Goal: Answer question/provide support: Share knowledge or assist other users

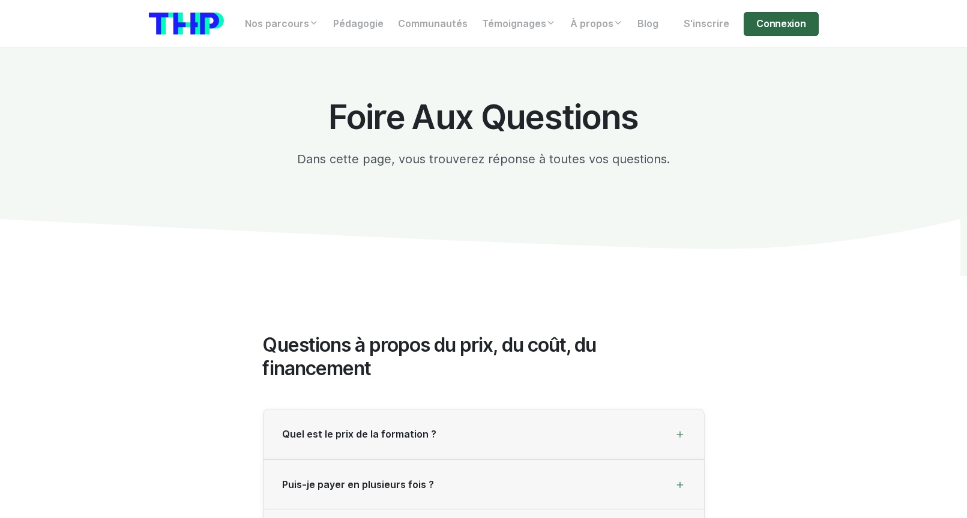
click at [772, 28] on link "Connexion" at bounding box center [781, 24] width 74 height 24
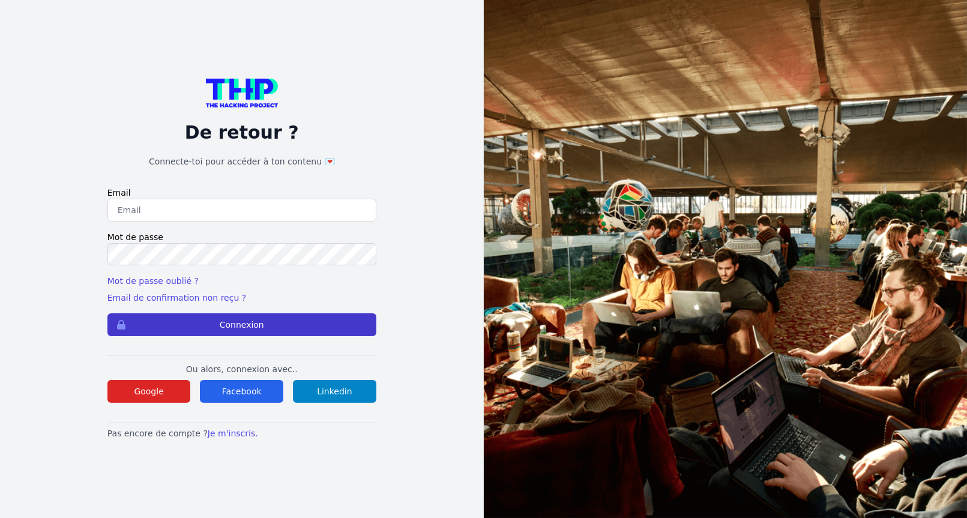
type input "Enzonatali75@gmail.com"
click at [306, 330] on button "Connexion" at bounding box center [241, 324] width 269 height 23
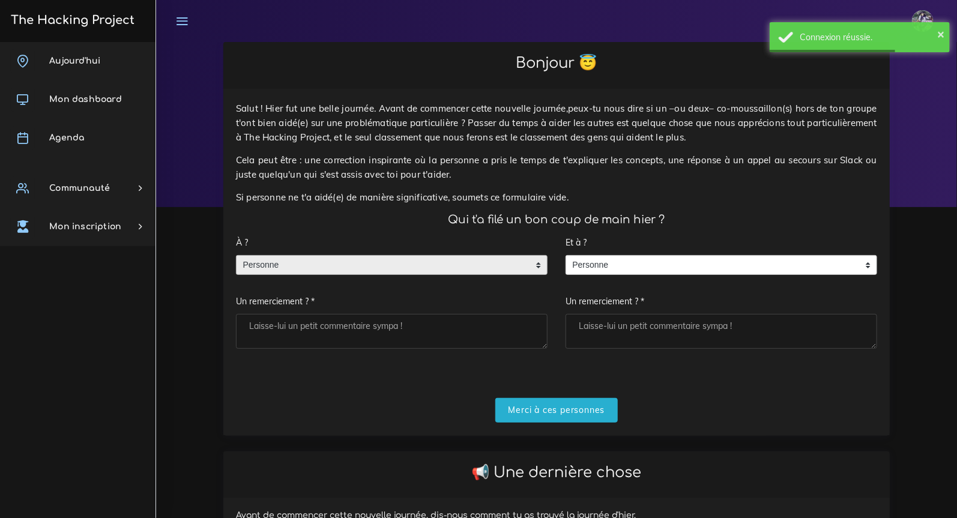
click at [449, 258] on span "Personne" at bounding box center [383, 265] width 292 height 19
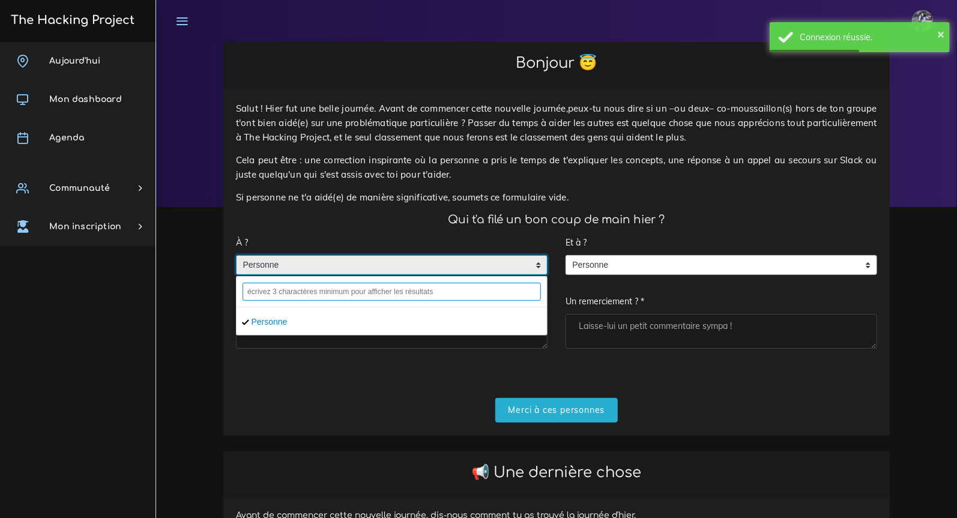
click at [393, 291] on input "text" at bounding box center [392, 292] width 298 height 18
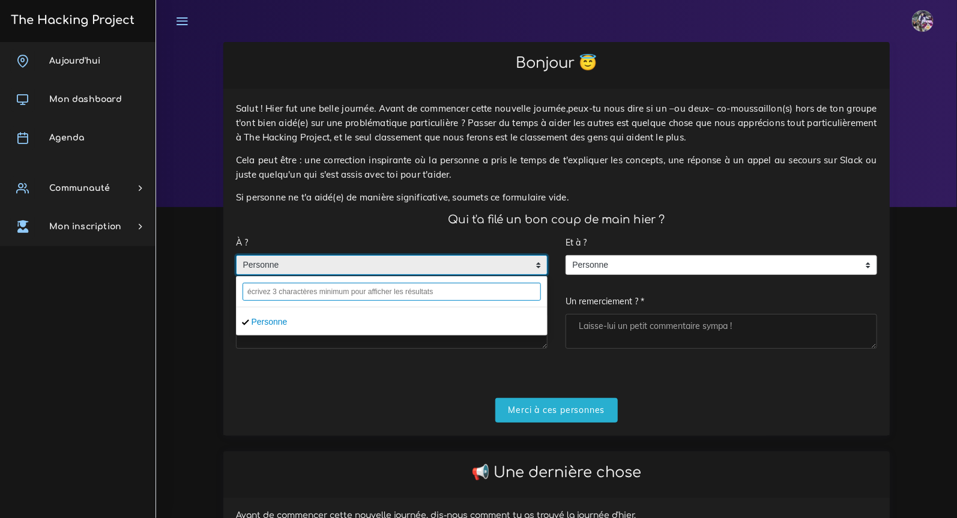
drag, startPoint x: 419, startPoint y: 286, endPoint x: 431, endPoint y: 285, distance: 12.7
click at [428, 286] on input "text" at bounding box center [392, 292] width 298 height 18
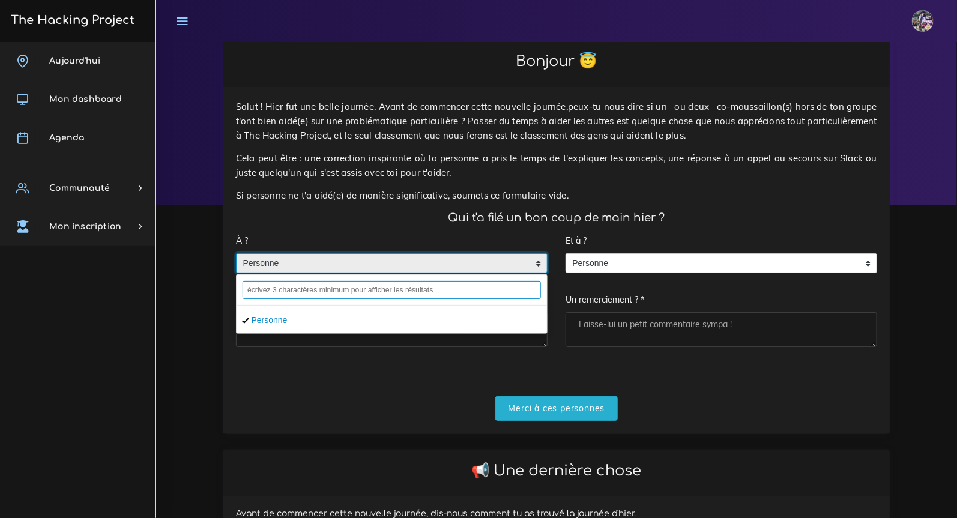
scroll to position [2, 0]
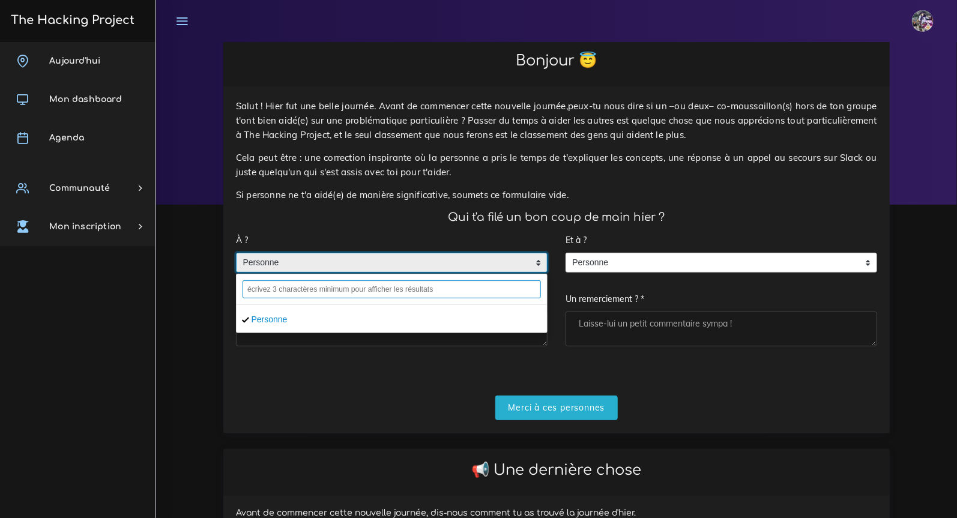
click at [443, 282] on input "text" at bounding box center [392, 289] width 298 height 18
click at [434, 292] on input "text" at bounding box center [392, 289] width 298 height 18
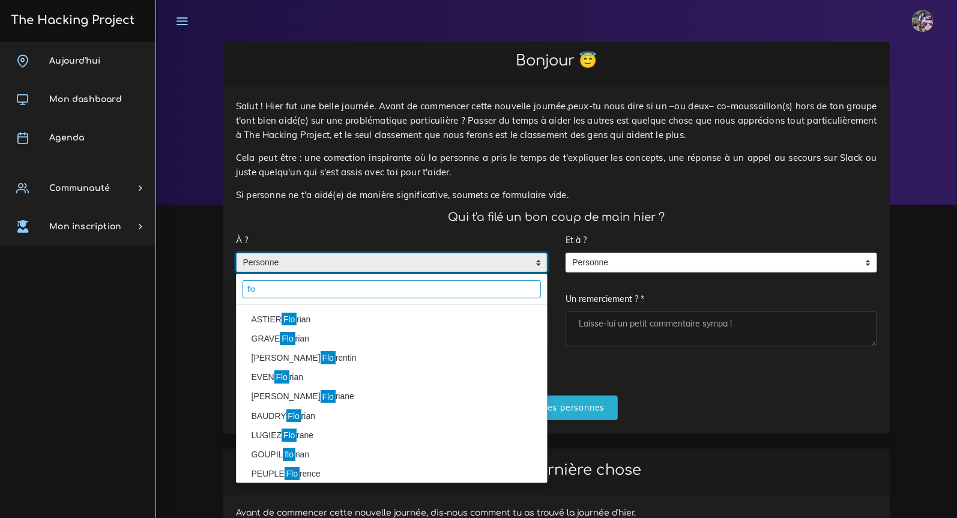
type input "flo"
click at [310, 313] on li "ASTIER Flo rian" at bounding box center [392, 319] width 310 height 19
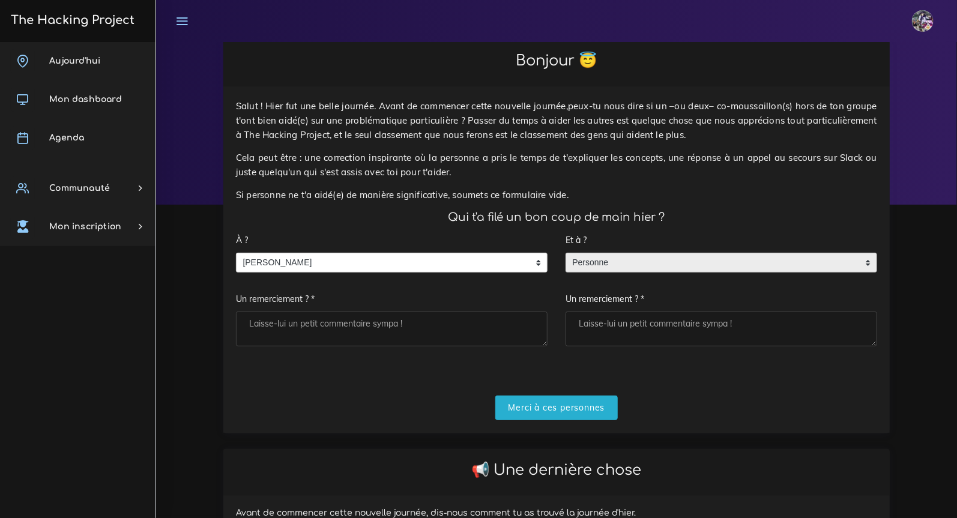
click at [680, 267] on span "Personne" at bounding box center [712, 262] width 292 height 19
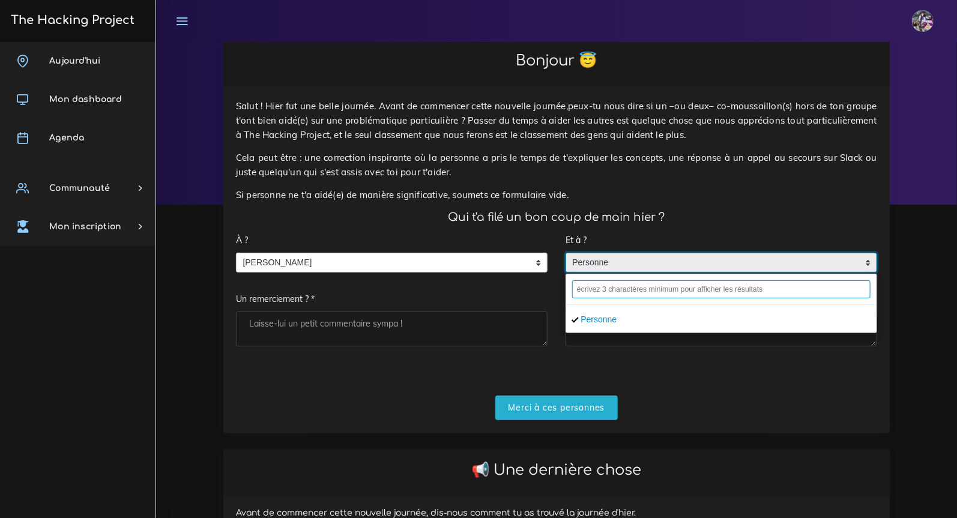
click at [679, 297] on input "text" at bounding box center [721, 289] width 298 height 18
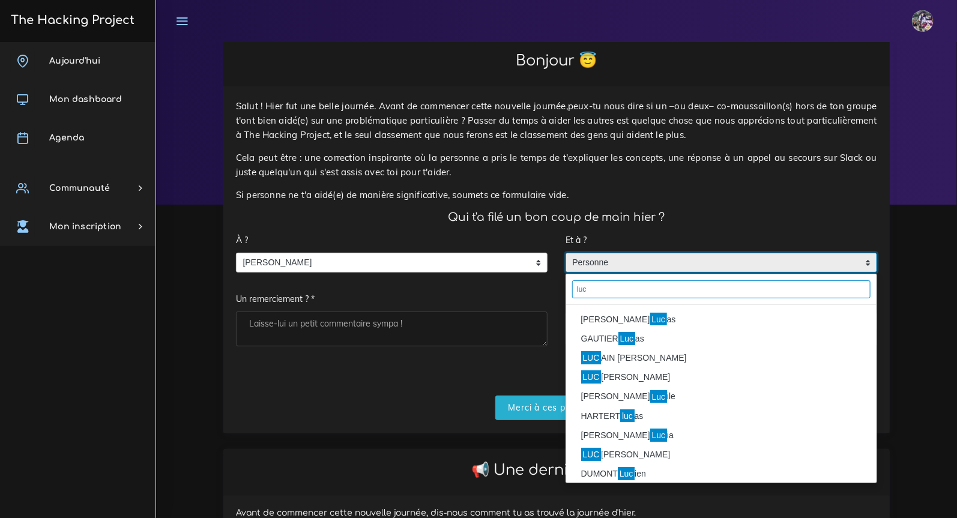
type input "luc"
click at [650, 316] on mark "Luc" at bounding box center [658, 319] width 17 height 13
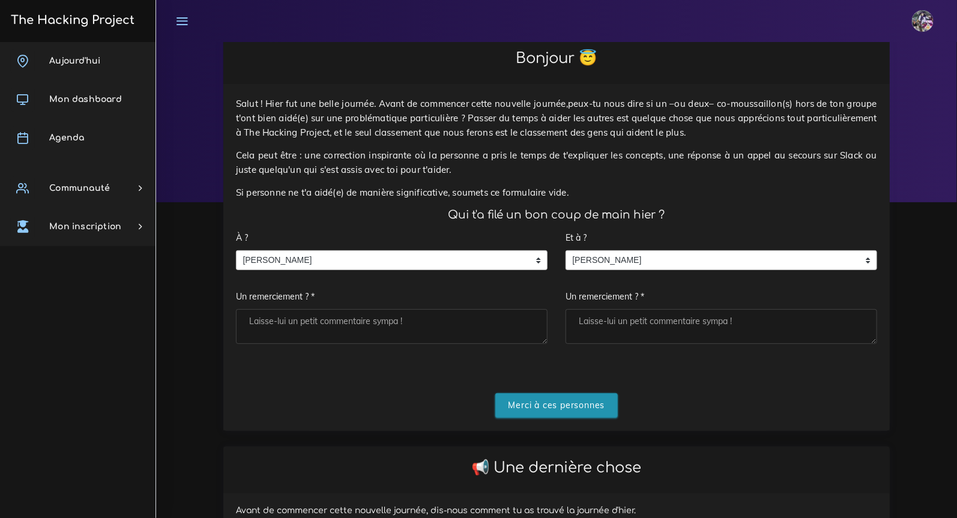
scroll to position [5, 0]
click at [543, 394] on input "Merci à ces personnes" at bounding box center [556, 405] width 123 height 25
click at [339, 316] on textarea "Un remerciement ? *" at bounding box center [392, 326] width 312 height 35
type textarea "merci a mon binome"
click at [696, 334] on textarea "Un remerciement ? *" at bounding box center [722, 326] width 312 height 35
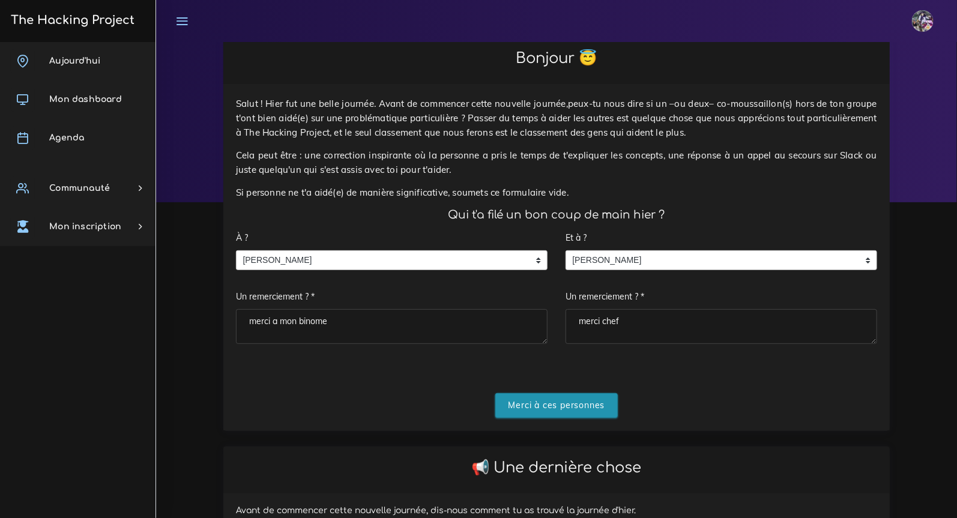
type textarea "merci chef"
click at [543, 413] on input "Merci à ces personnes" at bounding box center [556, 405] width 123 height 25
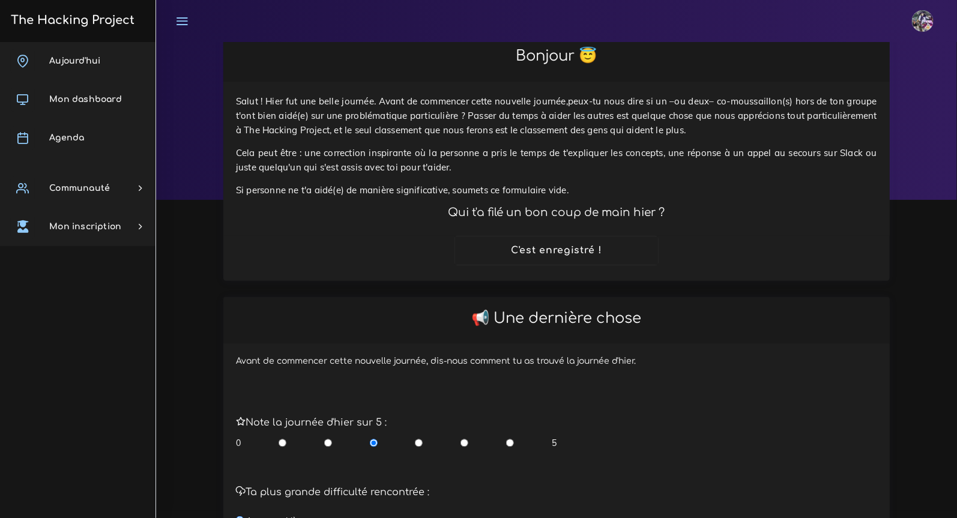
scroll to position [8, 0]
click at [509, 440] on input "radio" at bounding box center [510, 443] width 8 height 12
radio input "true"
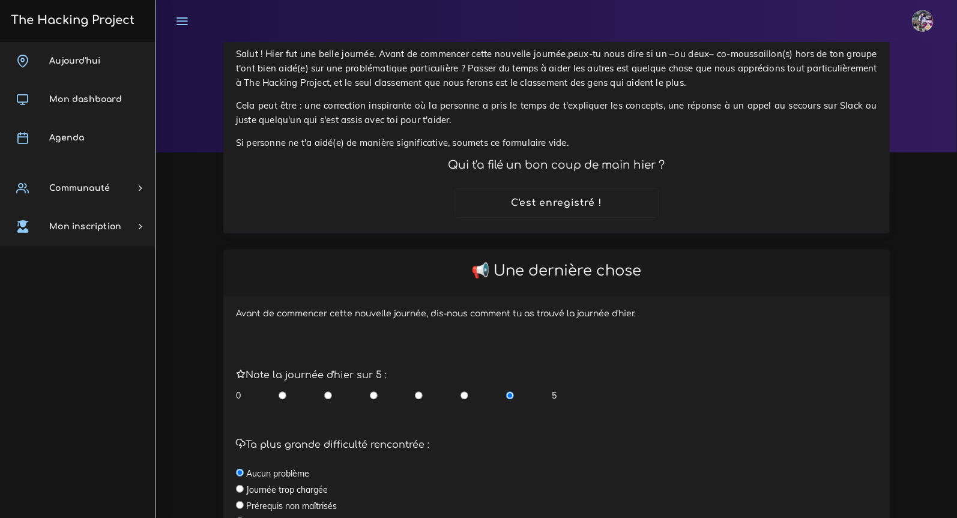
scroll to position [282, 0]
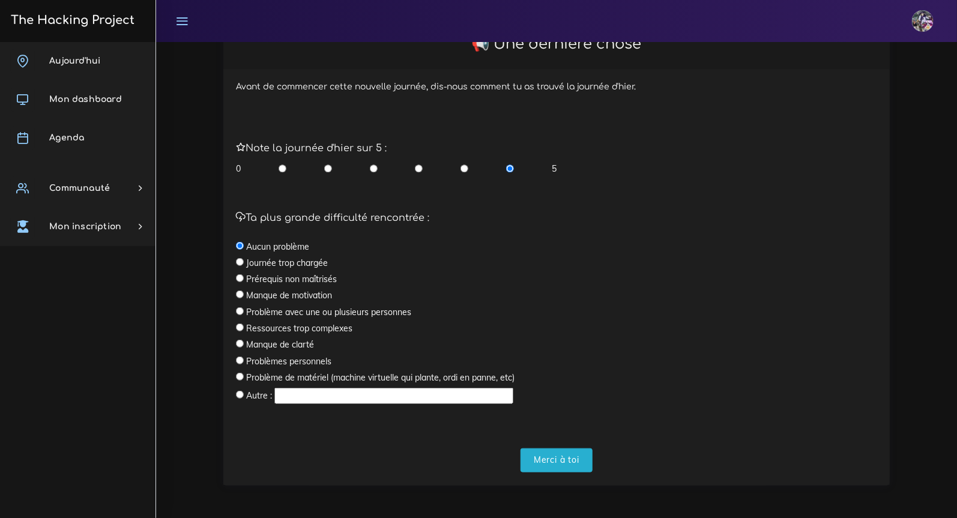
click at [377, 170] on div "0 5" at bounding box center [396, 169] width 321 height 12
click at [307, 261] on label "Journée trop chargée" at bounding box center [287, 263] width 82 height 12
click at [241, 258] on input "radio" at bounding box center [240, 262] width 8 height 8
radio input "true"
click at [558, 463] on input "Merci à toi" at bounding box center [557, 461] width 72 height 25
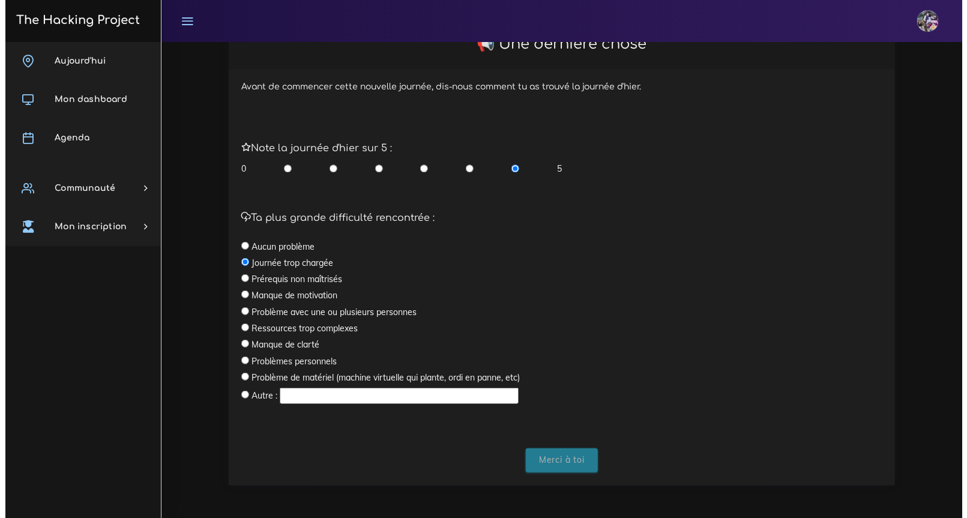
scroll to position [0, 0]
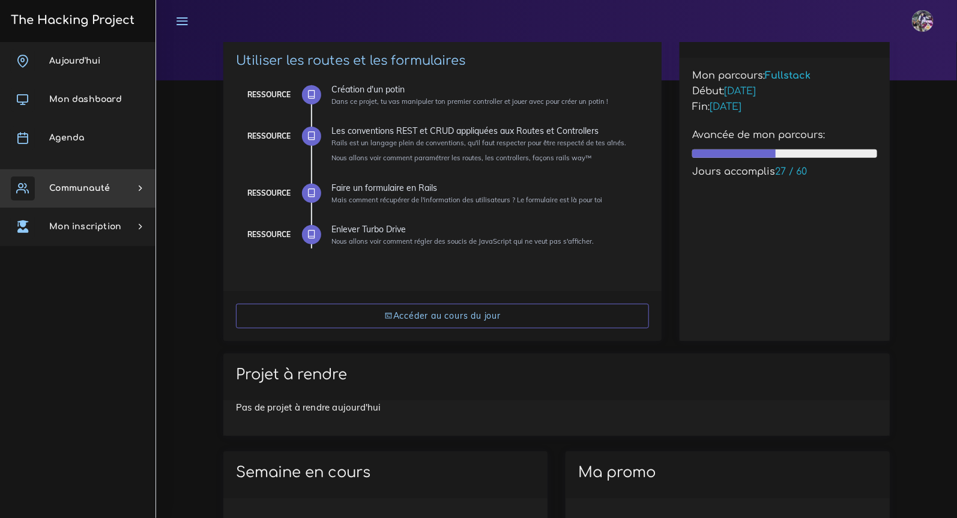
scroll to position [32, 0]
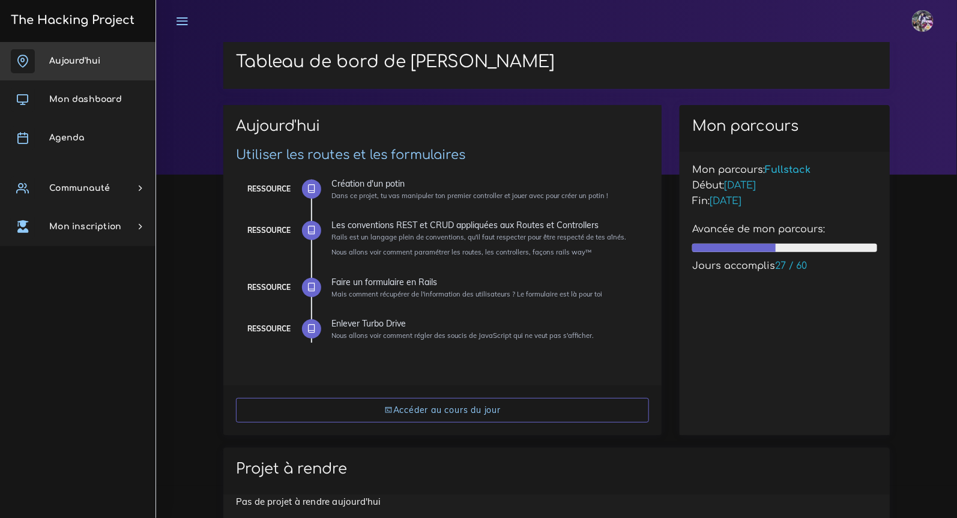
click at [83, 50] on link "Aujourd'hui" at bounding box center [78, 61] width 156 height 38
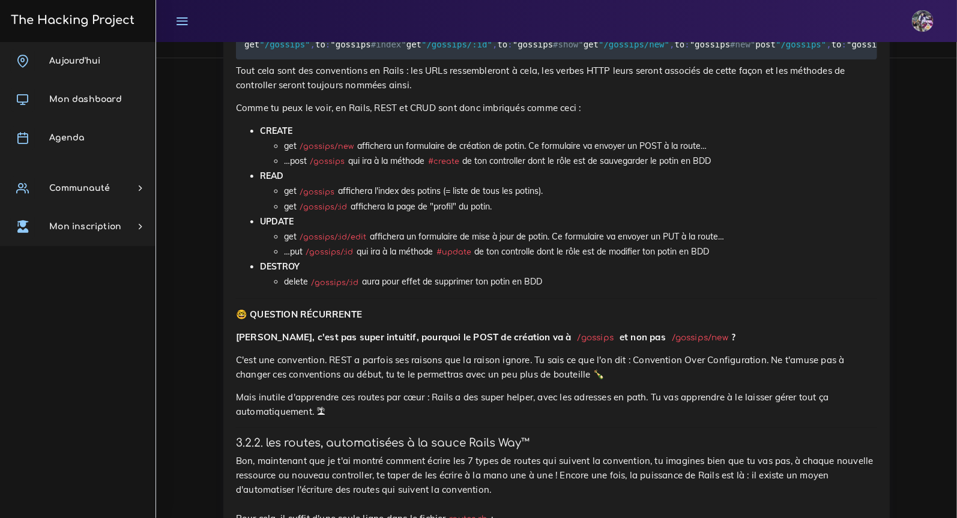
scroll to position [3962, 0]
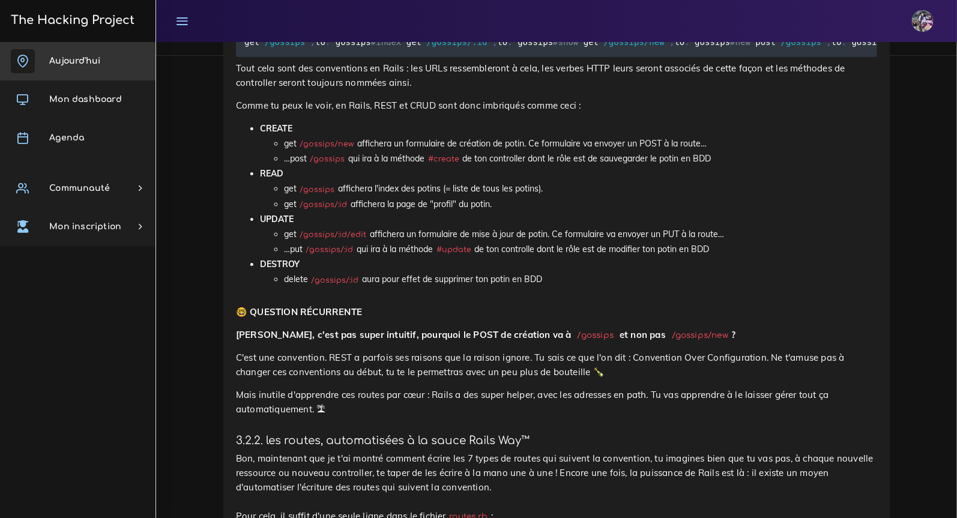
click at [95, 71] on link "Aujourd'hui" at bounding box center [78, 61] width 156 height 38
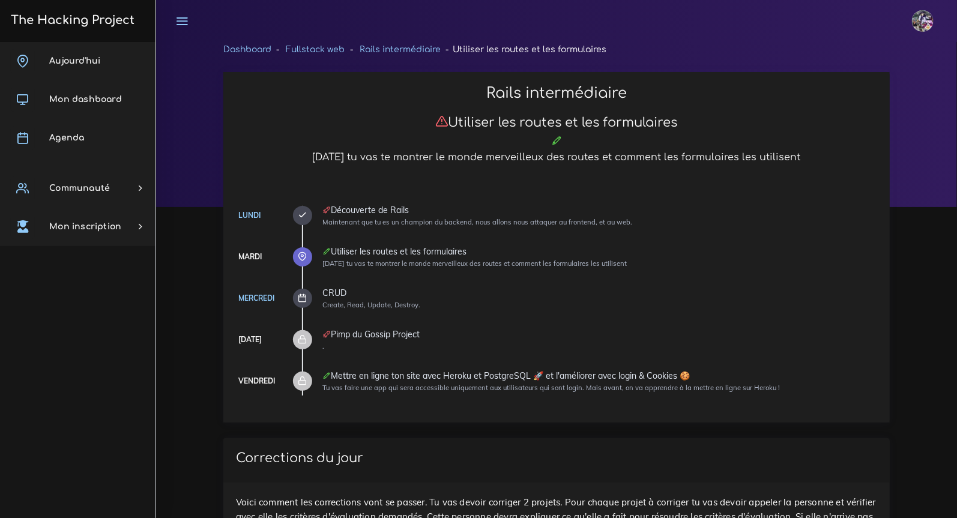
click at [73, 24] on h3 "The Hacking Project" at bounding box center [70, 20] width 127 height 13
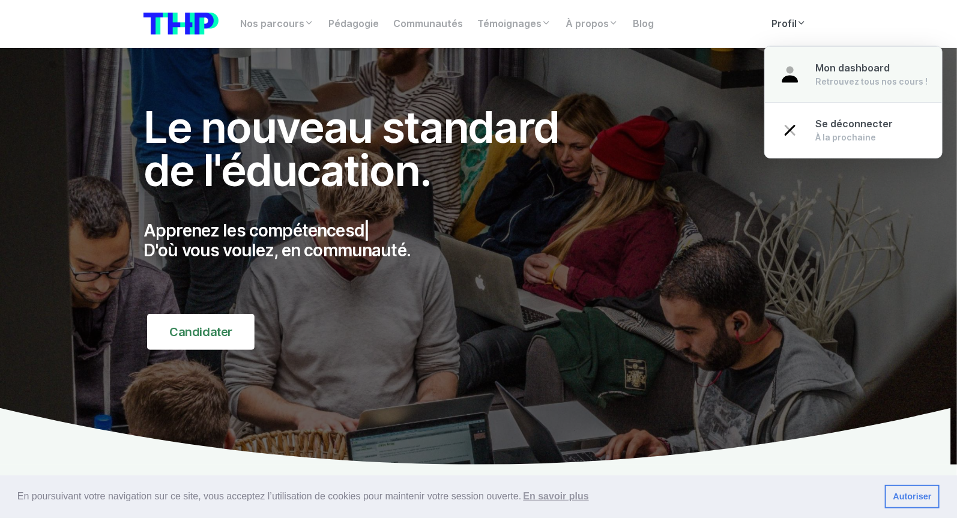
click at [820, 67] on span "Mon dashboard" at bounding box center [852, 67] width 74 height 11
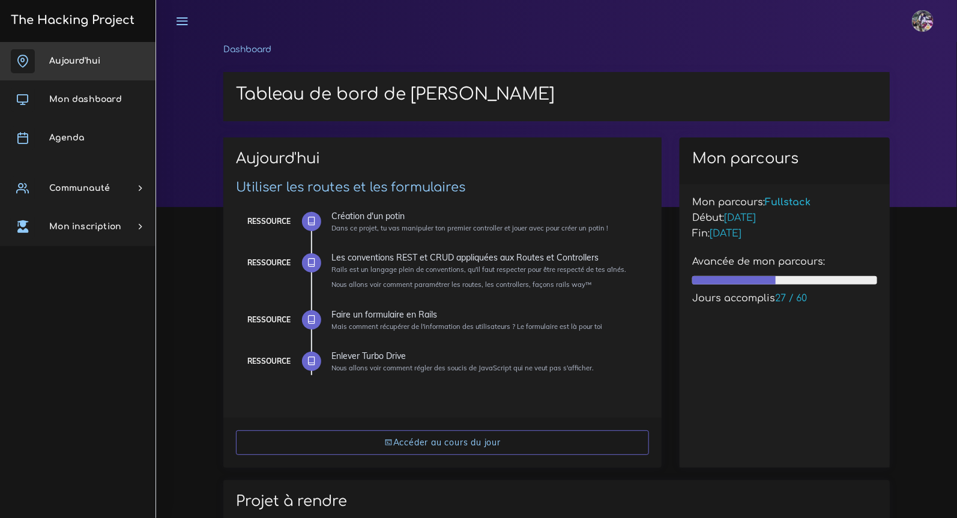
click at [130, 65] on link "Aujourd'hui" at bounding box center [78, 61] width 156 height 38
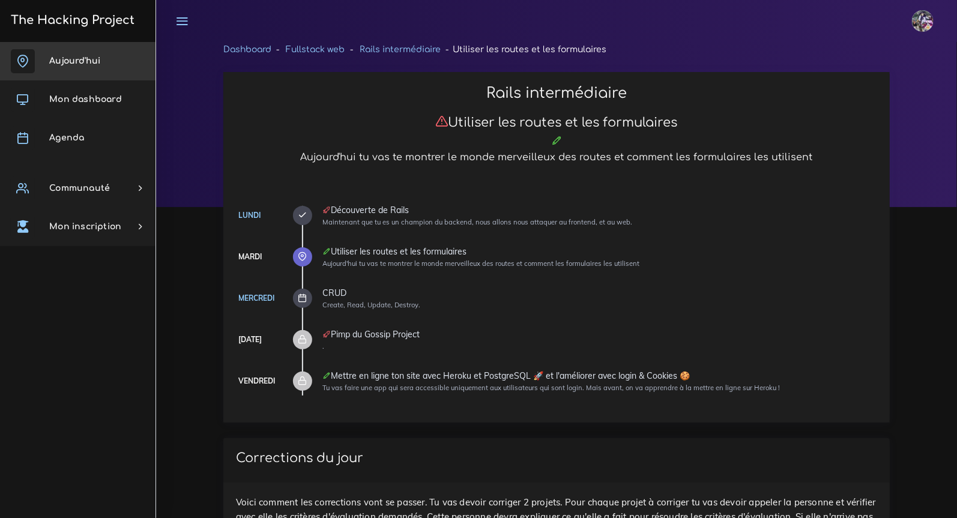
click at [100, 60] on span "Aujourd'hui" at bounding box center [74, 60] width 51 height 9
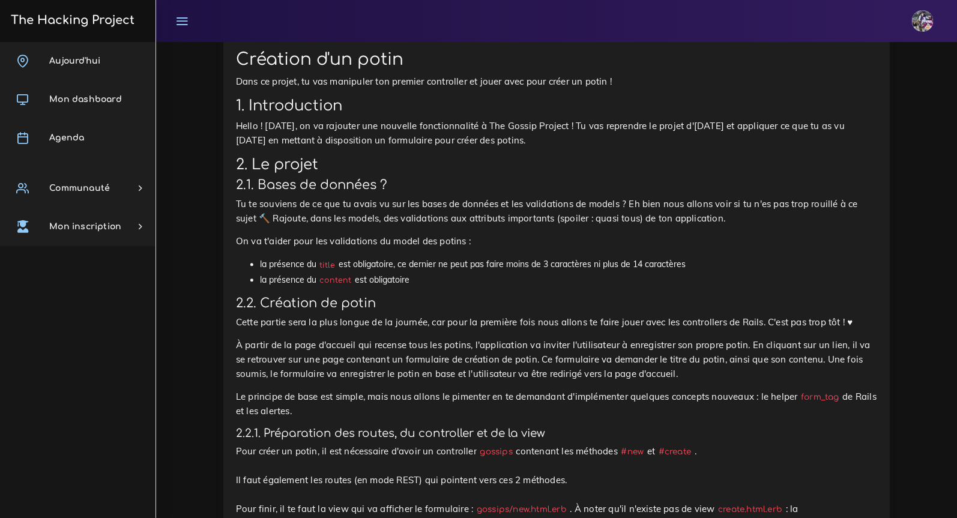
scroll to position [1140, 0]
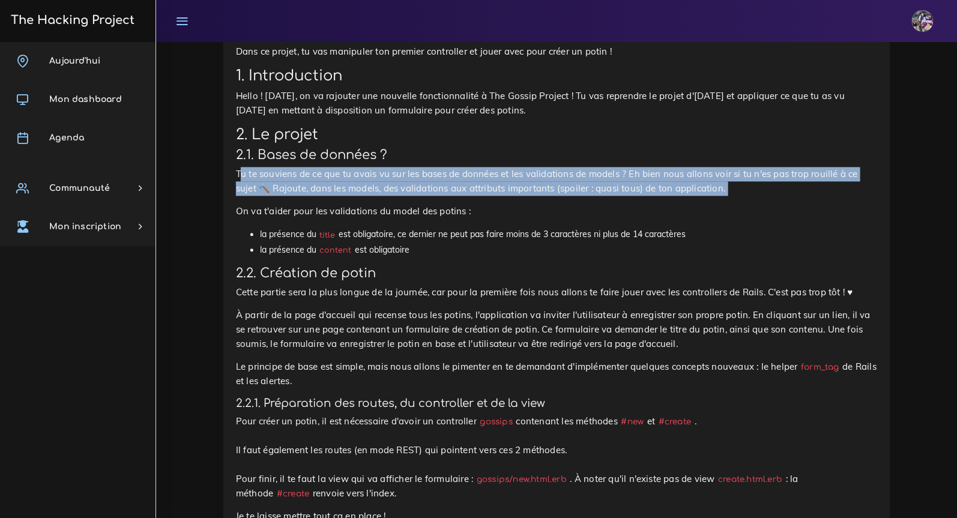
drag, startPoint x: 657, startPoint y: 194, endPoint x: 241, endPoint y: 175, distance: 416.5
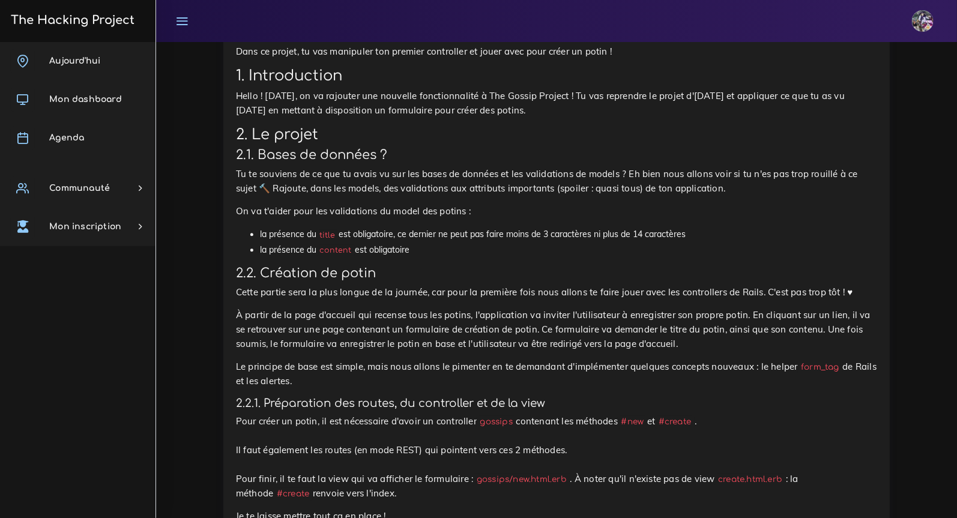
click at [440, 227] on li "la présence du title est obligatoire, ce dernier ne peut pas faire moins de 3 c…" at bounding box center [568, 234] width 617 height 15
drag, startPoint x: 319, startPoint y: 236, endPoint x: 239, endPoint y: 214, distance: 83.5
click at [239, 213] on p "On va t'aider pour les validations du model des potins :" at bounding box center [556, 211] width 641 height 14
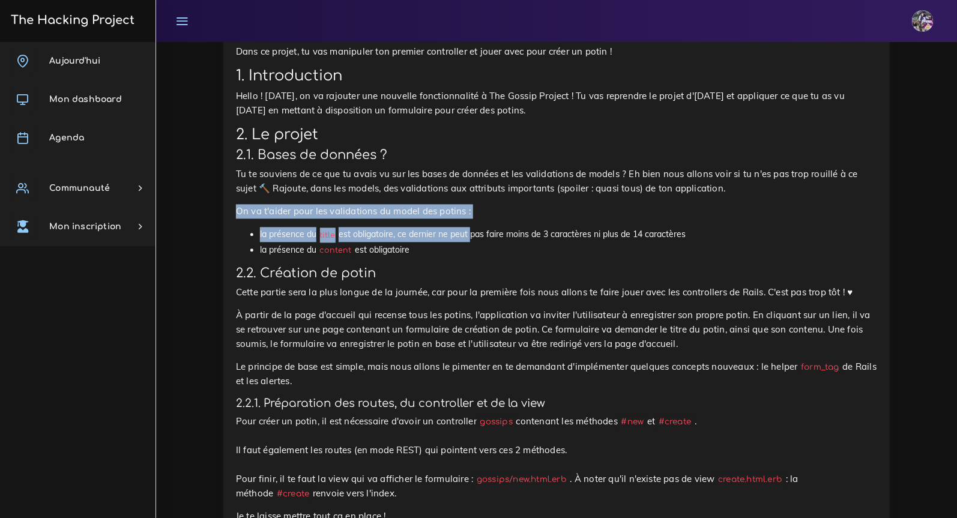
drag, startPoint x: 239, startPoint y: 213, endPoint x: 461, endPoint y: 227, distance: 222.6
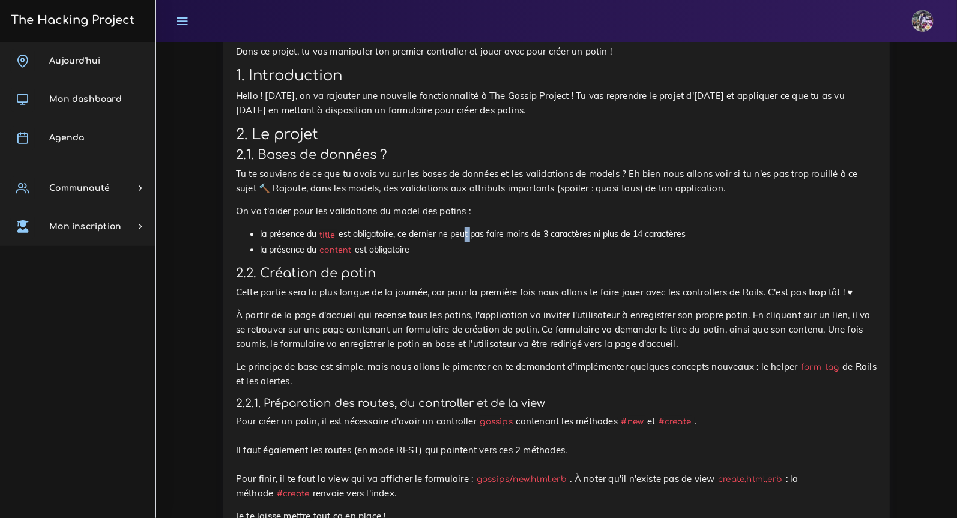
click at [464, 228] on li "la présence du title est obligatoire, ce dernier ne peut pas faire moins de 3 c…" at bounding box center [568, 234] width 617 height 15
click at [475, 233] on li "la présence du title est obligatoire, ce dernier ne peut pas faire moins de 3 c…" at bounding box center [568, 234] width 617 height 15
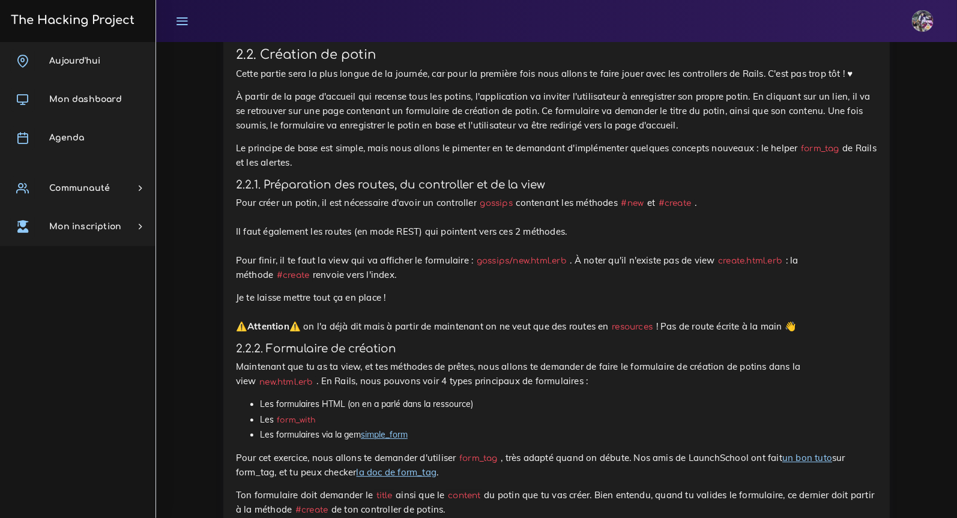
scroll to position [1345, 0]
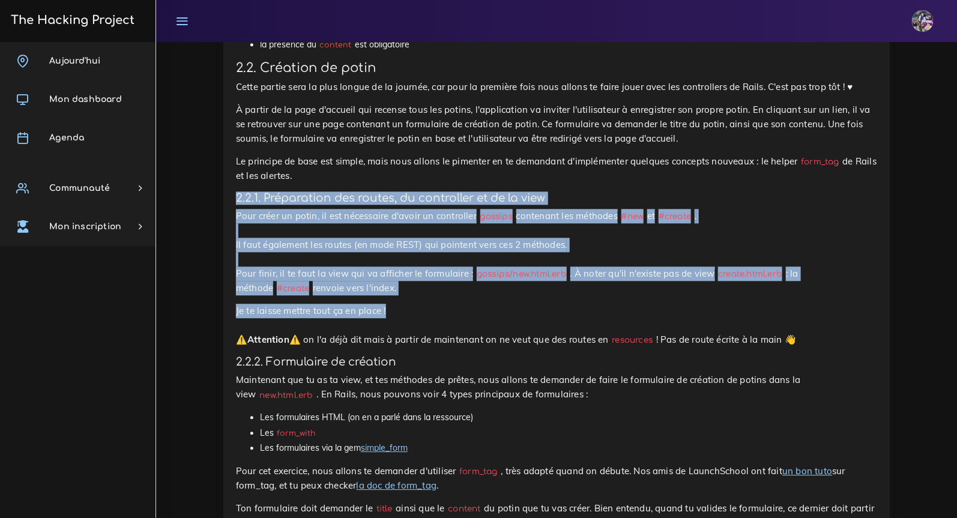
drag, startPoint x: 234, startPoint y: 195, endPoint x: 561, endPoint y: 306, distance: 346.4
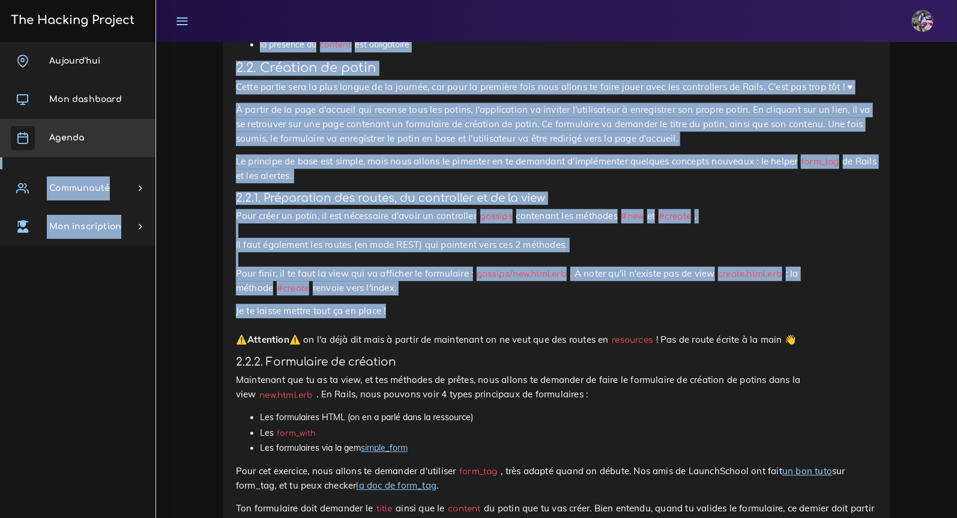
drag, startPoint x: 490, startPoint y: 310, endPoint x: 182, endPoint y: 170, distance: 338.6
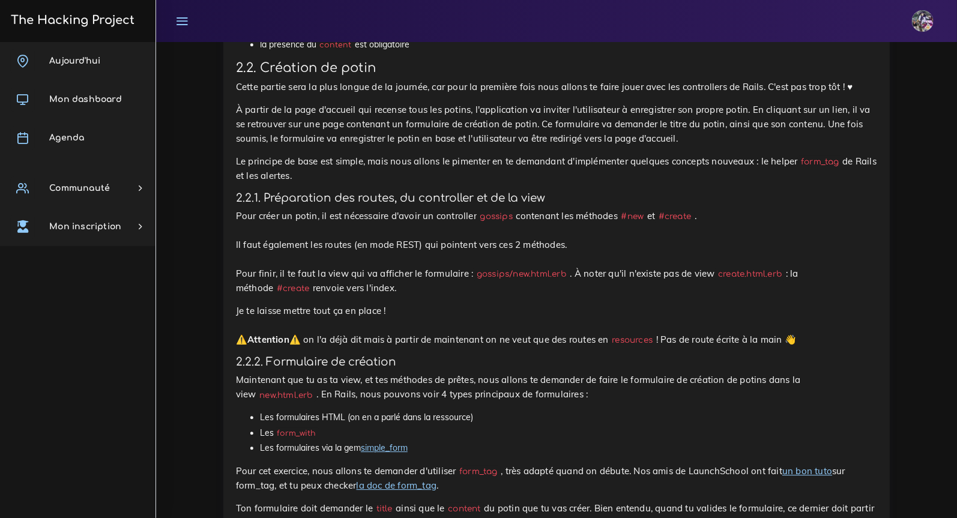
click at [274, 199] on h4 "2.2.1. Préparation des routes, du controller et de la view" at bounding box center [556, 198] width 641 height 13
drag, startPoint x: 256, startPoint y: 205, endPoint x: 434, endPoint y: 286, distance: 195.1
click at [434, 287] on p "Pour créer un potin, il est nécessaire d'avoir un controller gossips contenant …" at bounding box center [556, 252] width 641 height 86
click at [336, 223] on p "Pour créer un potin, il est nécessaire d'avoir un controller gossips contenant …" at bounding box center [556, 252] width 641 height 86
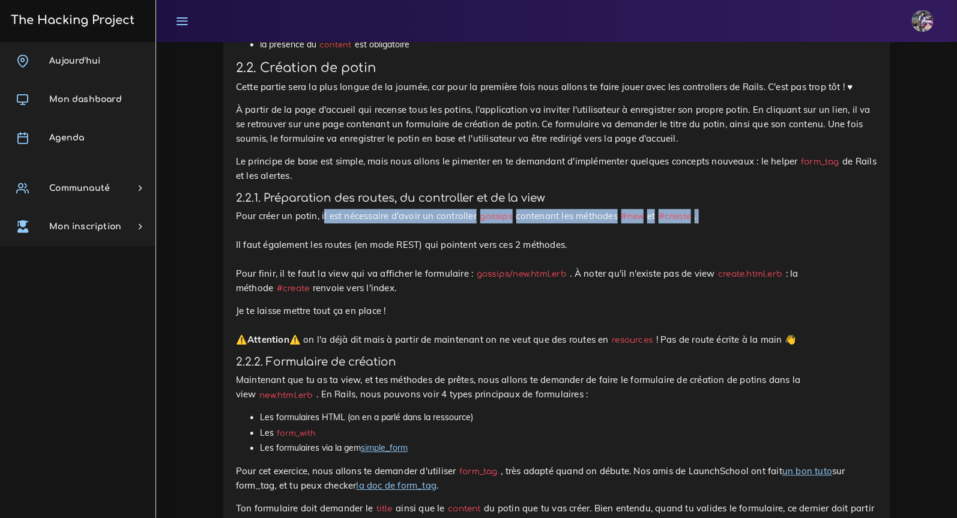
drag, startPoint x: 324, startPoint y: 210, endPoint x: 654, endPoint y: 223, distance: 330.5
click at [654, 223] on p "Pour créer un potin, il est nécessaire d'avoir un controller gossips contenant …" at bounding box center [556, 252] width 641 height 86
click at [655, 223] on p "Pour créer un potin, il est nécessaire d'avoir un controller gossips contenant …" at bounding box center [556, 252] width 641 height 86
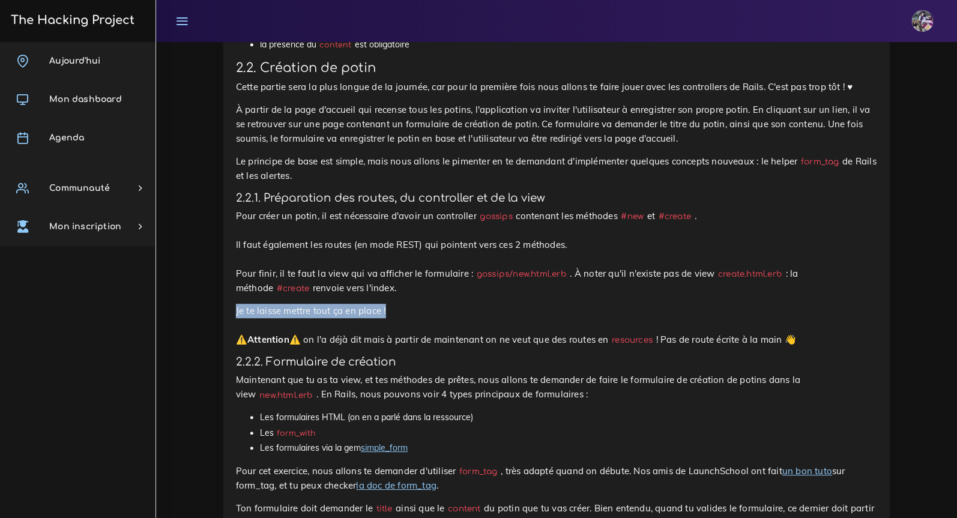
drag, startPoint x: 406, startPoint y: 304, endPoint x: 259, endPoint y: 300, distance: 146.6
click at [388, 292] on p "Pour créer un potin, il est nécessaire d'avoir un controller gossips contenant …" at bounding box center [556, 252] width 641 height 86
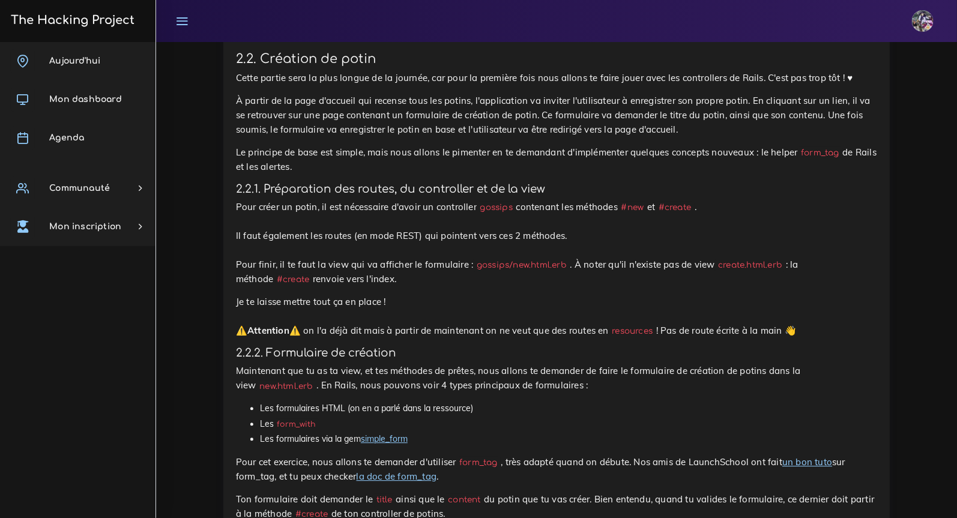
scroll to position [1367, 0]
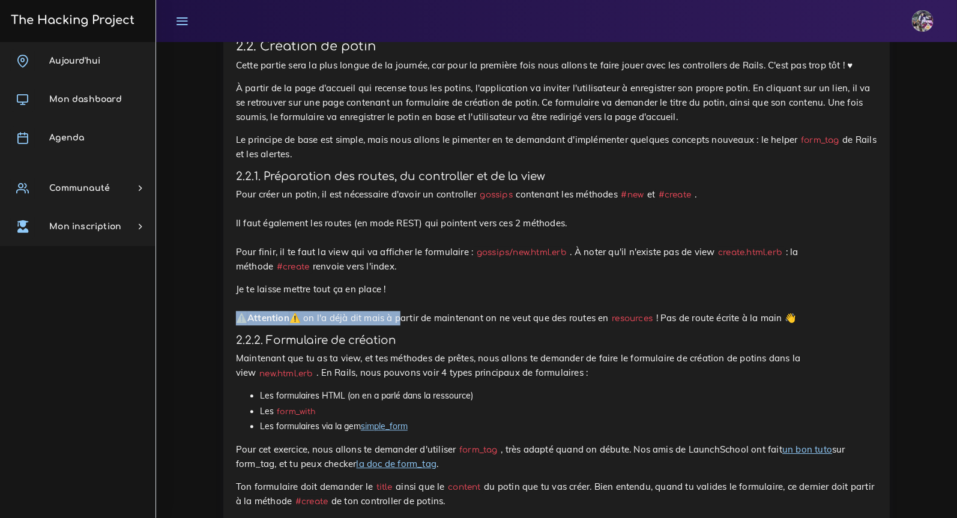
drag, startPoint x: 235, startPoint y: 310, endPoint x: 426, endPoint y: 316, distance: 190.4
drag, startPoint x: 812, startPoint y: 315, endPoint x: 223, endPoint y: 316, distance: 588.5
click at [408, 289] on p "Je te laisse mettre tout ça en place ! ⚠️ Attention ⚠️ on l'a déjà dit mais à p…" at bounding box center [556, 303] width 641 height 43
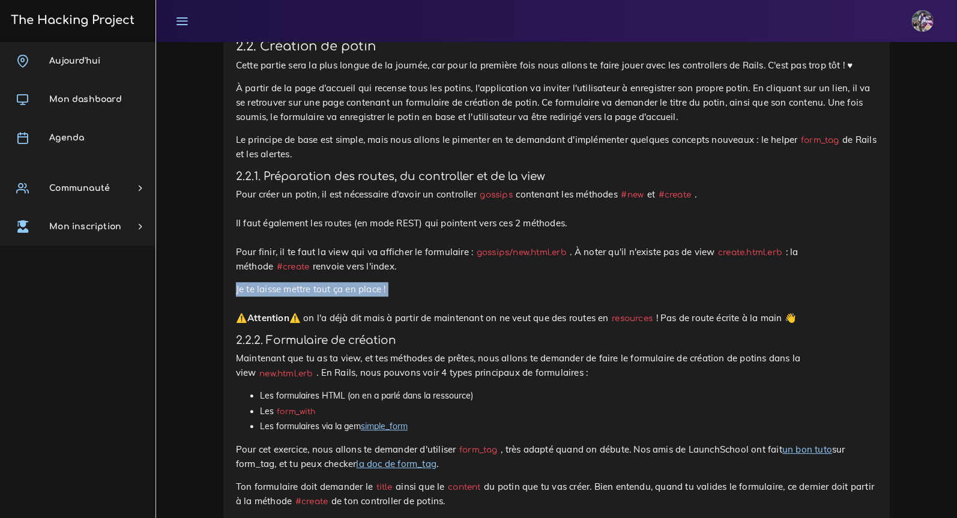
click at [408, 289] on p "Je te laisse mettre tout ça en place ! ⚠️ Attention ⚠️ on l'a déjà dit mais à p…" at bounding box center [556, 303] width 641 height 43
click at [410, 291] on p "Je te laisse mettre tout ça en place ! ⚠️ Attention ⚠️ on l'a déjà dit mais à p…" at bounding box center [556, 303] width 641 height 43
click at [413, 292] on p "Je te laisse mettre tout ça en place ! ⚠️ Attention ⚠️ on l'a déjà dit mais à p…" at bounding box center [556, 303] width 641 height 43
click at [405, 300] on p "Je te laisse mettre tout ça en place ! ⚠️ Attention ⚠️ on l'a déjà dit mais à p…" at bounding box center [556, 303] width 641 height 43
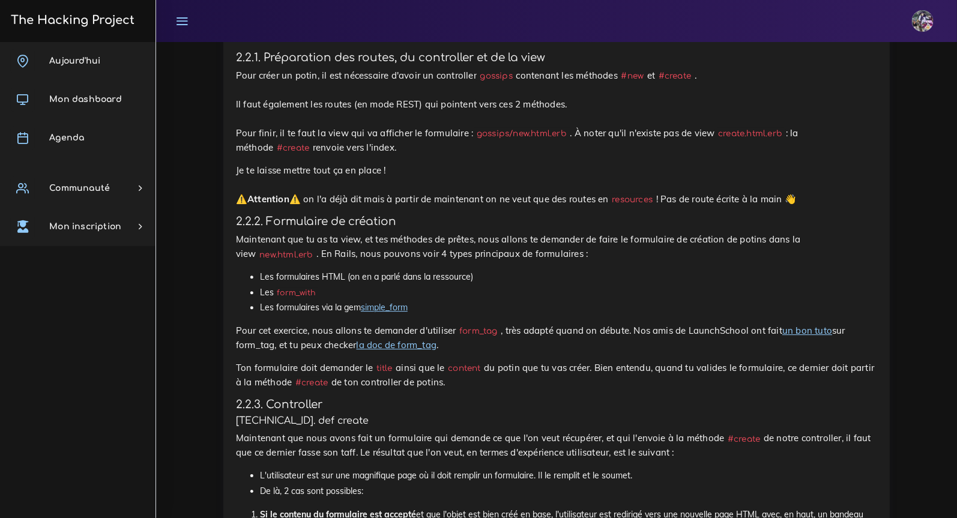
scroll to position [1486, 0]
click at [122, 16] on h3 "The Hacking Project" at bounding box center [70, 20] width 127 height 13
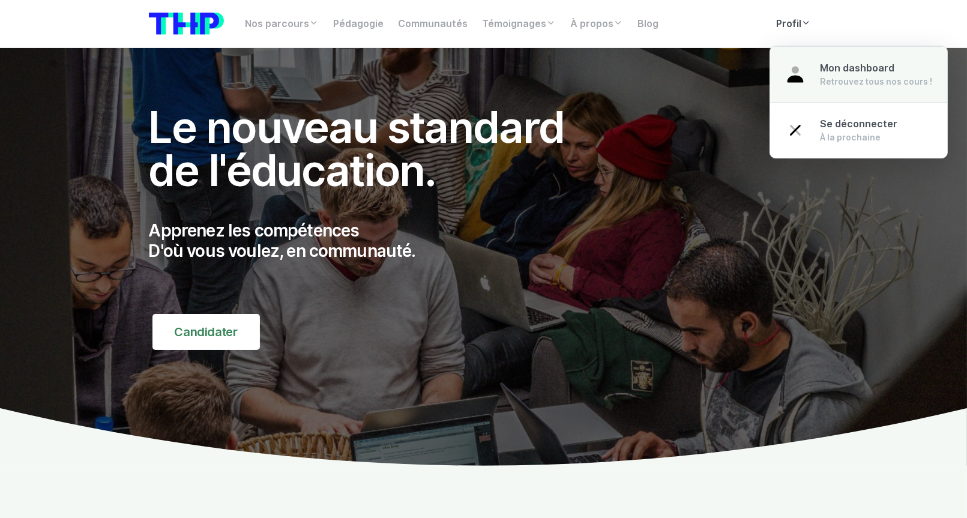
click at [848, 91] on link "Mon dashboard Retrouvez tous nos cours !" at bounding box center [858, 74] width 177 height 56
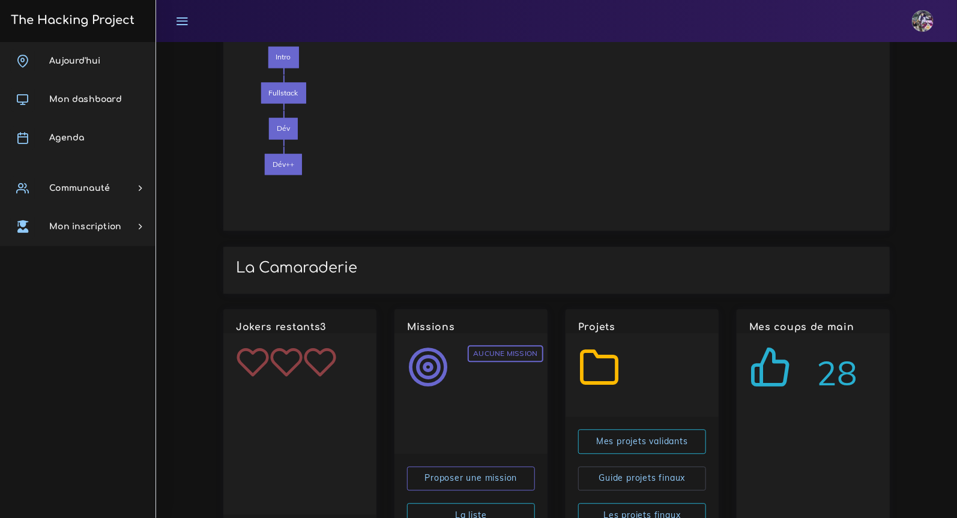
scroll to position [1194, 0]
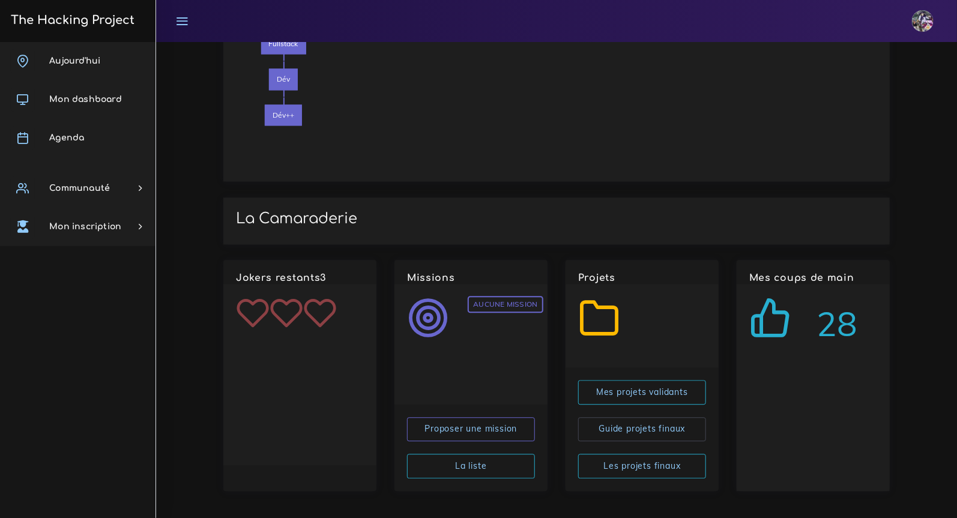
click at [85, 47] on link "Aujourd'hui" at bounding box center [78, 61] width 156 height 38
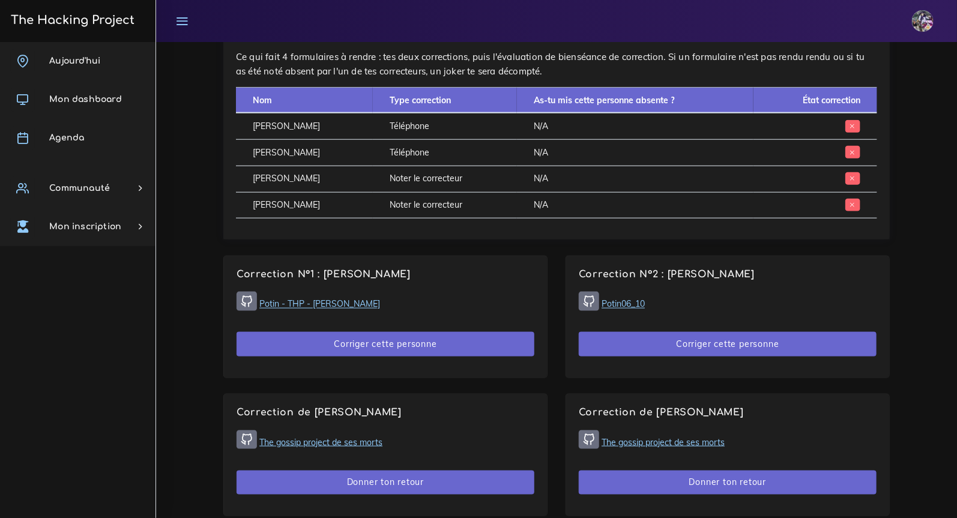
scroll to position [564, 0]
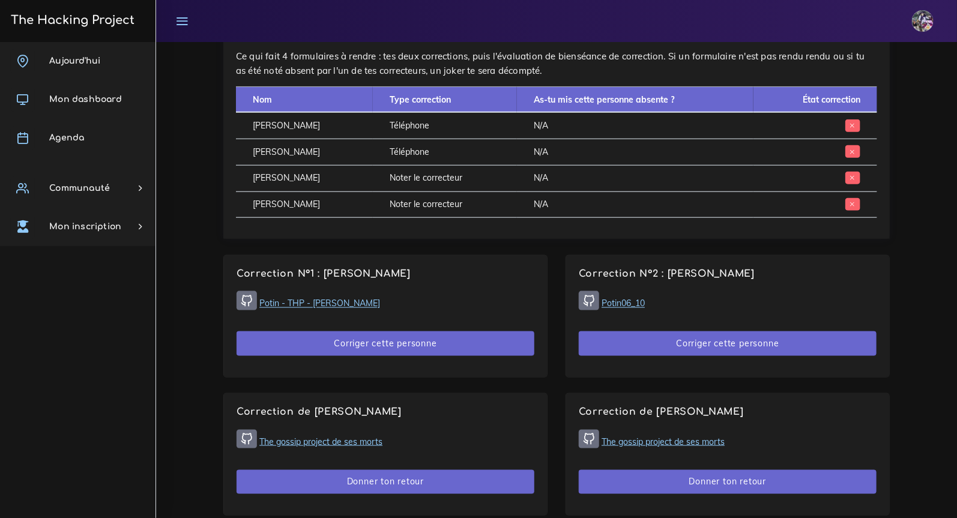
click at [428, 219] on div "Nom Type correction As-tu mis cette personne absente ? État correction MIRANDA …" at bounding box center [556, 156] width 641 height 140
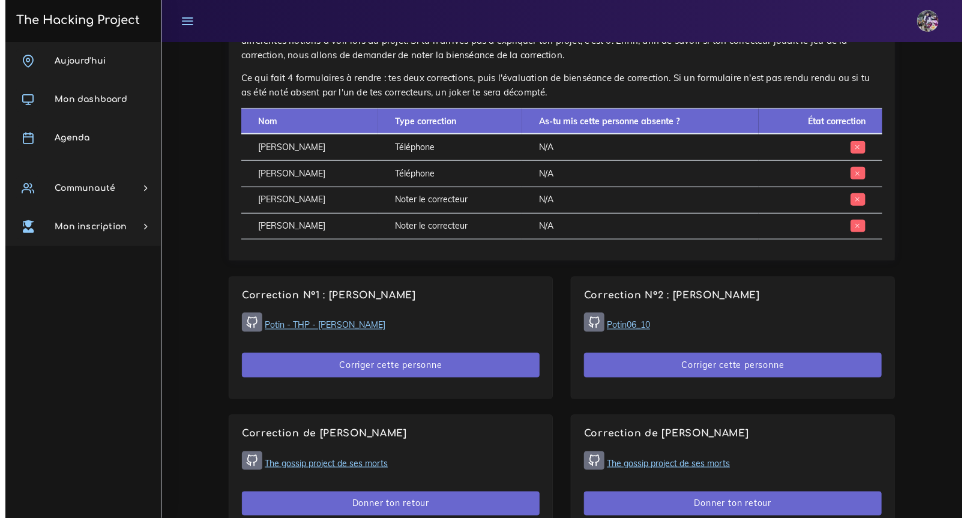
scroll to position [528, 0]
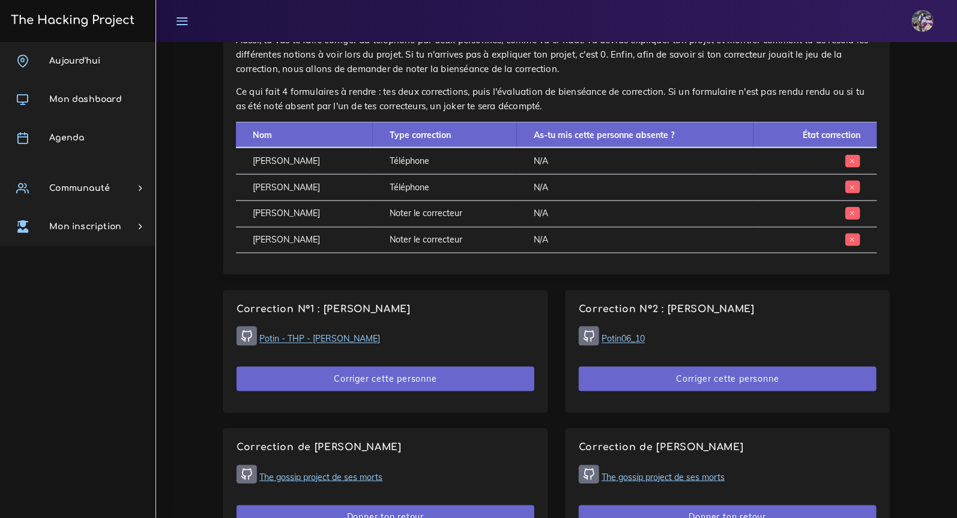
click at [618, 341] on link "Potin06_10" at bounding box center [623, 339] width 43 height 11
click at [653, 382] on button "Corriger cette personne" at bounding box center [728, 379] width 298 height 25
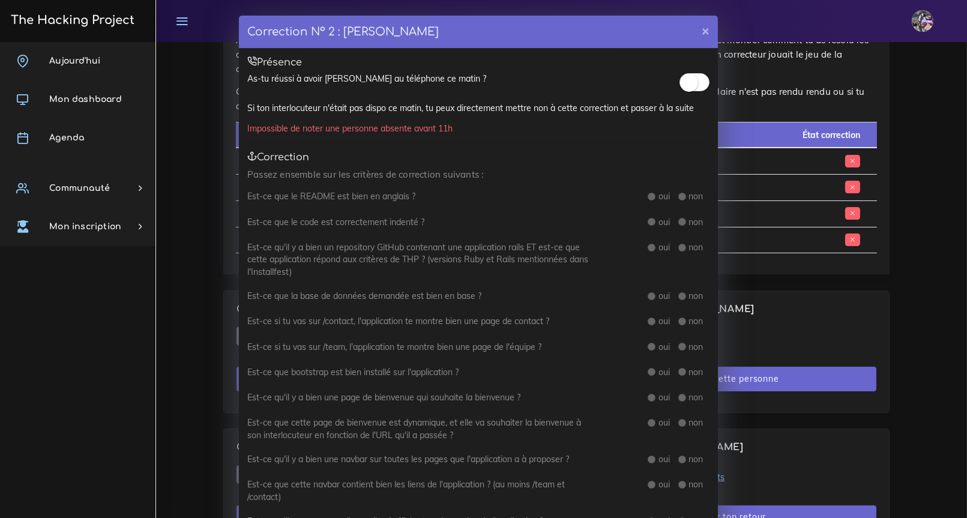
click at [684, 87] on small at bounding box center [689, 83] width 18 height 18
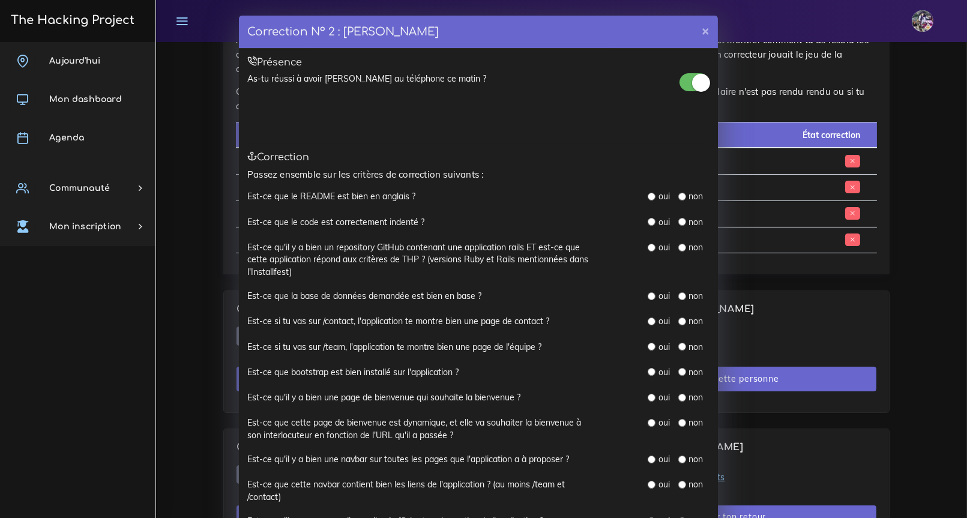
click at [648, 194] on input "radio" at bounding box center [652, 197] width 8 height 8
radio input "true"
click at [648, 223] on input "radio" at bounding box center [652, 222] width 8 height 8
radio input "true"
click at [641, 247] on div "oui non" at bounding box center [659, 259] width 120 height 37
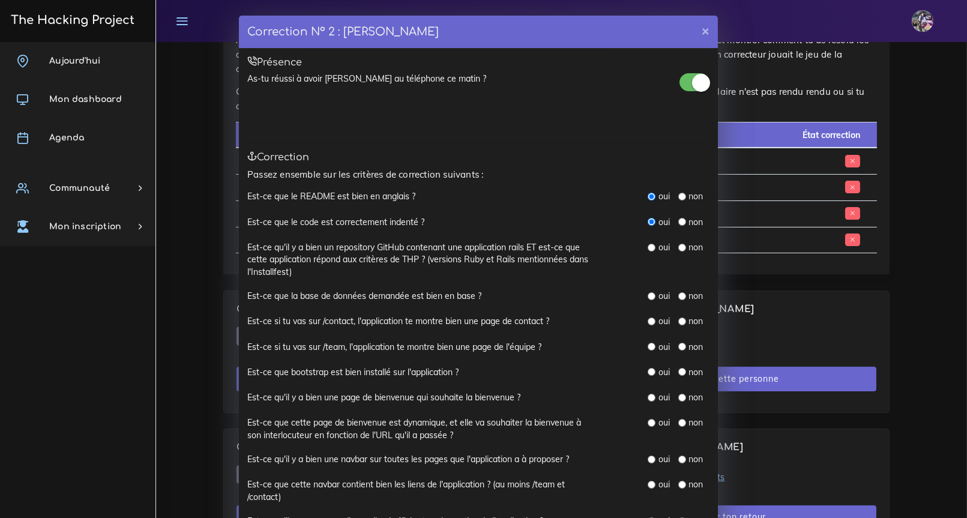
click at [648, 247] on input "radio" at bounding box center [652, 248] width 8 height 8
radio input "true"
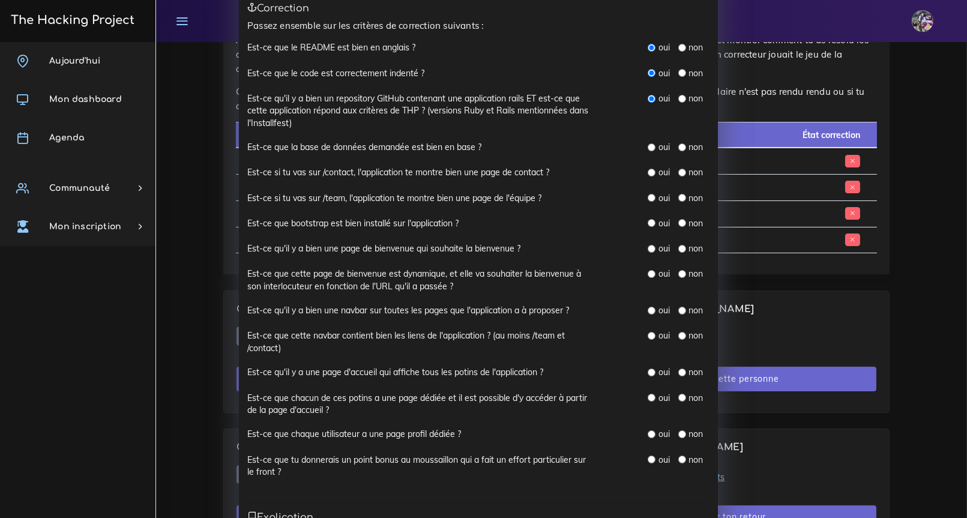
scroll to position [0, 0]
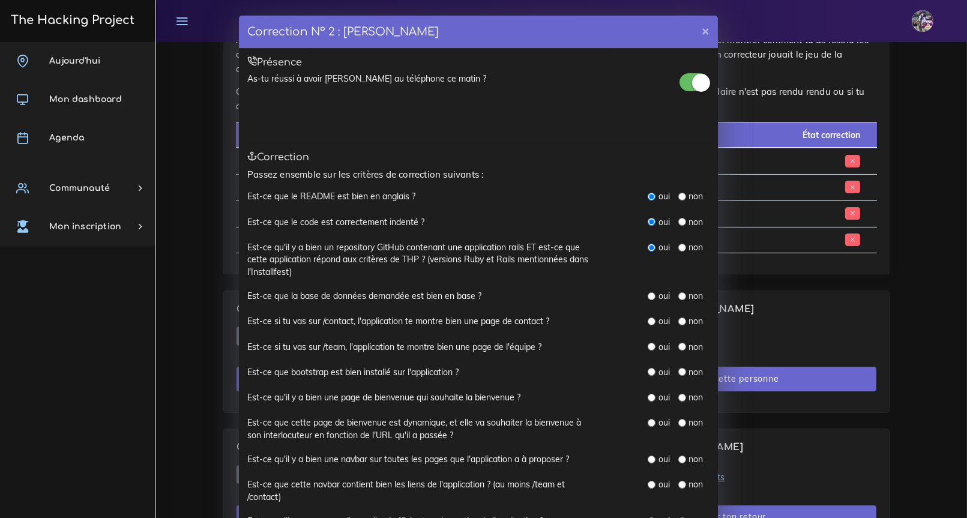
click at [648, 298] on input "radio" at bounding box center [652, 296] width 8 height 8
radio input "true"
click at [648, 323] on input "radio" at bounding box center [652, 322] width 8 height 8
radio input "true"
click at [648, 348] on input "radio" at bounding box center [652, 347] width 8 height 8
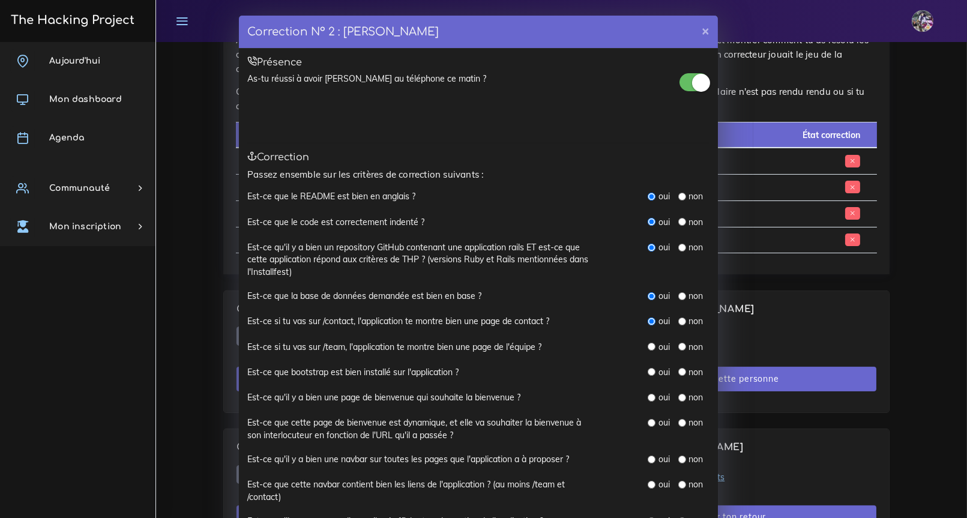
radio input "true"
click at [648, 372] on input "radio" at bounding box center [652, 372] width 8 height 8
radio input "true"
click at [648, 398] on input "radio" at bounding box center [652, 398] width 8 height 8
radio input "true"
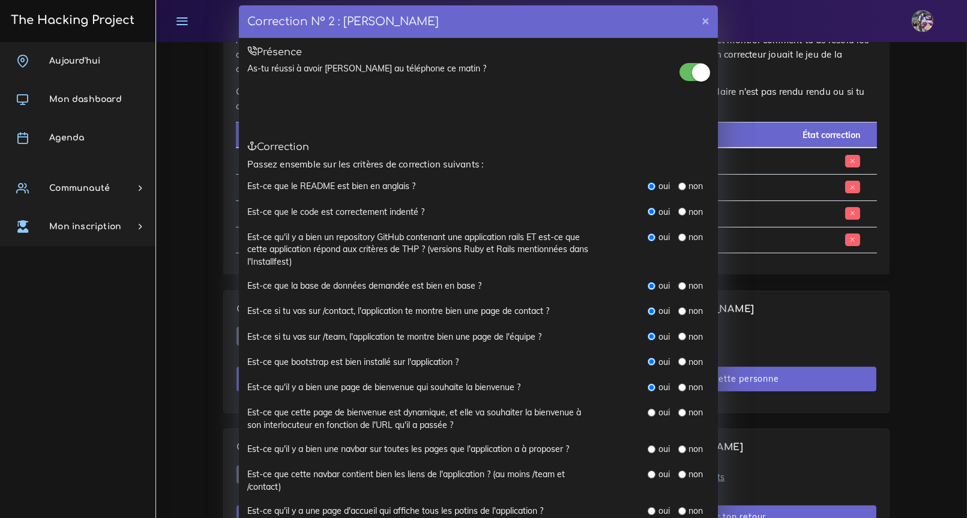
scroll to position [13, 0]
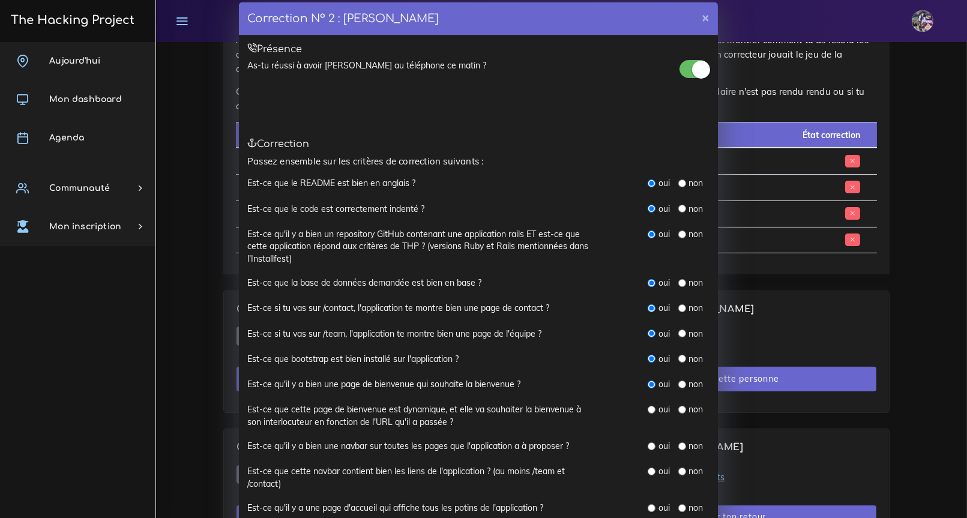
click at [679, 408] on input "radio" at bounding box center [683, 410] width 8 height 8
radio input "true"
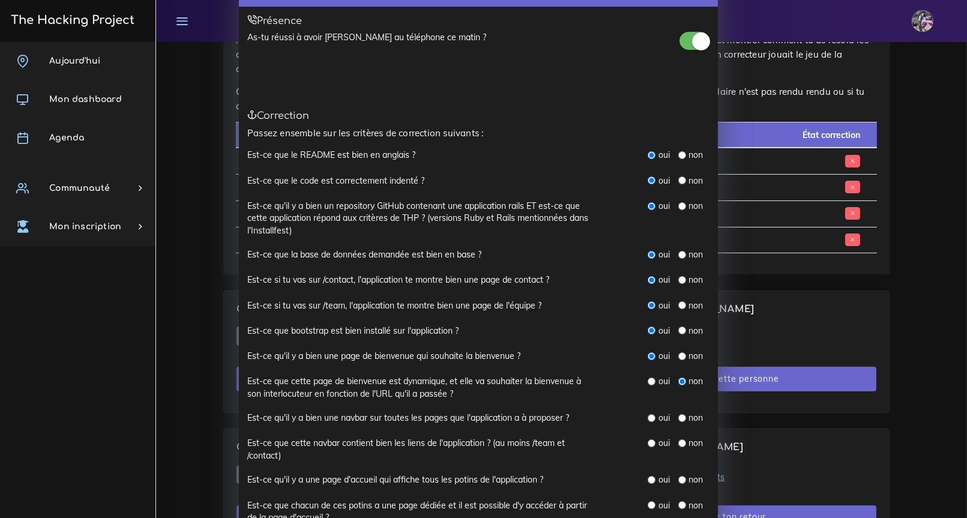
scroll to position [42, 0]
click at [633, 417] on div "oui non" at bounding box center [659, 417] width 120 height 13
click at [648, 417] on input "radio" at bounding box center [652, 418] width 8 height 8
radio input "true"
click at [648, 439] on input "radio" at bounding box center [652, 443] width 8 height 8
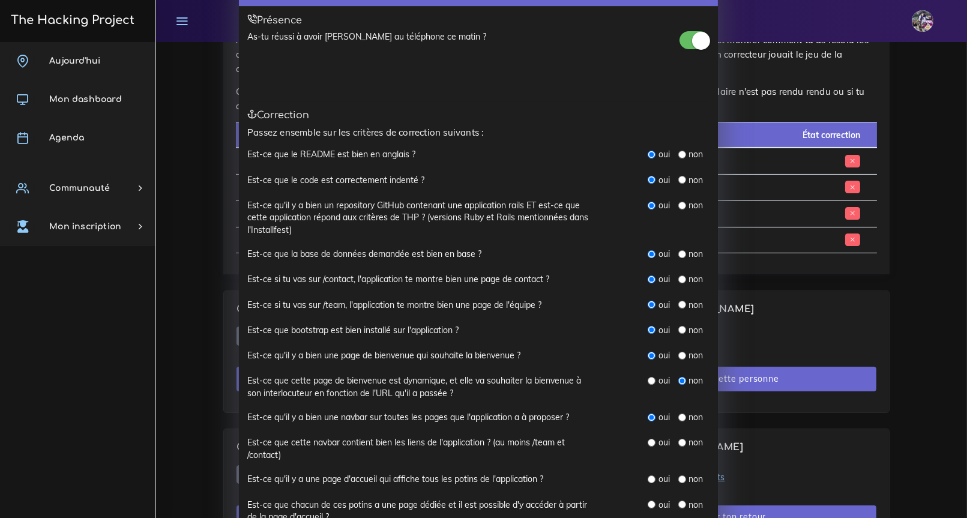
radio input "true"
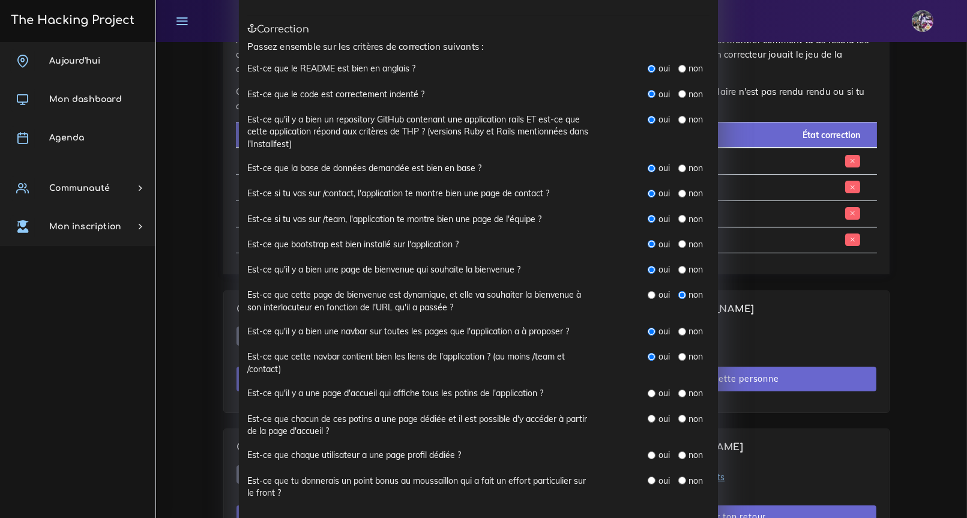
scroll to position [129, 0]
click at [648, 395] on input "radio" at bounding box center [652, 392] width 8 height 8
radio input "true"
click at [650, 416] on input "radio" at bounding box center [652, 418] width 8 height 8
radio input "true"
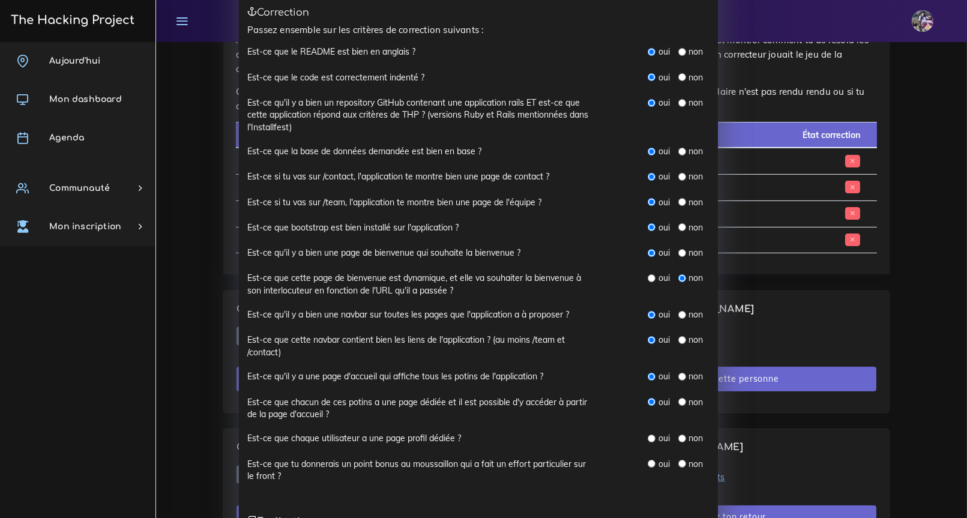
scroll to position [145, 0]
click at [648, 440] on input "radio" at bounding box center [652, 438] width 8 height 8
radio input "true"
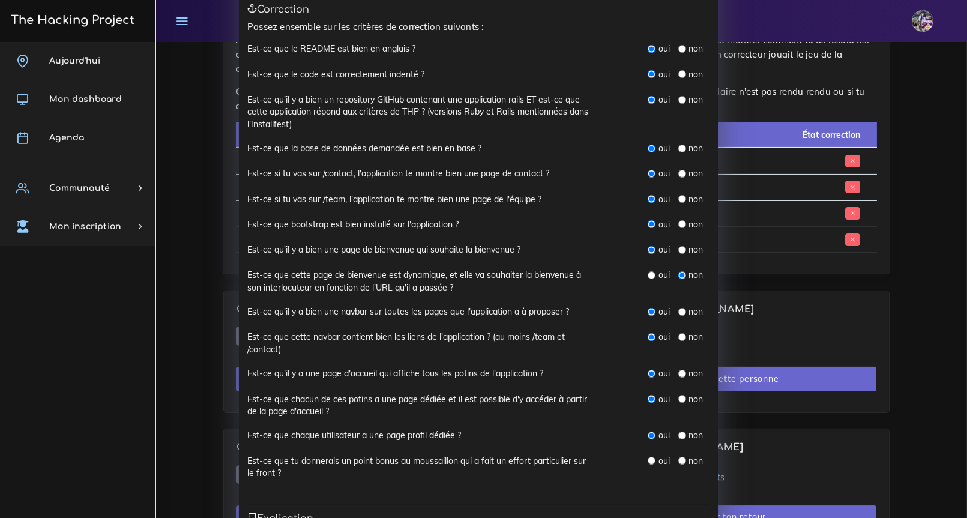
scroll to position [148, 0]
click at [679, 460] on input "radio" at bounding box center [683, 460] width 8 height 8
radio input "true"
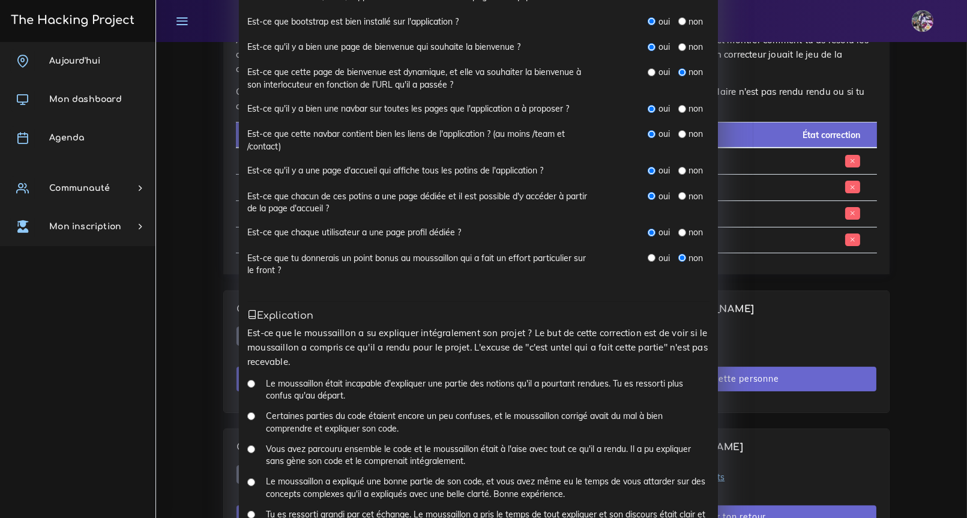
scroll to position [473, 0]
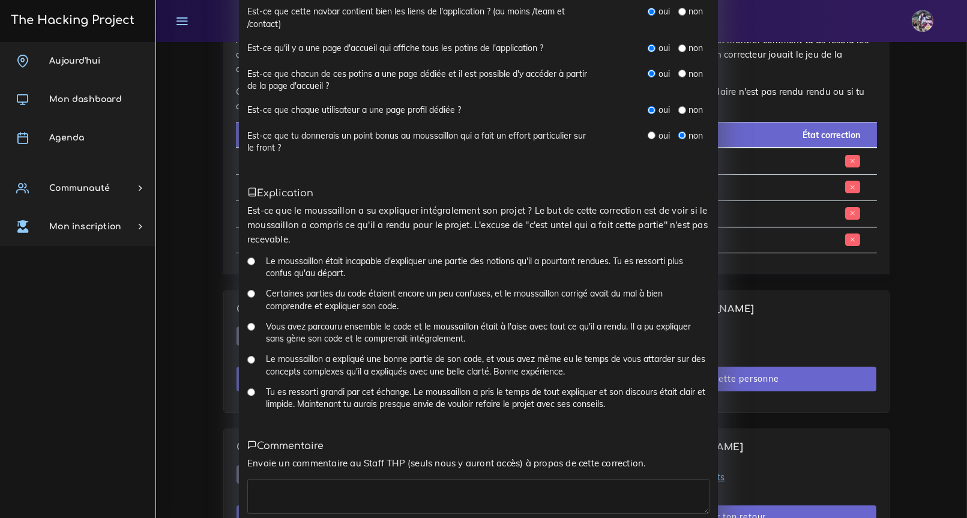
click at [252, 392] on div "Tu es ressorti grandi par cet échange. Le moussaillon a pris le temps de tout e…" at bounding box center [478, 402] width 462 height 33
click at [250, 391] on div "Tu es ressorti grandi par cet échange. Le moussaillon a pris le temps de tout e…" at bounding box center [478, 402] width 462 height 33
click at [247, 393] on input "Tu es ressorti grandi par cet échange. Le moussaillon a pris le temps de tout e…" at bounding box center [251, 392] width 8 height 8
radio input "true"
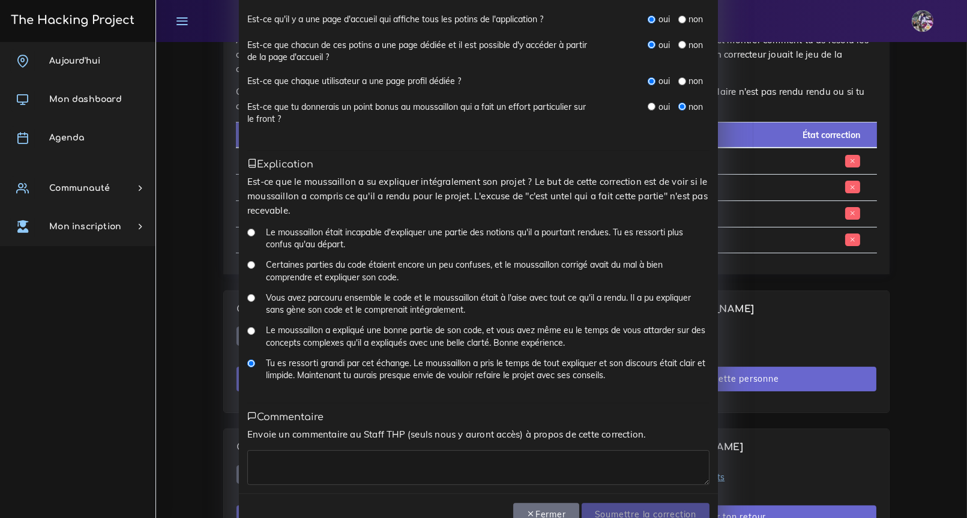
scroll to position [531, 0]
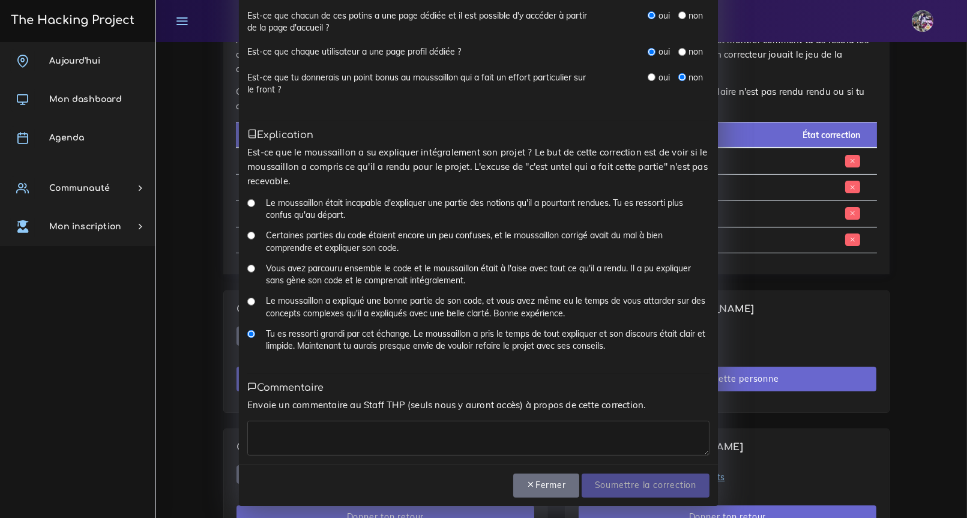
click at [308, 449] on textarea at bounding box center [478, 438] width 462 height 35
type textarea "beau travail, bravo pour la determination"
click at [680, 474] on input "Soumettre la correction" at bounding box center [646, 486] width 128 height 25
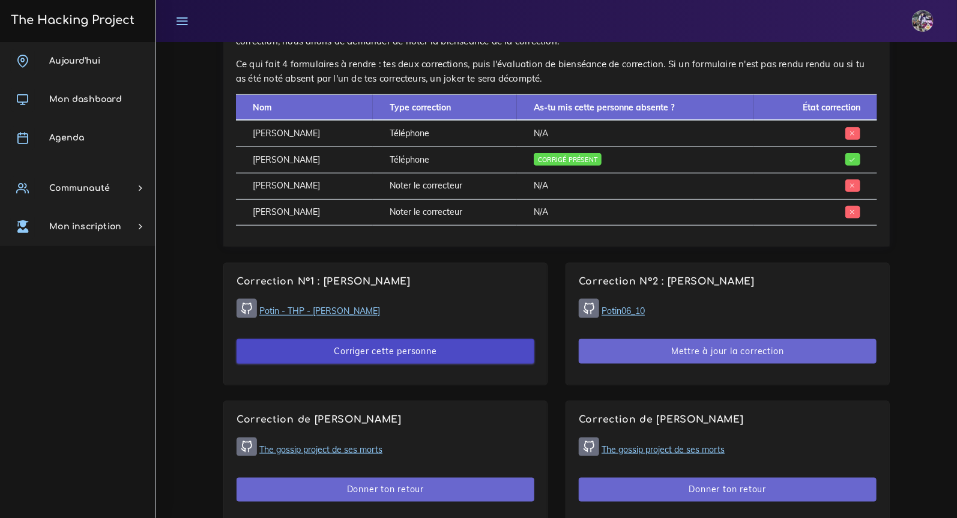
scroll to position [566, 0]
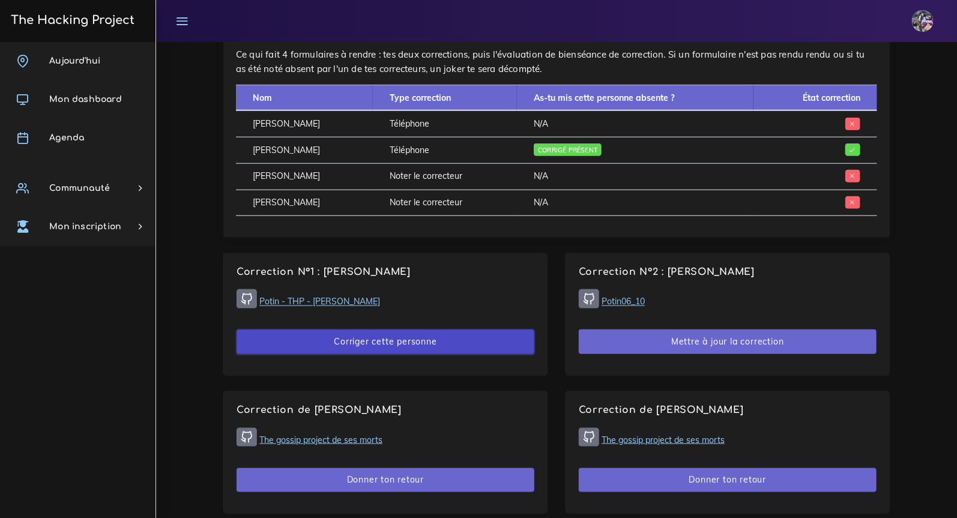
click at [396, 351] on button "Corriger cette personne" at bounding box center [386, 342] width 298 height 25
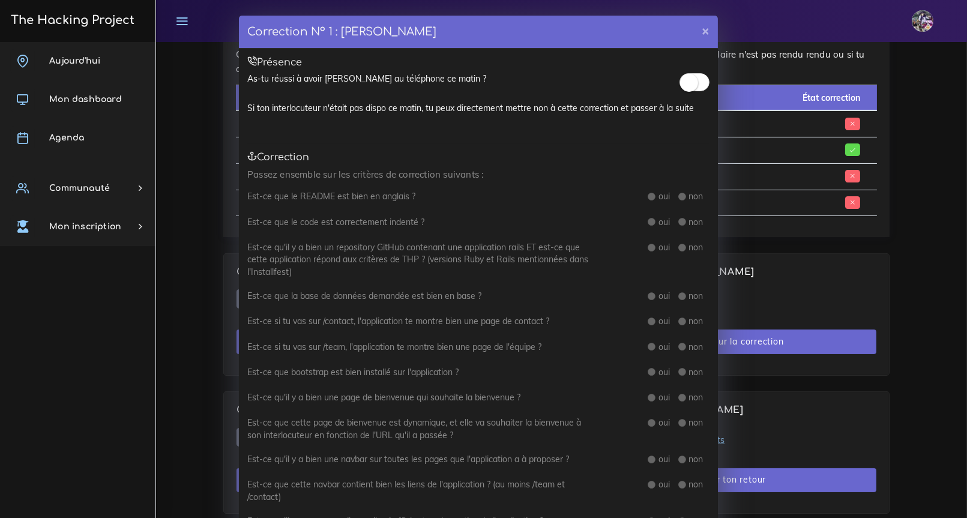
click at [680, 89] on small at bounding box center [689, 83] width 18 height 18
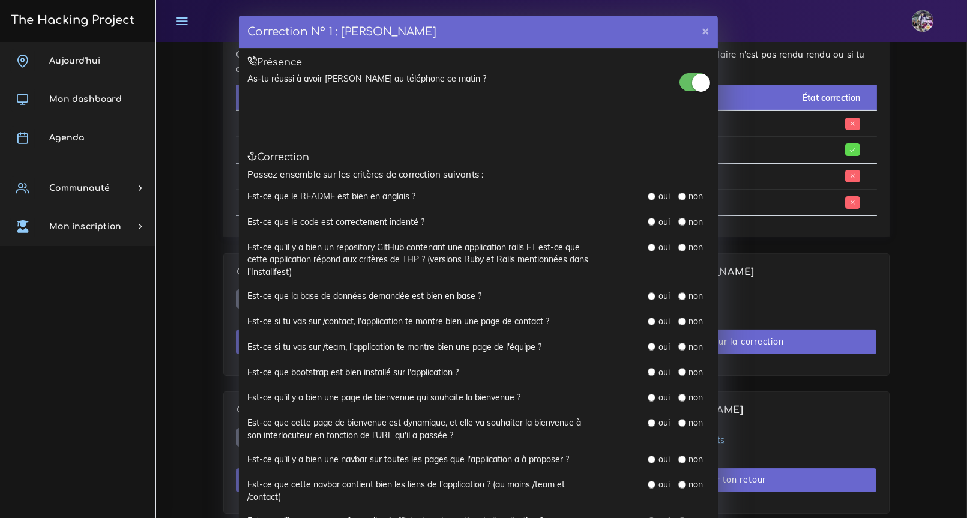
click at [697, 84] on small at bounding box center [701, 83] width 18 height 18
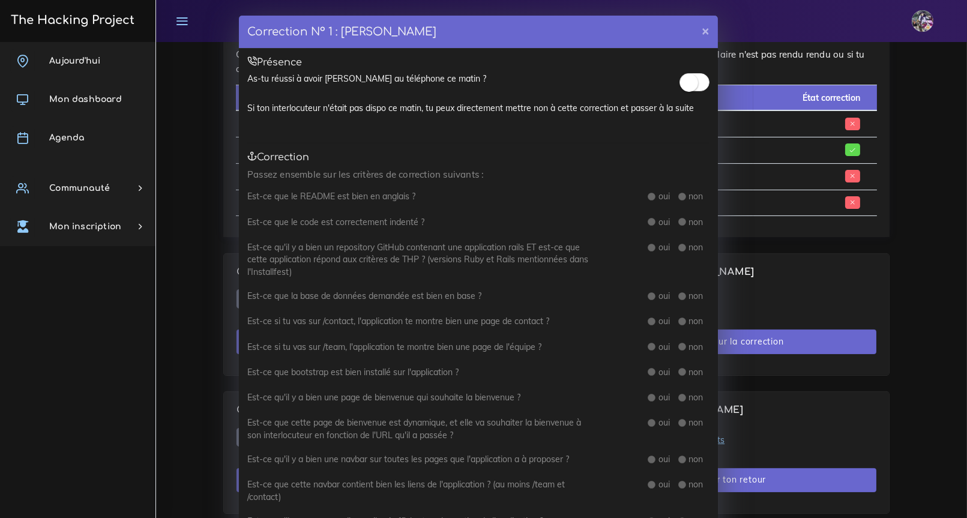
click at [804, 272] on div "Correction N° 1 : Lucas MIRANDA × Présence As-tu réussi à avoir Lucas au téléph…" at bounding box center [483, 259] width 967 height 518
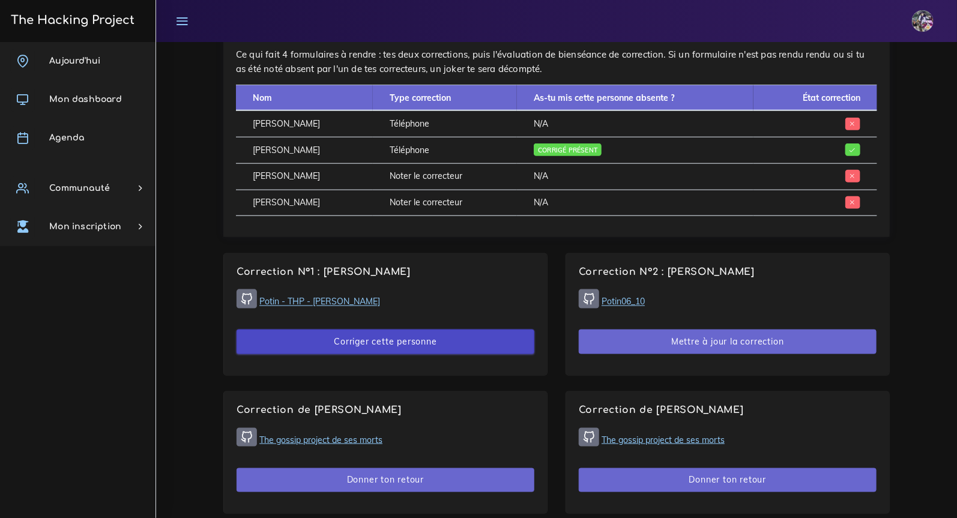
click at [483, 345] on button "Corriger cette personne" at bounding box center [386, 342] width 298 height 25
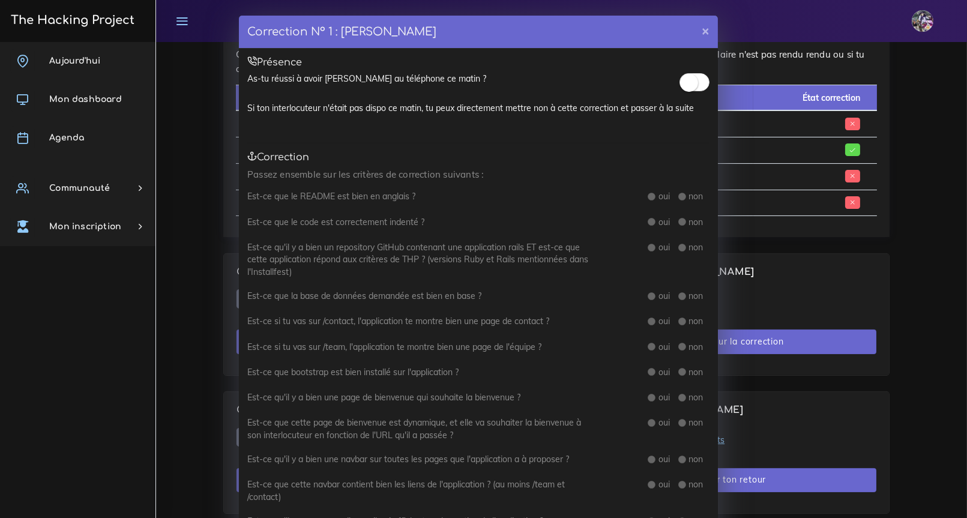
click at [688, 85] on small at bounding box center [689, 83] width 18 height 18
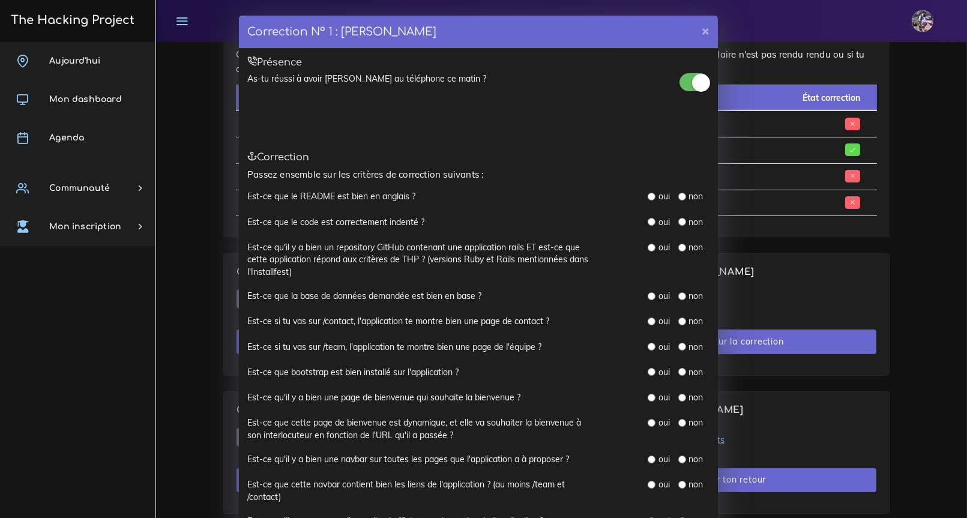
click at [692, 73] on span at bounding box center [695, 82] width 30 height 18
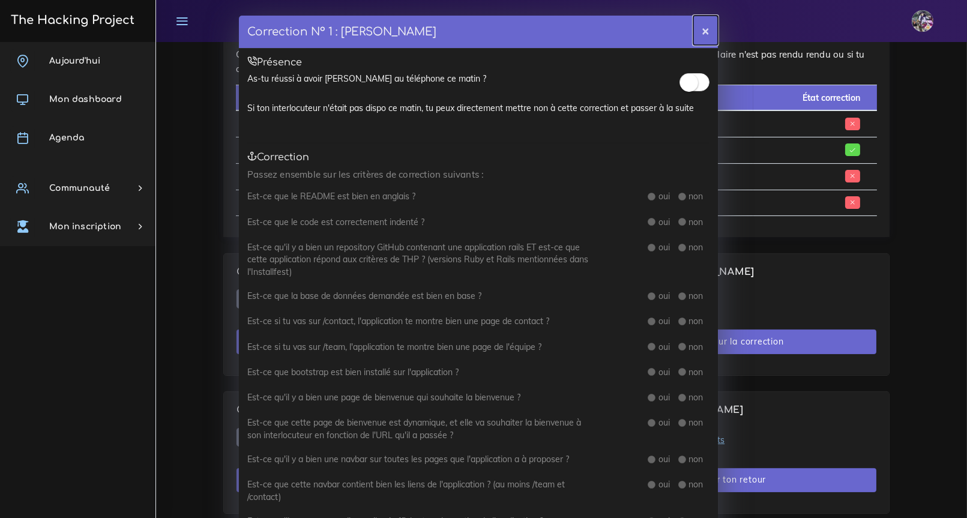
click at [705, 29] on button "×" at bounding box center [706, 30] width 25 height 29
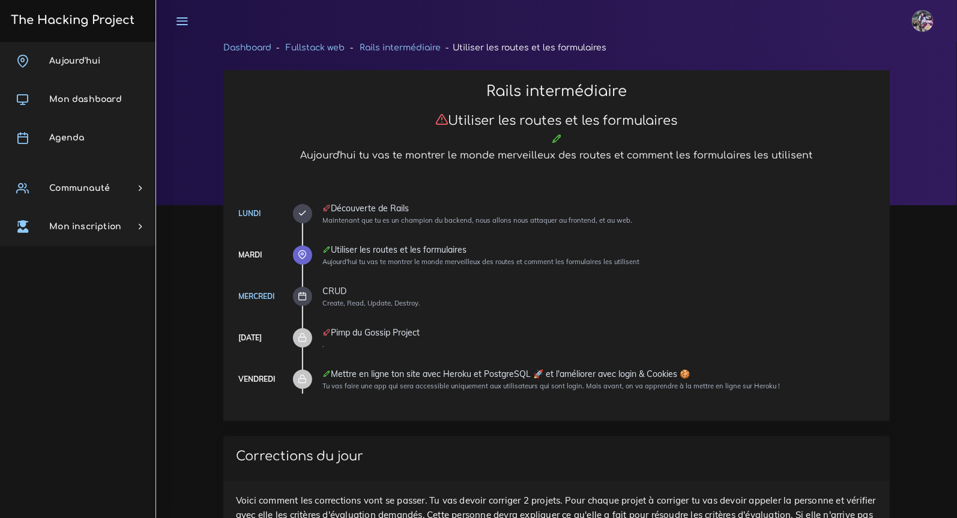
scroll to position [2, 0]
click at [98, 53] on link "Aujourd'hui" at bounding box center [78, 61] width 156 height 38
click at [97, 52] on link "Aujourd'hui" at bounding box center [78, 61] width 156 height 38
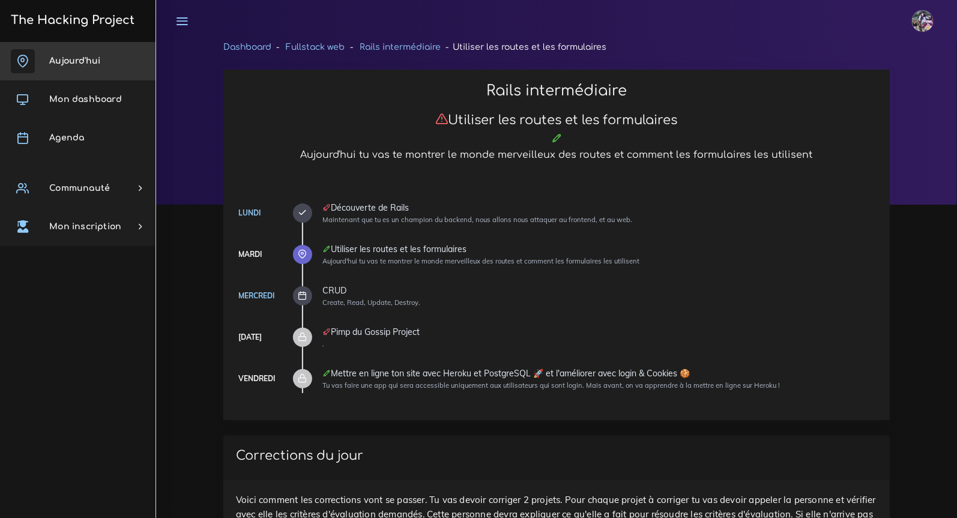
click at [97, 52] on link "Aujourd'hui" at bounding box center [78, 61] width 156 height 38
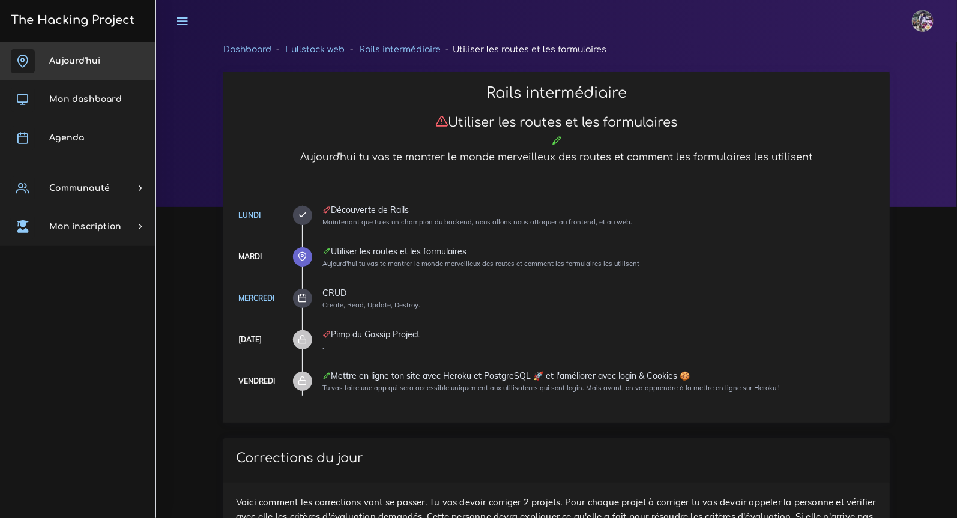
click at [95, 74] on link "Aujourd'hui" at bounding box center [78, 61] width 156 height 38
click at [93, 74] on link "Aujourd'hui" at bounding box center [78, 61] width 156 height 38
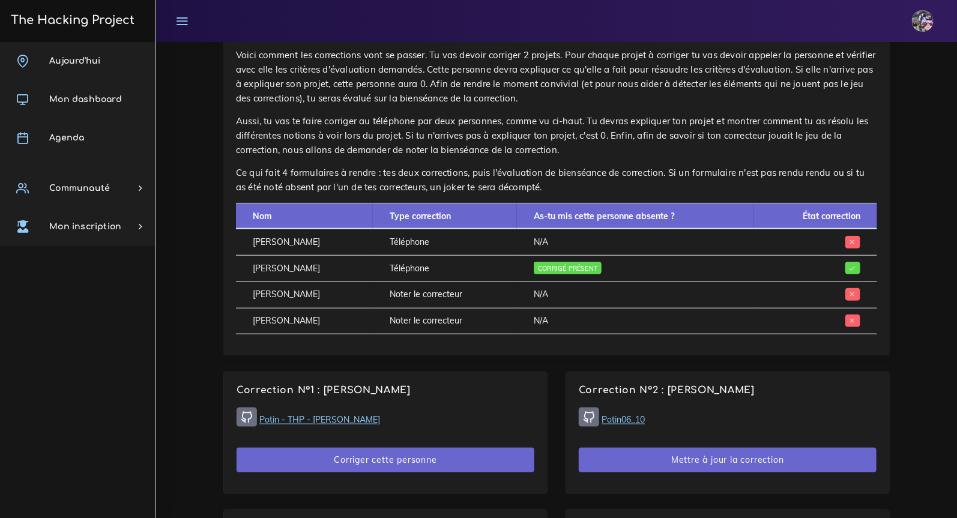
scroll to position [560, 0]
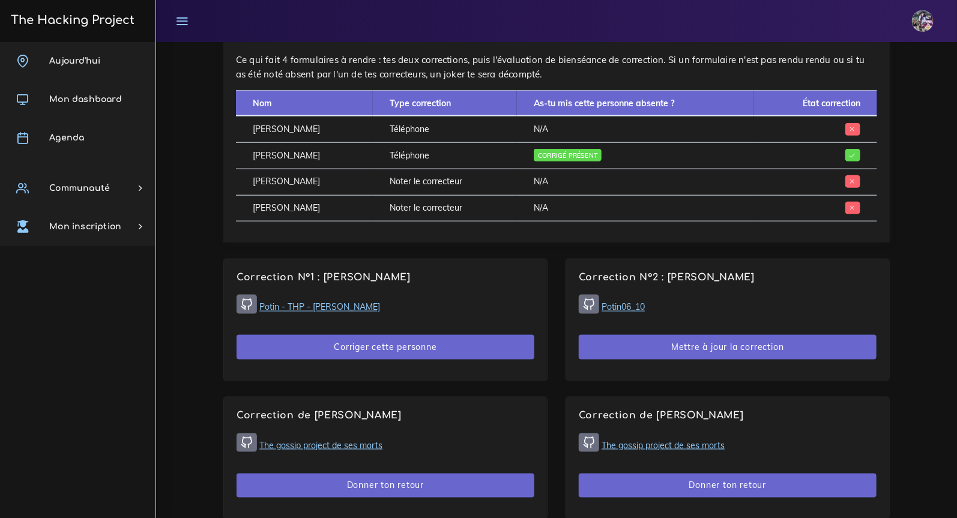
drag, startPoint x: 735, startPoint y: 405, endPoint x: 582, endPoint y: 406, distance: 152.5
click at [644, 407] on div "Correction de [PERSON_NAME] The gossip project de ses morts Donner ton retour" at bounding box center [727, 458] width 323 height 121
click at [580, 407] on div "Correction de [PERSON_NAME] The gossip project de ses morts Donner ton retour" at bounding box center [727, 458] width 323 height 121
drag, startPoint x: 581, startPoint y: 410, endPoint x: 749, endPoint y: 410, distance: 168.1
click at [749, 410] on h4 "Correction de [PERSON_NAME]" at bounding box center [728, 415] width 298 height 11
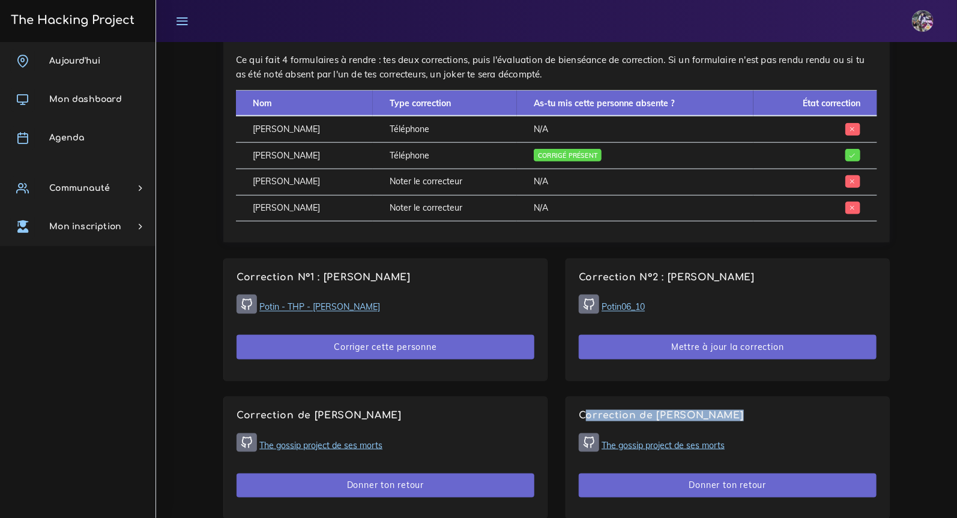
click at [751, 410] on h4 "Correction de [PERSON_NAME]" at bounding box center [728, 415] width 298 height 11
drag, startPoint x: 316, startPoint y: 411, endPoint x: 706, endPoint y: 401, distance: 390.5
click at [706, 401] on div "Corrections du jour Voici comment les corrections vont se passer. Tu vas devoir…" at bounding box center [556, 207] width 685 height 658
drag, startPoint x: 675, startPoint y: 409, endPoint x: 758, endPoint y: 409, distance: 82.9
click at [758, 410] on h4 "Correction de [PERSON_NAME]" at bounding box center [728, 415] width 298 height 11
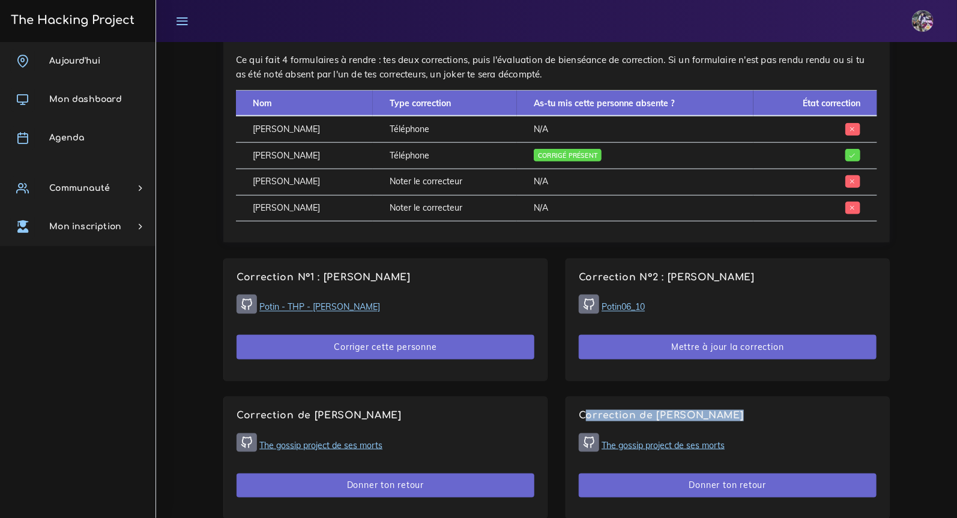
click at [758, 410] on h4 "Correction de [PERSON_NAME]" at bounding box center [728, 415] width 298 height 11
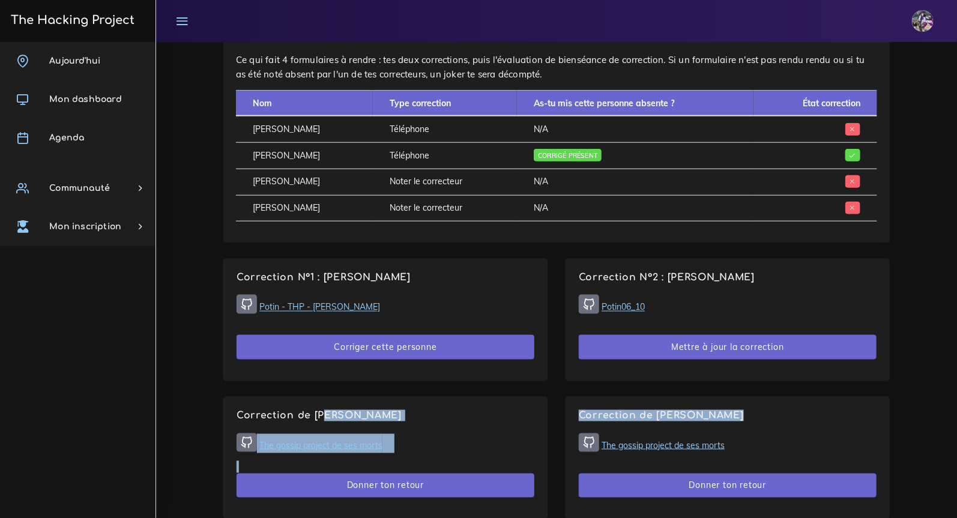
drag, startPoint x: 751, startPoint y: 413, endPoint x: 321, endPoint y: 412, distance: 429.3
click at [321, 412] on div "Corrections du jour Voici comment les corrections vont se passer. Tu vas devoir…" at bounding box center [556, 207] width 685 height 658
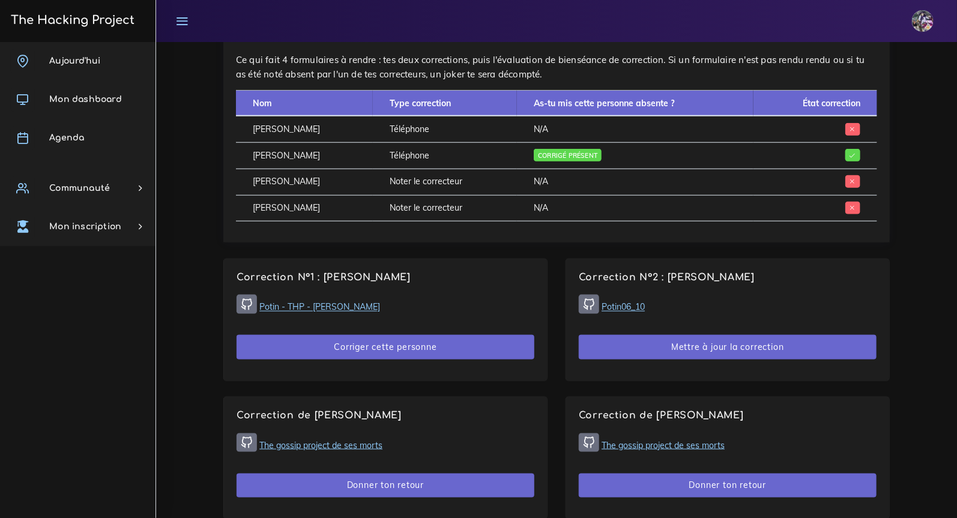
click at [323, 412] on h4 "Correction de [PERSON_NAME]" at bounding box center [386, 415] width 298 height 11
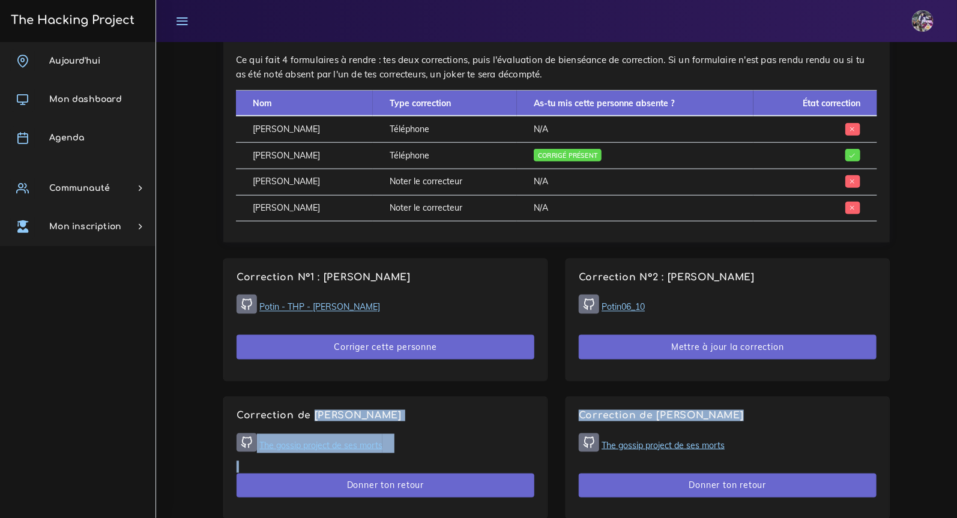
drag, startPoint x: 310, startPoint y: 411, endPoint x: 761, endPoint y: 408, distance: 451.0
click at [761, 408] on div "Corrections du jour Voici comment les corrections vont se passer. Tu vas devoir…" at bounding box center [556, 207] width 685 height 658
click at [761, 410] on h4 "Correction de [PERSON_NAME]" at bounding box center [728, 415] width 298 height 11
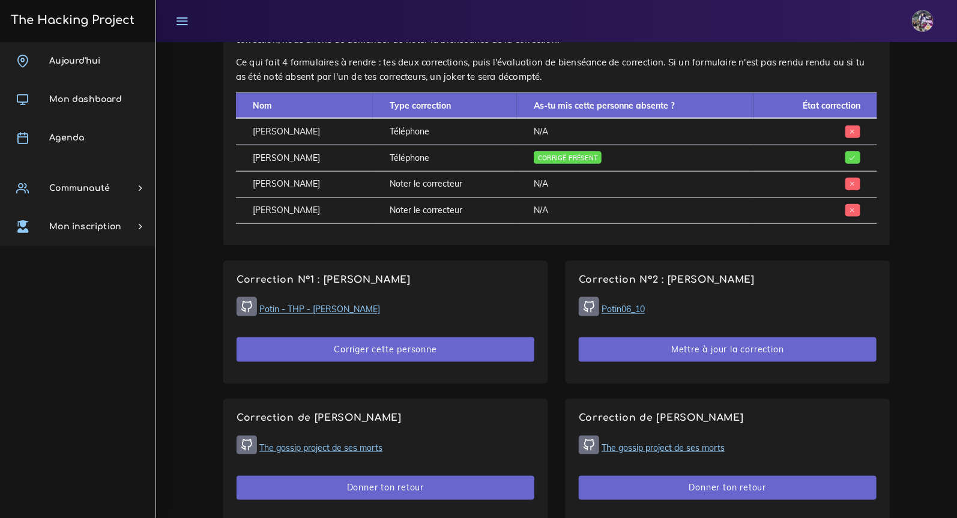
scroll to position [557, 0]
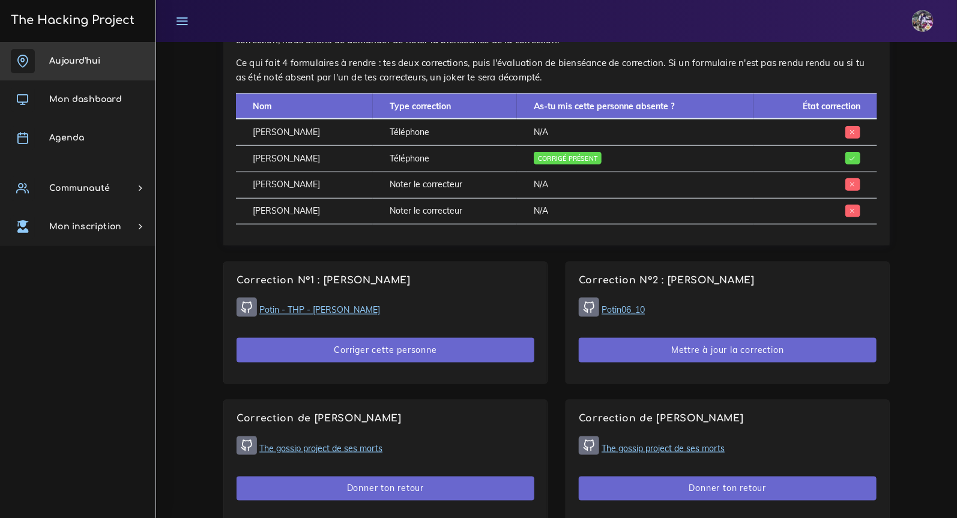
click at [101, 62] on link "Aujourd'hui" at bounding box center [78, 61] width 156 height 38
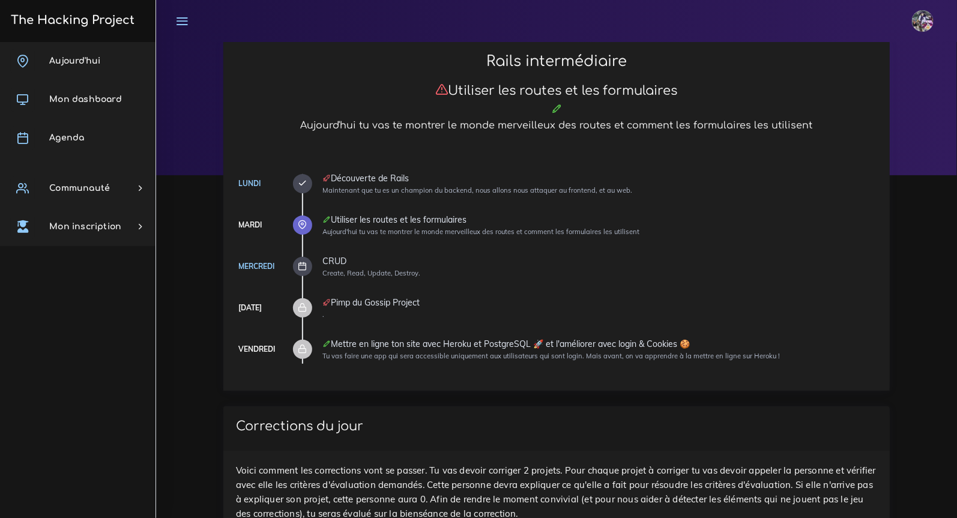
scroll to position [20, 0]
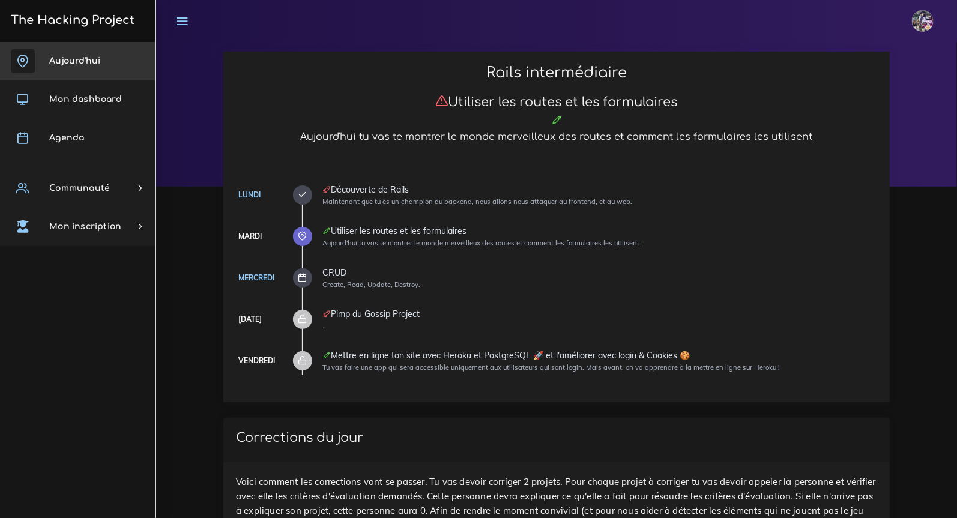
click at [50, 55] on link "Aujourd'hui" at bounding box center [78, 61] width 156 height 38
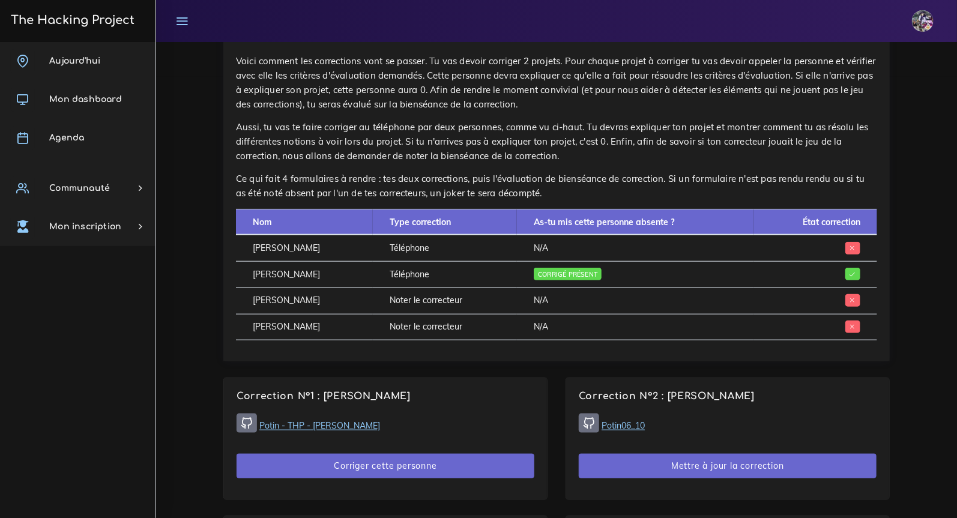
scroll to position [453, 0]
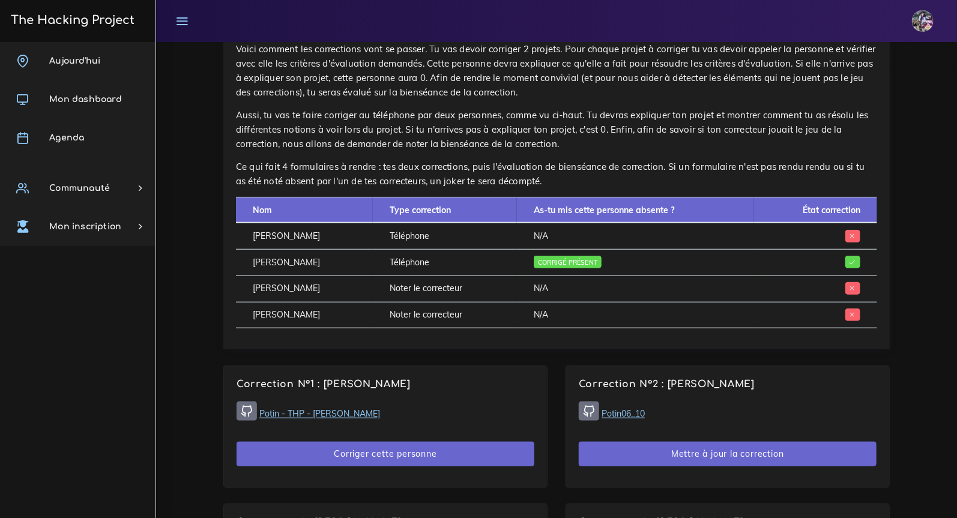
drag, startPoint x: 543, startPoint y: 289, endPoint x: 571, endPoint y: 289, distance: 27.6
click at [571, 289] on tr "[PERSON_NAME] Noter le correcteur N/A" at bounding box center [556, 289] width 641 height 26
click at [571, 295] on td "N/A" at bounding box center [635, 289] width 237 height 26
drag, startPoint x: 570, startPoint y: 315, endPoint x: 508, endPoint y: 312, distance: 62.5
click at [508, 312] on tr "[PERSON_NAME] Noter le correcteur N/A" at bounding box center [556, 315] width 641 height 26
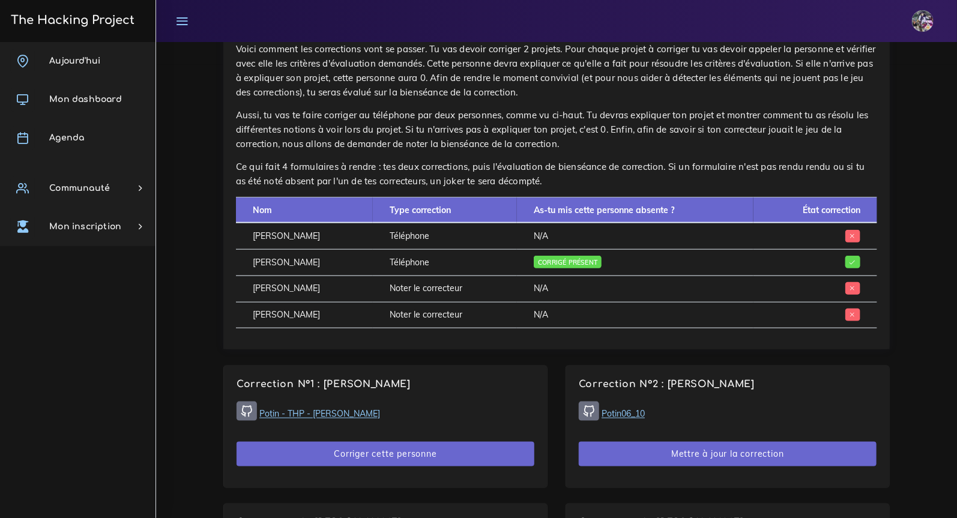
drag, startPoint x: 523, startPoint y: 295, endPoint x: 555, endPoint y: 286, distance: 33.7
click at [555, 285] on td "N/A" at bounding box center [635, 289] width 237 height 26
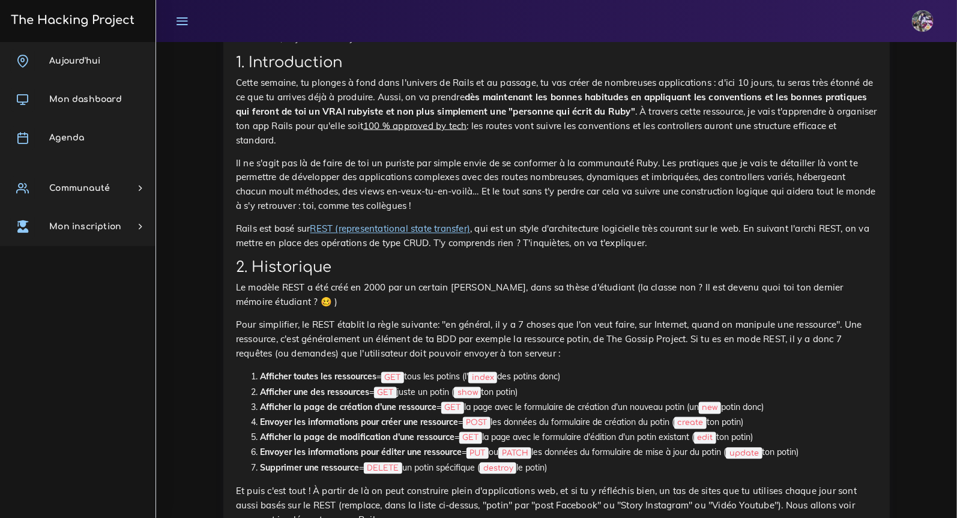
scroll to position [3330, 0]
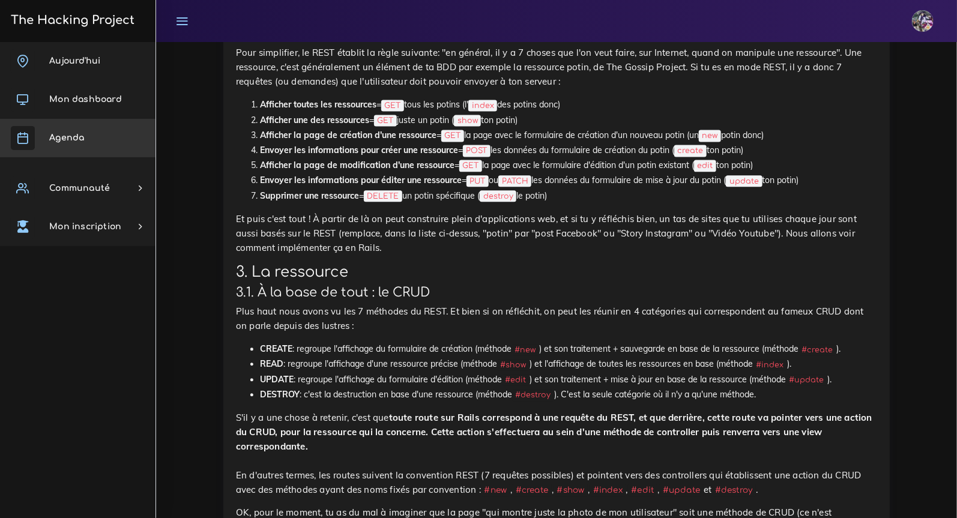
click at [73, 136] on span "Agenda" at bounding box center [66, 137] width 35 height 9
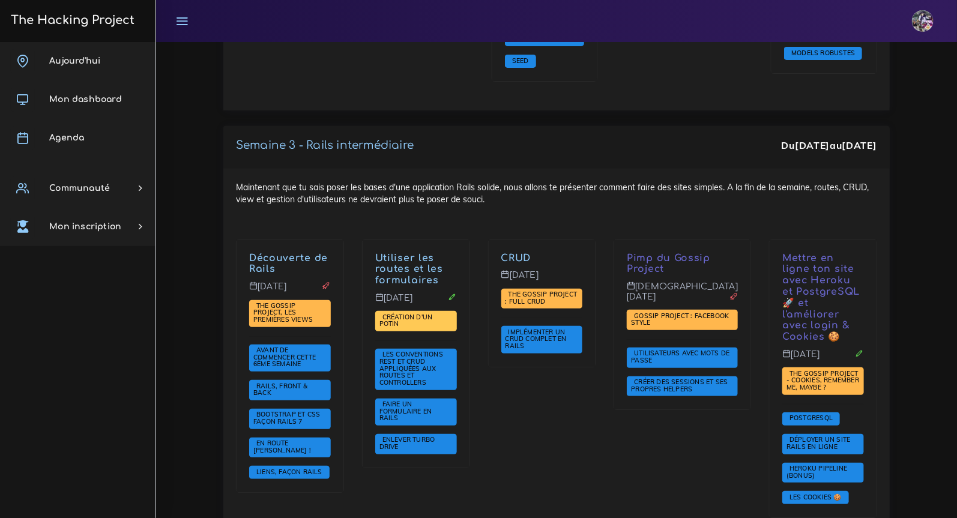
scroll to position [2310, 0]
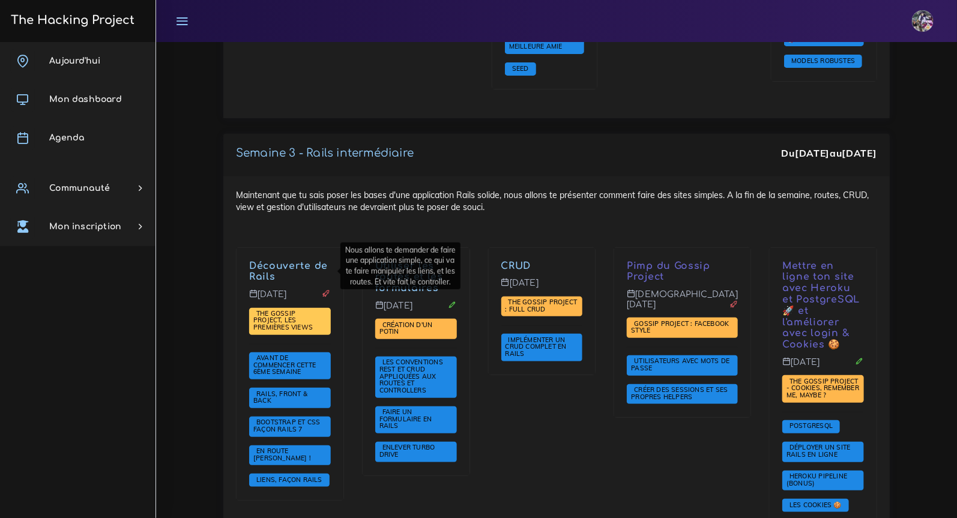
click at [316, 309] on span "The Gossip Project, les premières views" at bounding box center [284, 320] width 62 height 22
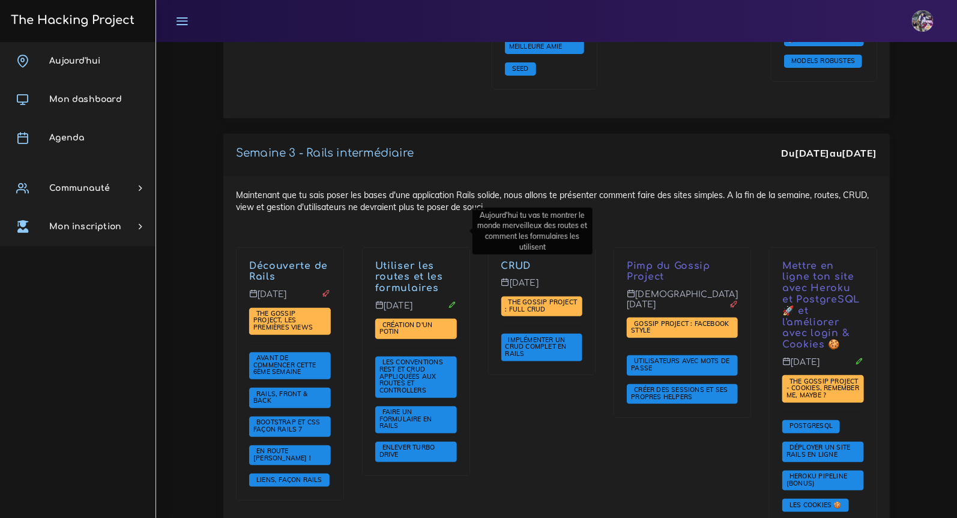
click at [414, 261] on link "Utiliser les routes et les formulaires" at bounding box center [409, 278] width 68 height 34
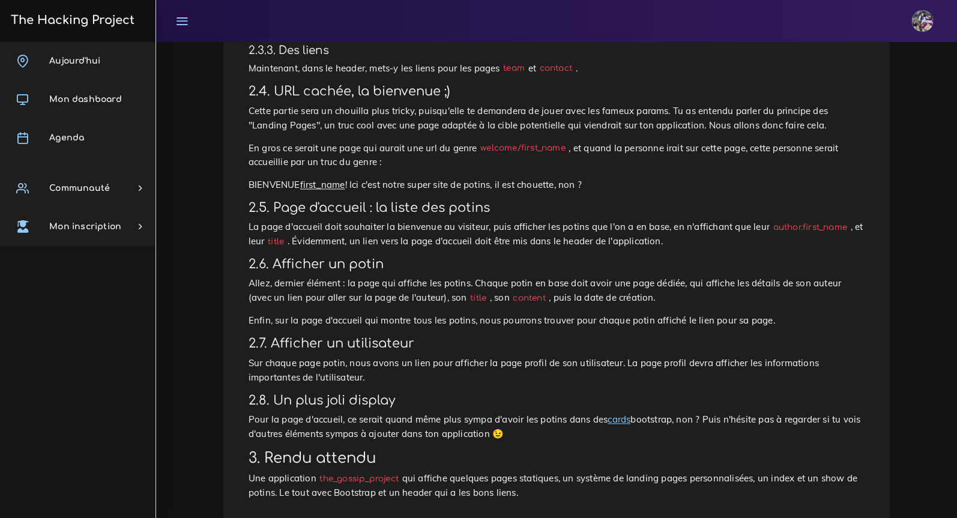
scroll to position [919, 0]
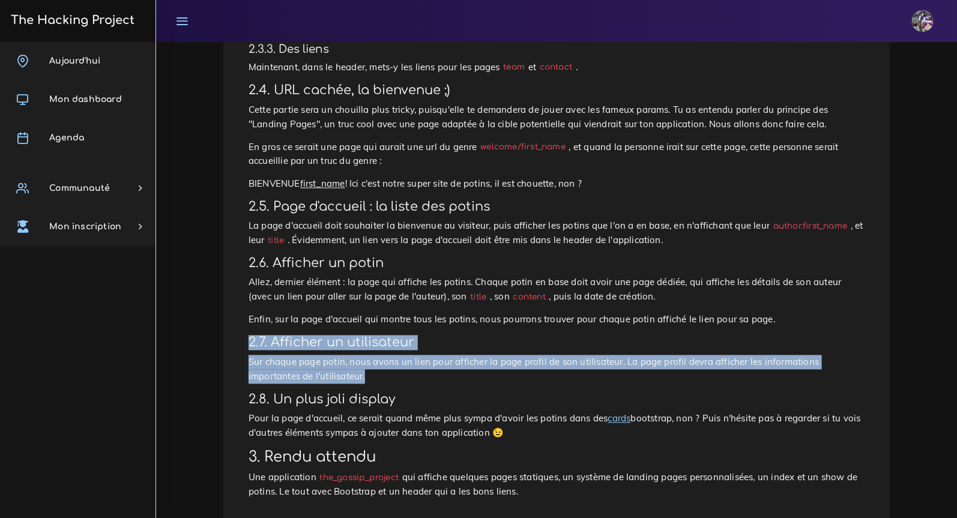
drag, startPoint x: 379, startPoint y: 389, endPoint x: 220, endPoint y: 348, distance: 165.0
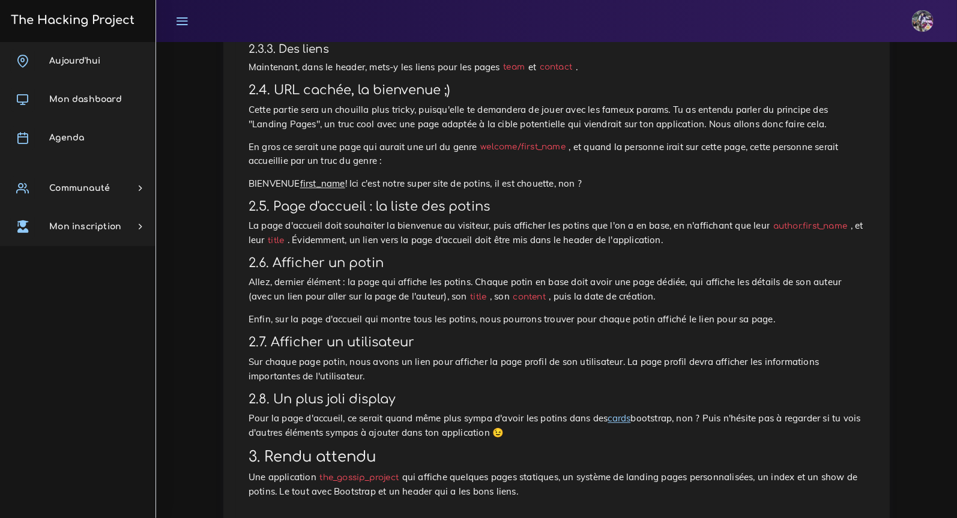
click at [279, 304] on p "Allez, dernier élément : la page qui affiche les potins. Chaque potin en base d…" at bounding box center [557, 290] width 616 height 29
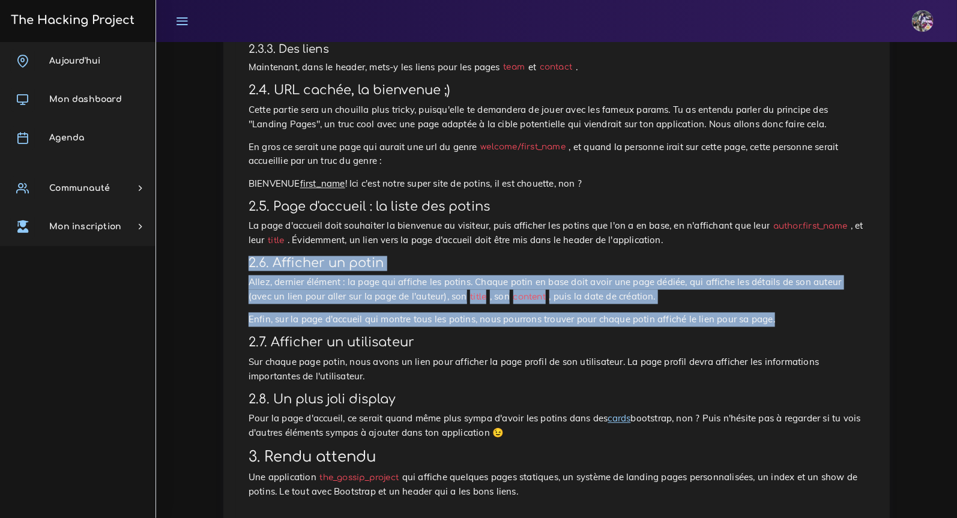
drag, startPoint x: 778, startPoint y: 321, endPoint x: 240, endPoint y: 255, distance: 542.7
click at [268, 261] on h3 "2.6. Afficher un potin" at bounding box center [557, 263] width 616 height 15
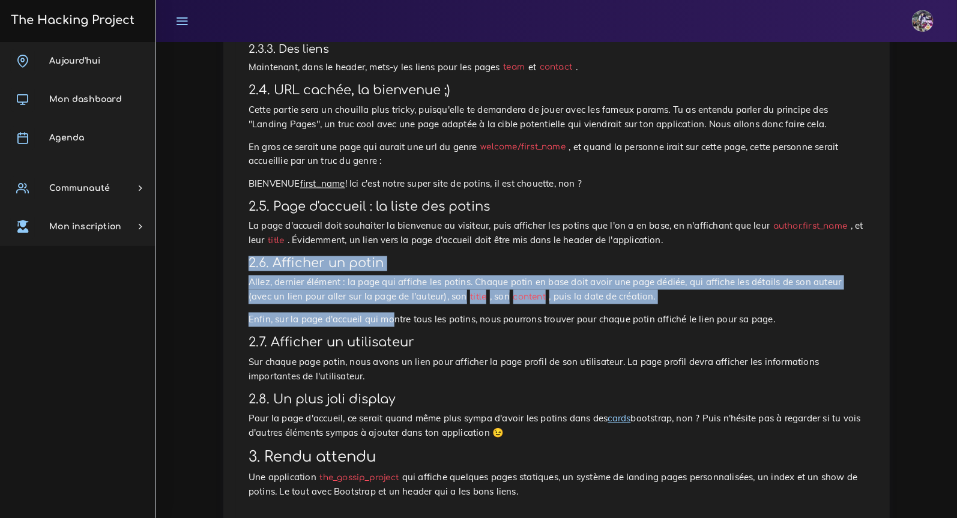
drag, startPoint x: 250, startPoint y: 261, endPoint x: 393, endPoint y: 319, distance: 153.8
click at [394, 318] on p "Enfin, sur la page d'accueil qui montre tous les potins, nous pourrons trouver …" at bounding box center [557, 320] width 616 height 14
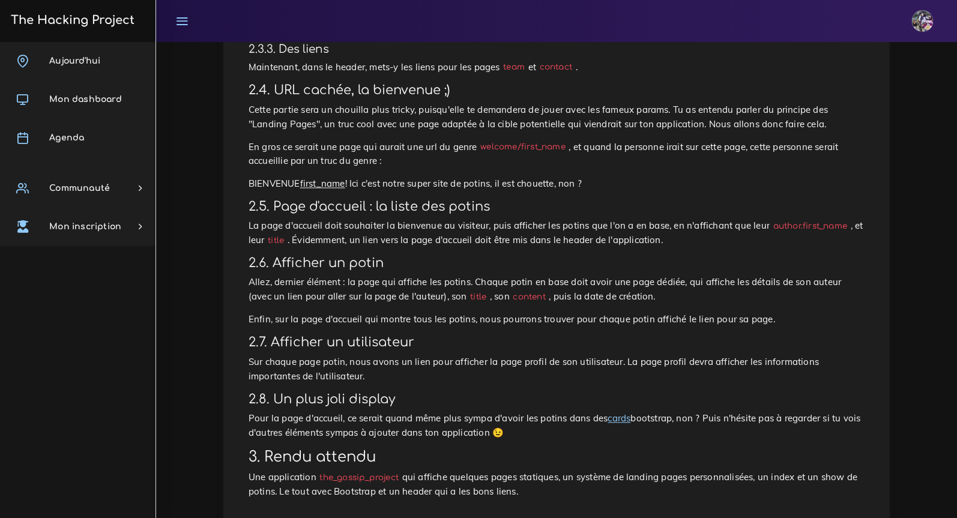
click at [411, 260] on h3 "2.6. Afficher un potin" at bounding box center [557, 263] width 616 height 15
click at [363, 304] on p "Allez, dernier élément : la page qui affiche les potins. Chaque potin en base d…" at bounding box center [557, 290] width 616 height 29
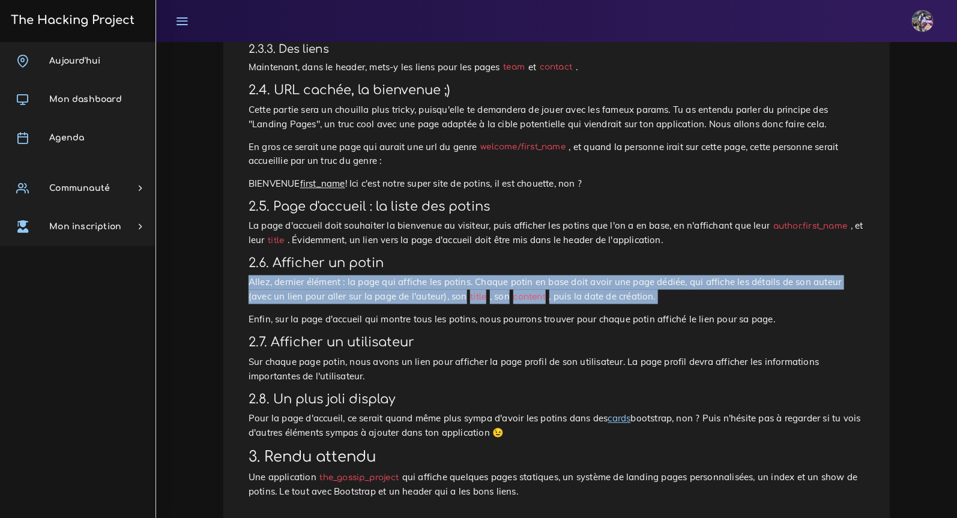
click at [363, 304] on p "Allez, dernier élément : la page qui affiche les potins. Chaque potin en base d…" at bounding box center [557, 290] width 616 height 29
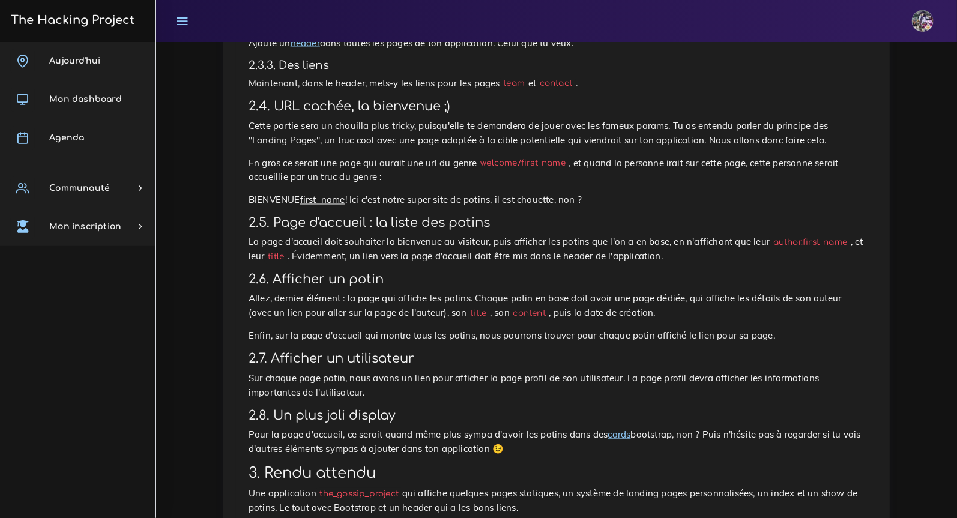
scroll to position [655, 0]
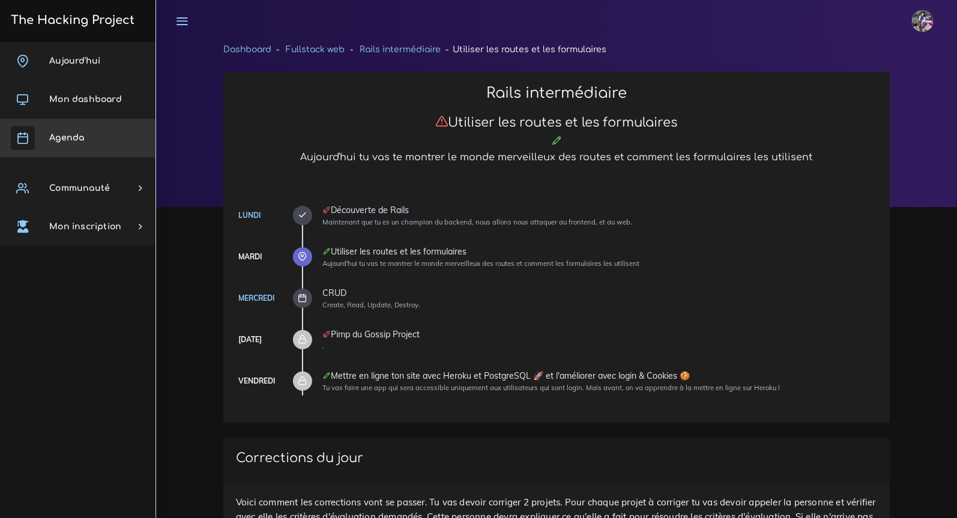
click at [64, 140] on span "Agenda" at bounding box center [66, 137] width 35 height 9
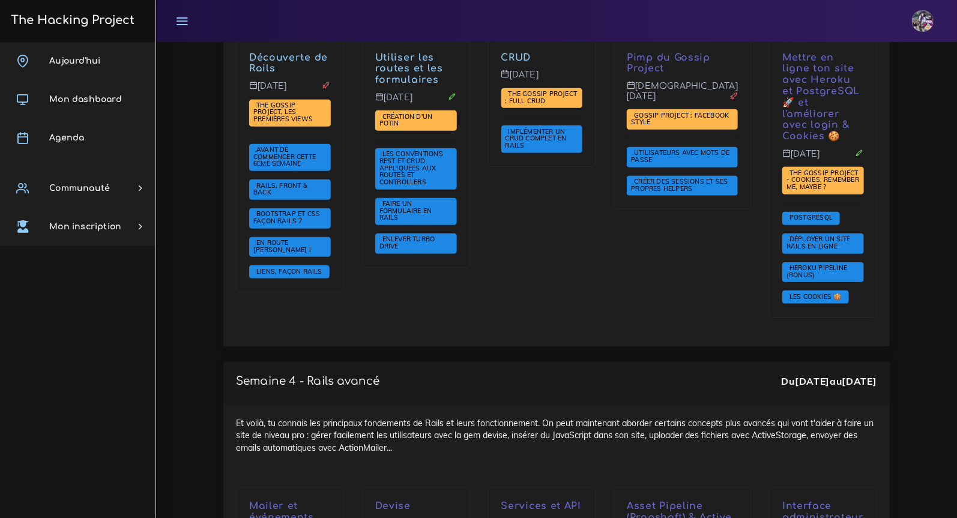
scroll to position [2415, 0]
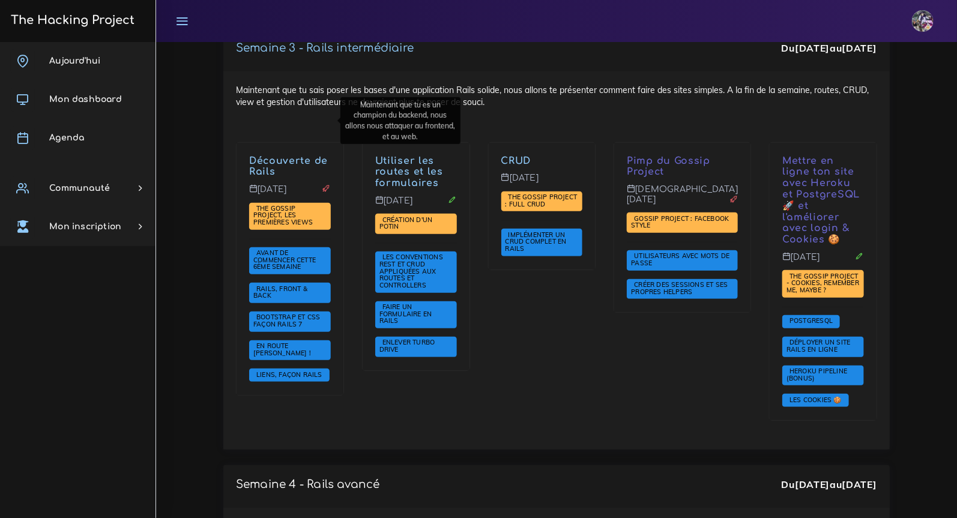
click at [277, 156] on link "Découverte de Rails" at bounding box center [288, 167] width 79 height 22
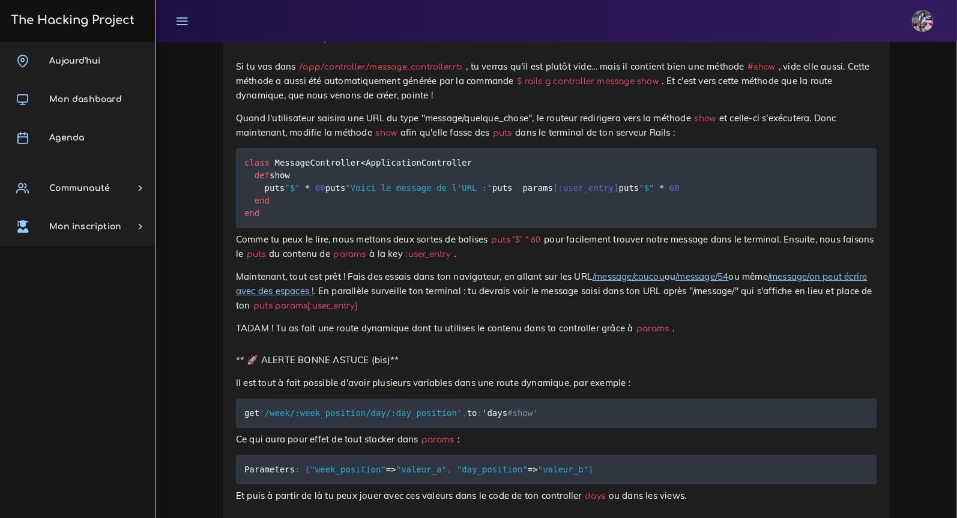
scroll to position [8281, 0]
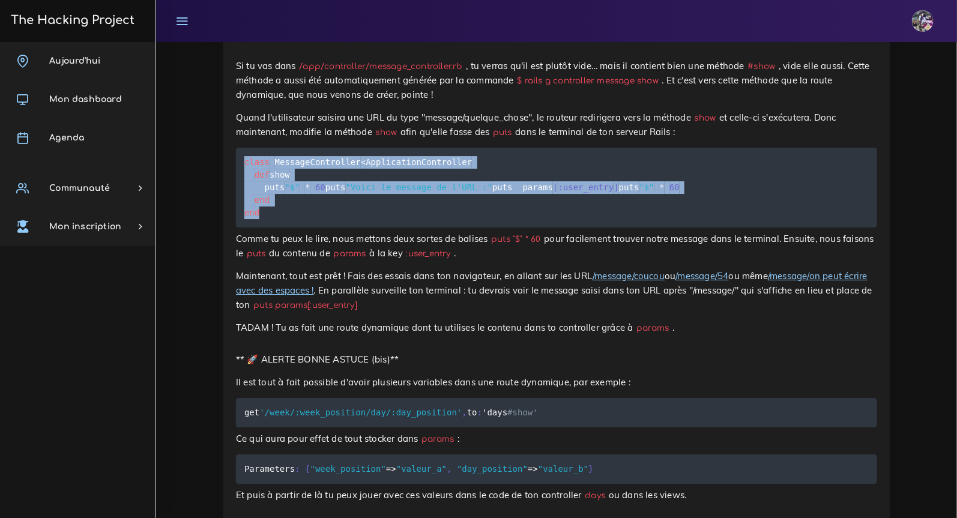
drag, startPoint x: 303, startPoint y: 399, endPoint x: 246, endPoint y: 316, distance: 100.8
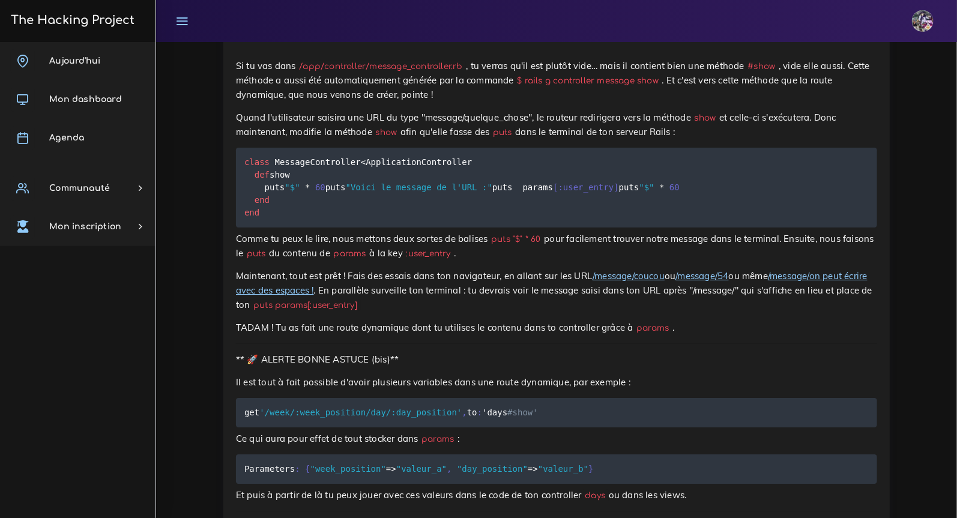
click at [315, 219] on code "class MessageController < ApplicationController def show puts "$" * 60 puts "Vo…" at bounding box center [461, 188] width 435 height 64
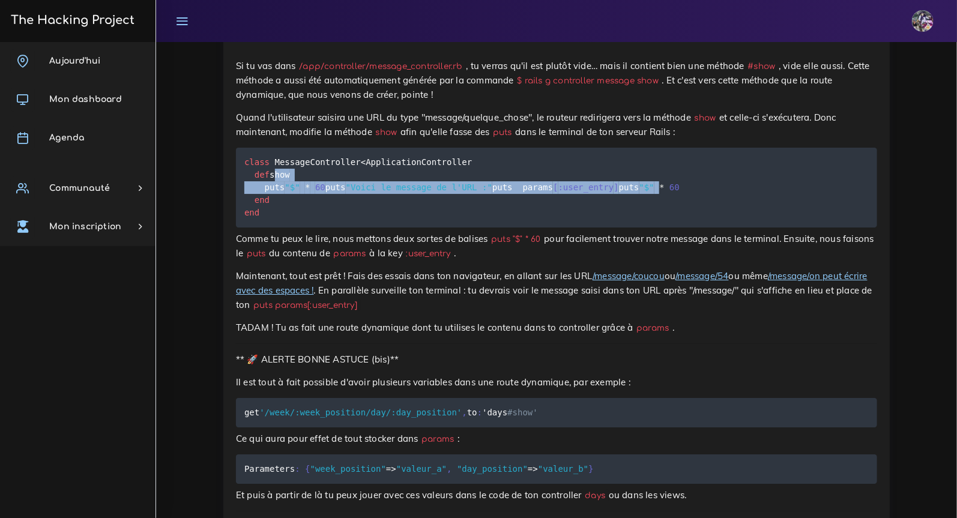
drag, startPoint x: 273, startPoint y: 325, endPoint x: 311, endPoint y: 376, distance: 63.9
click at [310, 219] on code "class MessageController < ApplicationController def show puts "$" * 60 puts "Vo…" at bounding box center [461, 188] width 435 height 64
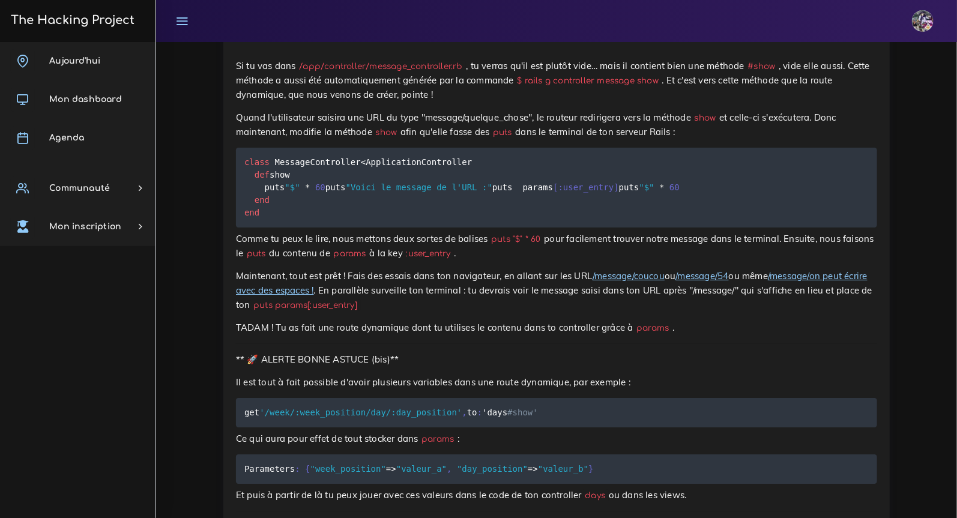
click at [659, 192] on span "*" at bounding box center [661, 188] width 5 height 10
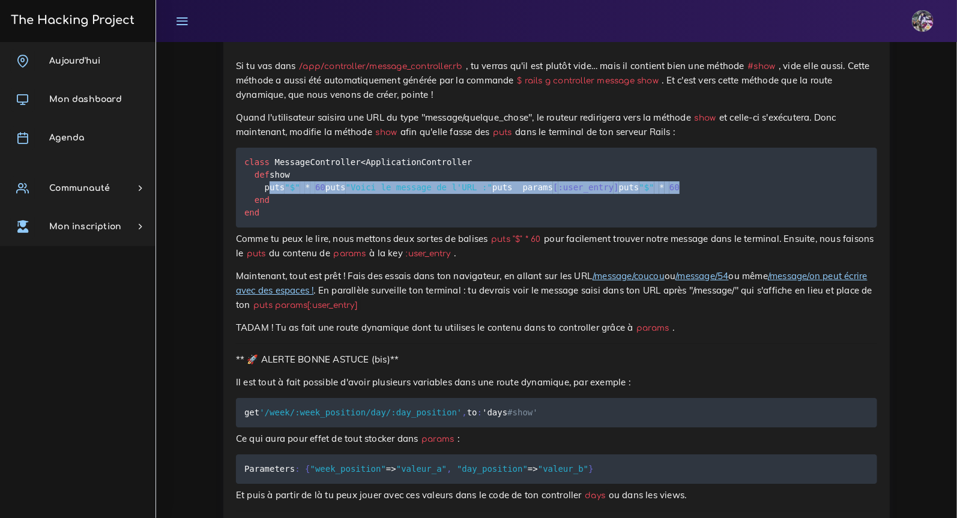
drag, startPoint x: 262, startPoint y: 336, endPoint x: 312, endPoint y: 366, distance: 57.7
click at [355, 228] on pre "class MessageController < ApplicationController def show puts "$" * 60 puts "Vo…" at bounding box center [556, 188] width 641 height 80
copy code "puts "$" * 60 puts "Voici le message de l'URL :" puts params [ :user_entry ] pu…"
click at [115, 51] on link "Aujourd'hui" at bounding box center [78, 61] width 156 height 38
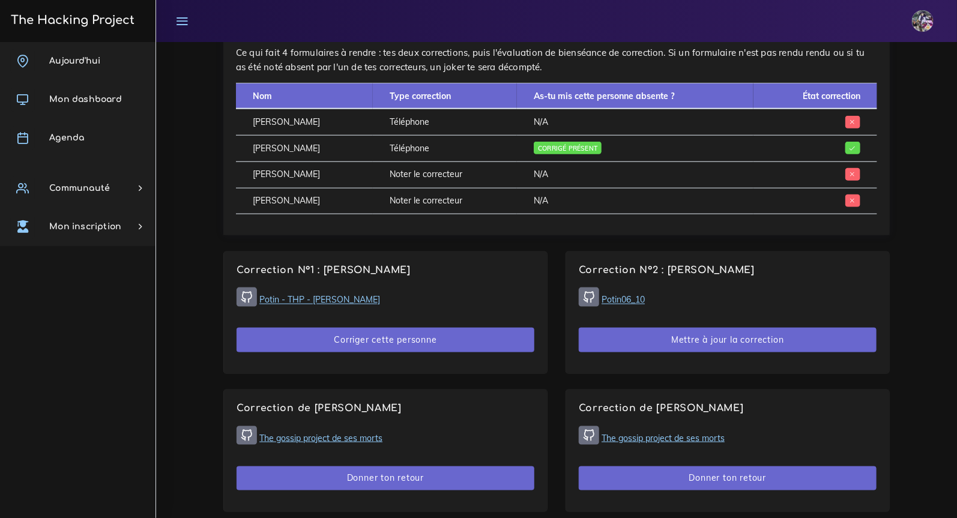
scroll to position [575, 0]
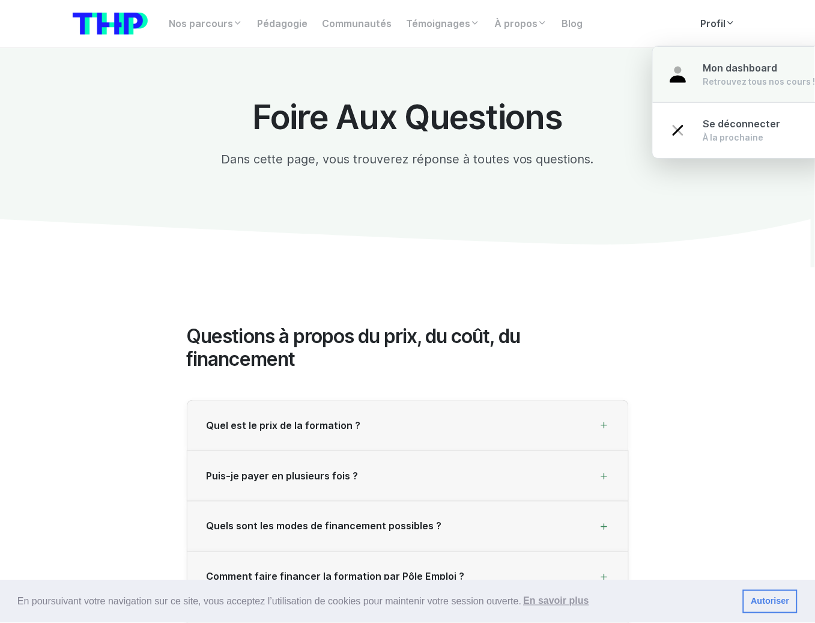
click at [710, 65] on span "Mon dashboard" at bounding box center [740, 67] width 74 height 11
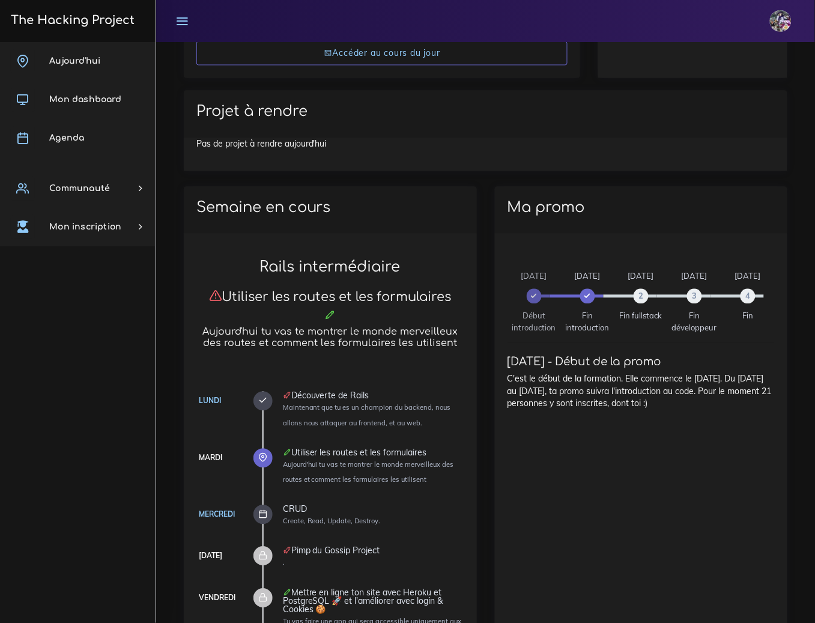
scroll to position [444, 0]
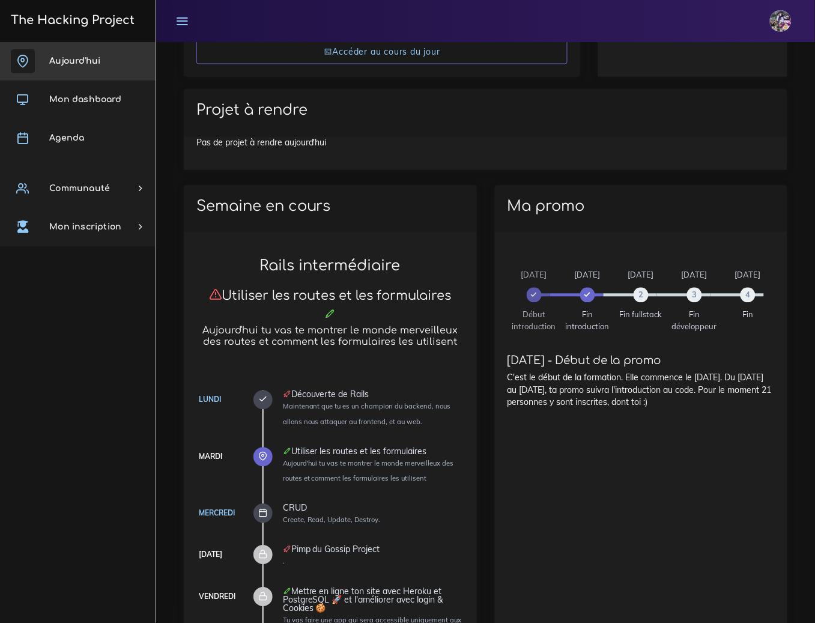
click at [85, 52] on link "Aujourd'hui" at bounding box center [78, 61] width 156 height 38
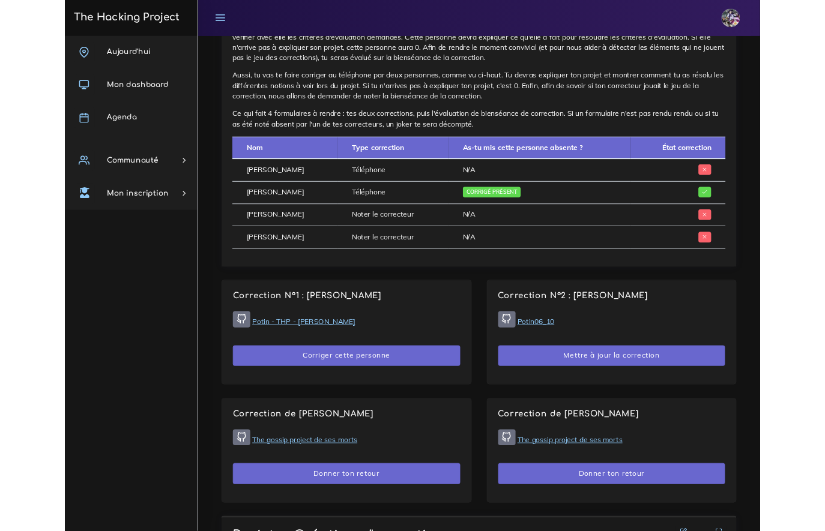
scroll to position [568, 0]
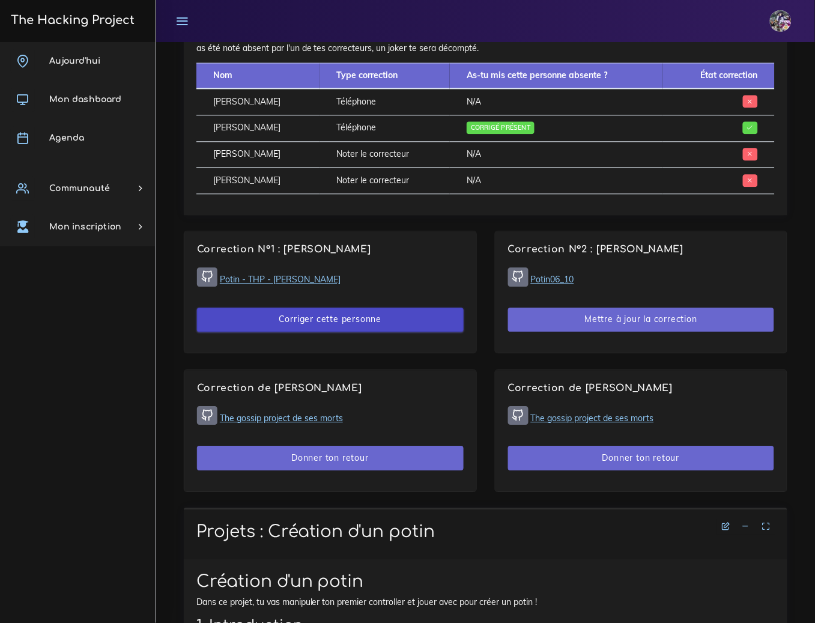
click at [436, 332] on button "Corriger cette personne" at bounding box center [330, 319] width 267 height 25
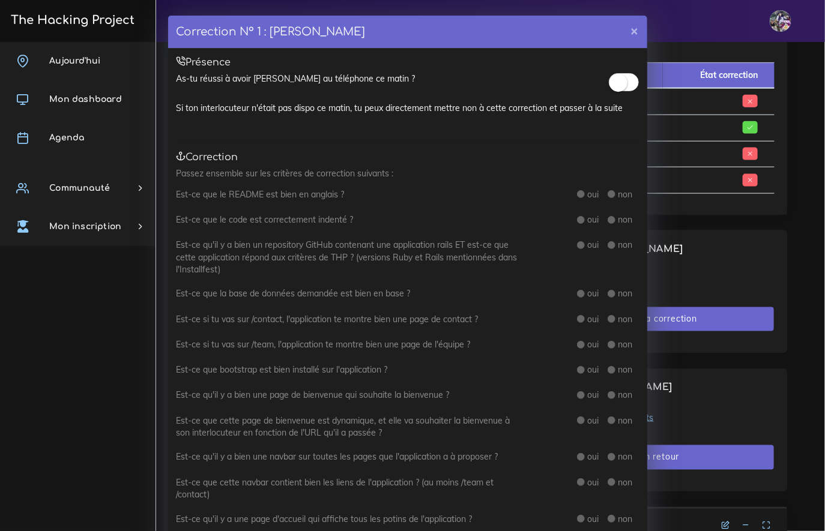
click at [627, 82] on span at bounding box center [624, 82] width 30 height 18
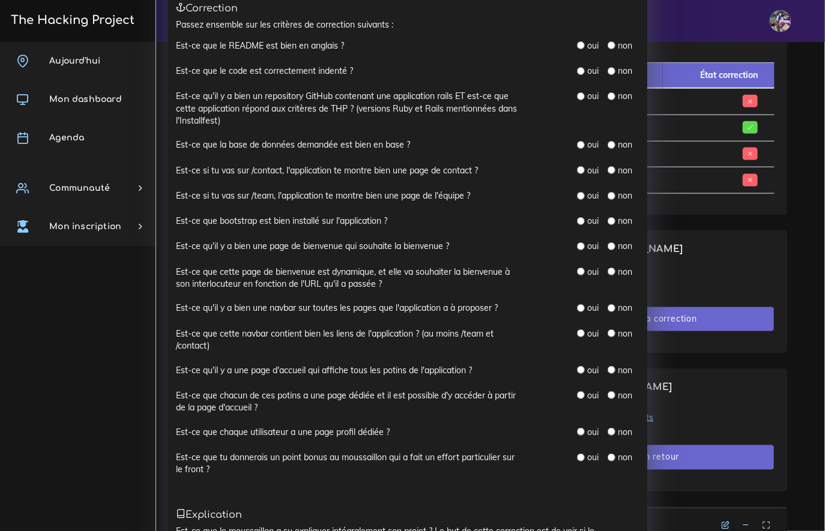
scroll to position [0, 0]
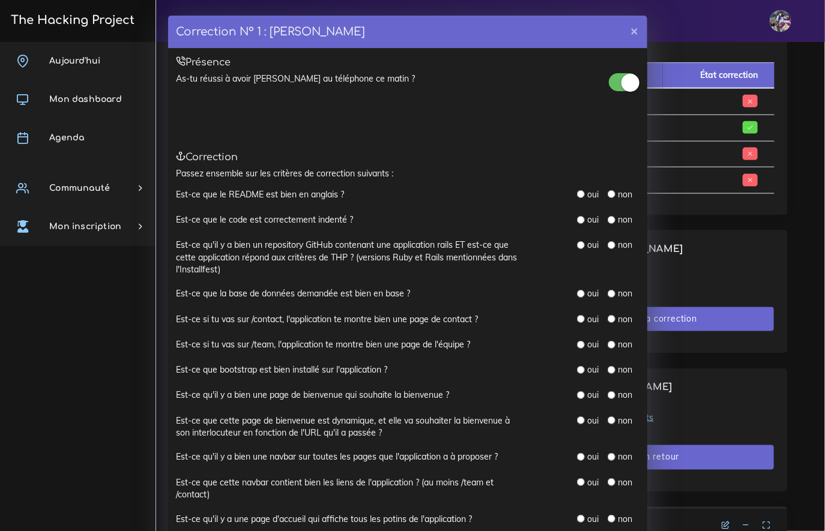
drag, startPoint x: 577, startPoint y: 192, endPoint x: 579, endPoint y: 205, distance: 12.7
click at [577, 192] on input "radio" at bounding box center [581, 194] width 8 height 8
radio input "true"
click at [572, 216] on div "oui non" at bounding box center [588, 220] width 120 height 13
click at [577, 220] on input "radio" at bounding box center [581, 220] width 8 height 8
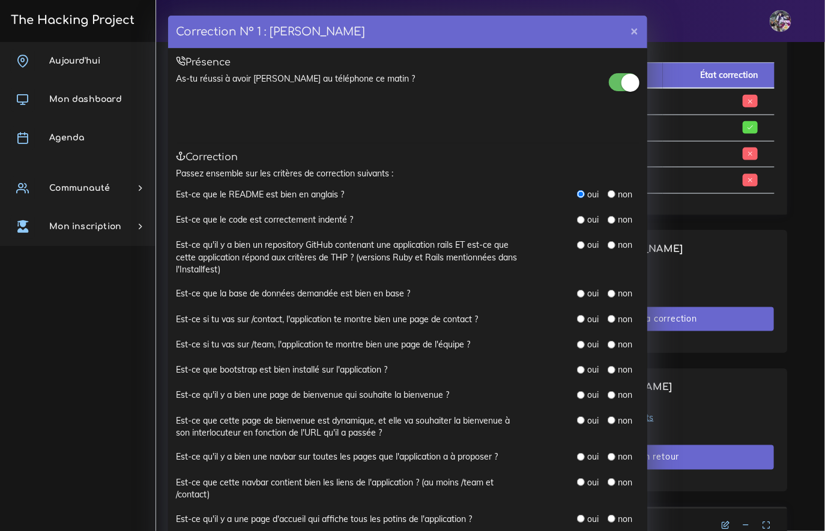
radio input "true"
click at [577, 246] on input "radio" at bounding box center [581, 245] width 8 height 8
radio input "true"
click at [581, 298] on div "oui" at bounding box center [588, 294] width 22 height 12
click at [577, 300] on div "oui" at bounding box center [588, 294] width 22 height 12
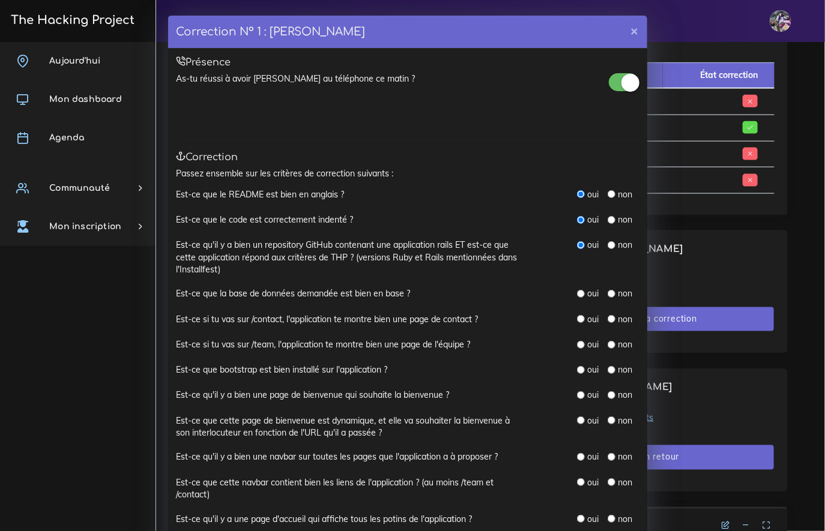
click at [577, 298] on input "radio" at bounding box center [581, 294] width 8 height 8
radio input "true"
click at [577, 323] on input "radio" at bounding box center [581, 319] width 8 height 8
radio input "true"
click at [577, 342] on div "oui" at bounding box center [588, 345] width 22 height 12
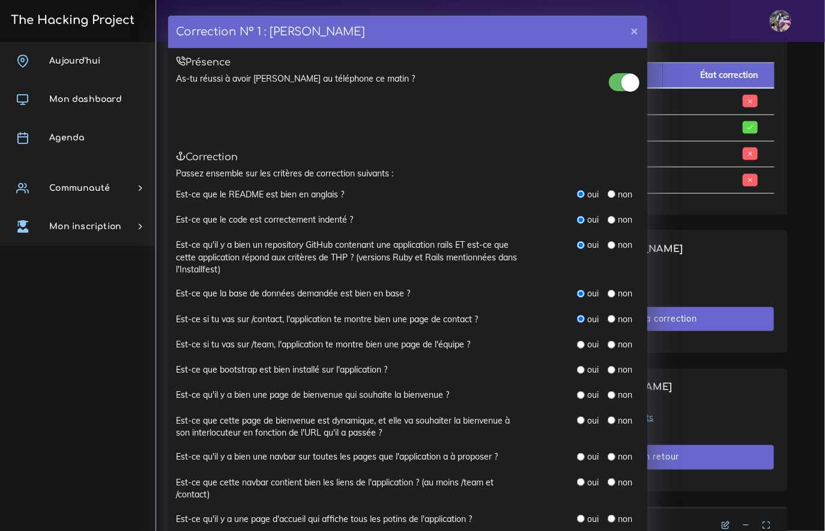
click at [577, 346] on input "radio" at bounding box center [581, 345] width 8 height 8
radio input "true"
click at [577, 369] on input "radio" at bounding box center [581, 370] width 8 height 8
radio input "true"
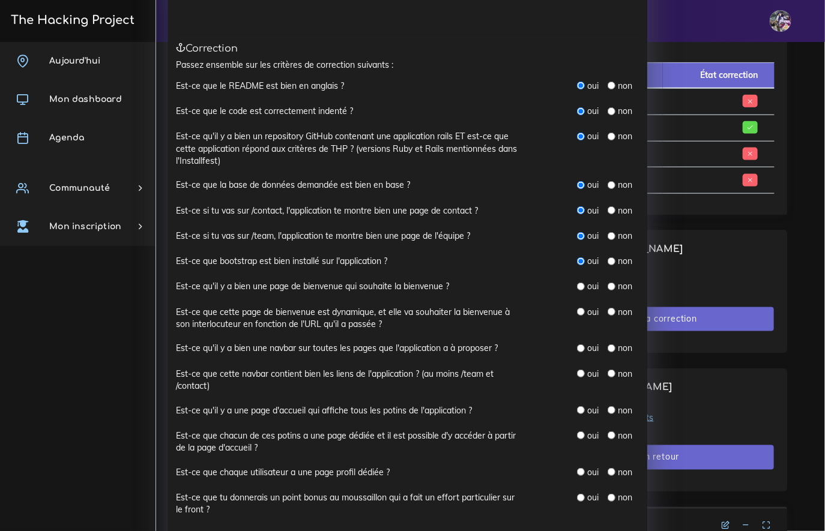
scroll to position [109, 0]
click at [578, 281] on div "oui" at bounding box center [588, 286] width 22 height 12
click at [577, 285] on input "radio" at bounding box center [581, 286] width 8 height 8
radio input "true"
drag, startPoint x: 397, startPoint y: 334, endPoint x: 385, endPoint y: 330, distance: 12.2
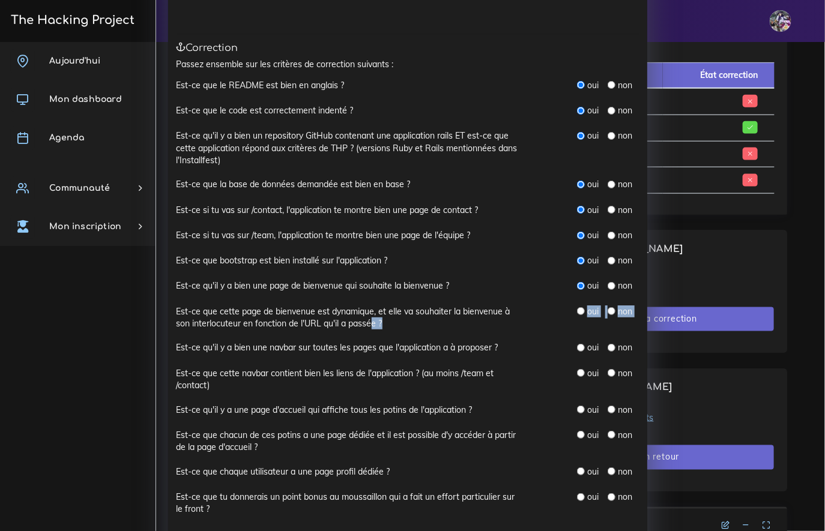
click at [375, 330] on div "Est-ce que cette page de bienvenue est dynamique, et elle va souhaiter la bienv…" at bounding box center [408, 324] width 462 height 37
click at [579, 314] on div "oui" at bounding box center [588, 312] width 22 height 12
click at [578, 313] on input "radio" at bounding box center [581, 311] width 8 height 8
radio input "true"
click at [504, 325] on label "Est-ce que cette page de bienvenue est dynamique, et elle va souhaiter la bienv…" at bounding box center [348, 318] width 342 height 25
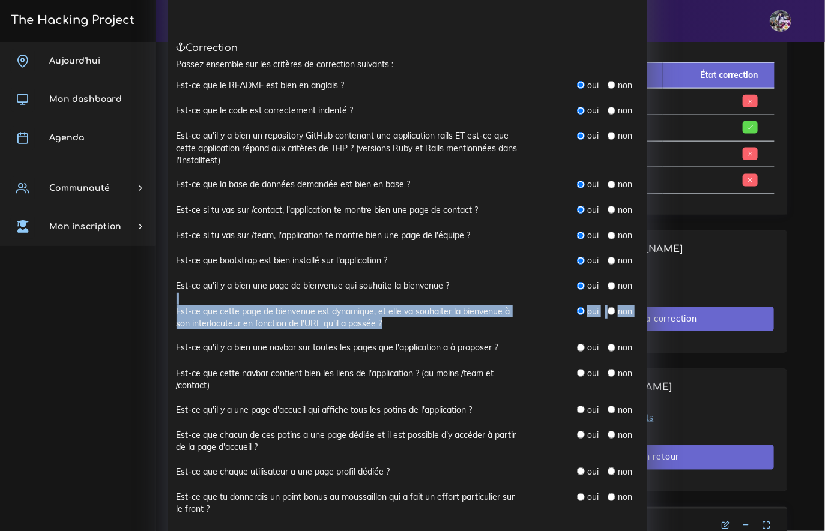
drag, startPoint x: 392, startPoint y: 331, endPoint x: 40, endPoint y: 306, distance: 352.7
click at [40, 306] on div "Correction N° 1 : Lucas MIRANDA × Présence As-tu réussi à avoir Lucas au téléph…" at bounding box center [412, 265] width 825 height 531
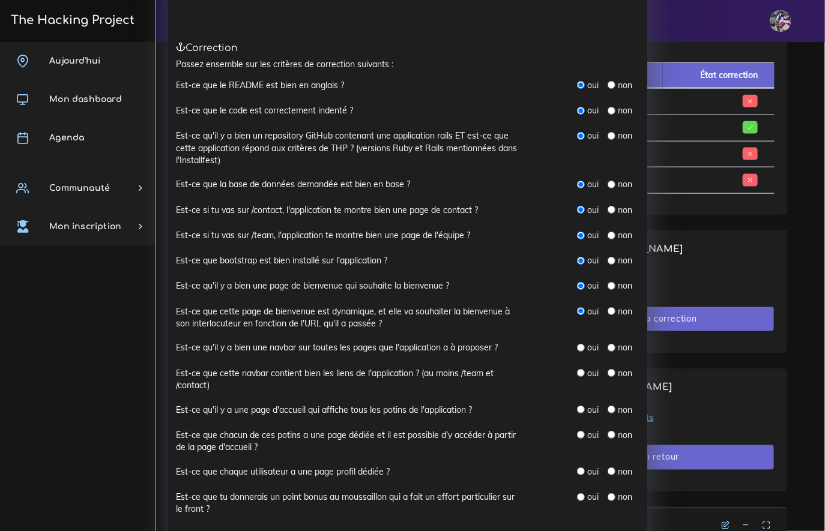
click at [170, 313] on div "Est-ce que cette page de bienvenue est dynamique, et elle va souhaiter la bienv…" at bounding box center [348, 318] width 360 height 25
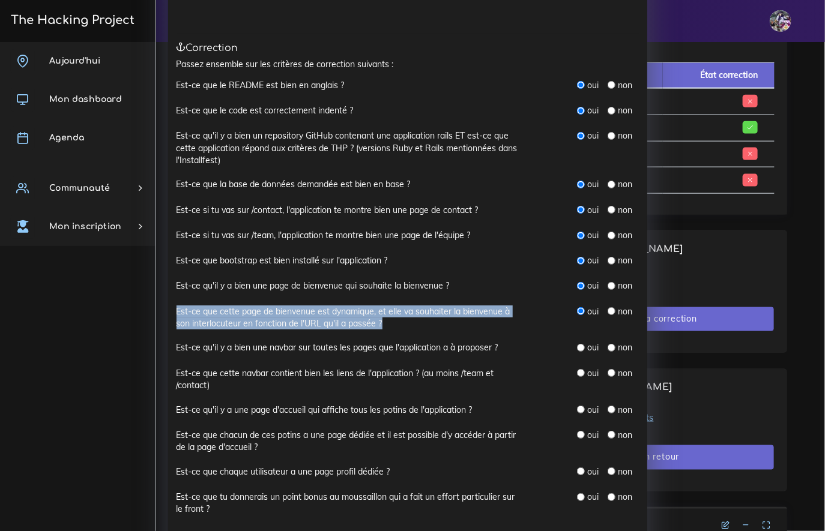
drag, startPoint x: 171, startPoint y: 311, endPoint x: 405, endPoint y: 325, distance: 234.0
click at [405, 325] on label "Est-ce que cette page de bienvenue est dynamique, et elle va souhaiter la bienv…" at bounding box center [348, 318] width 342 height 25
click at [577, 352] on input "radio" at bounding box center [581, 348] width 8 height 8
radio input "true"
click at [577, 373] on input "radio" at bounding box center [581, 373] width 8 height 8
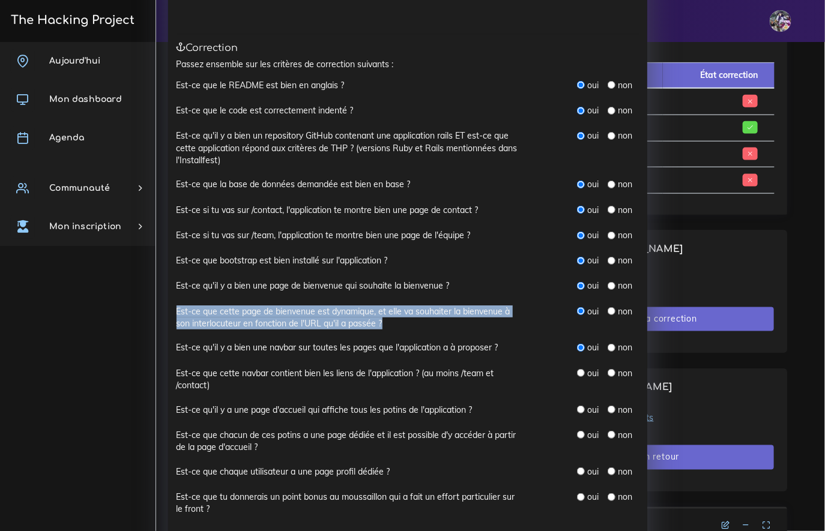
radio input "true"
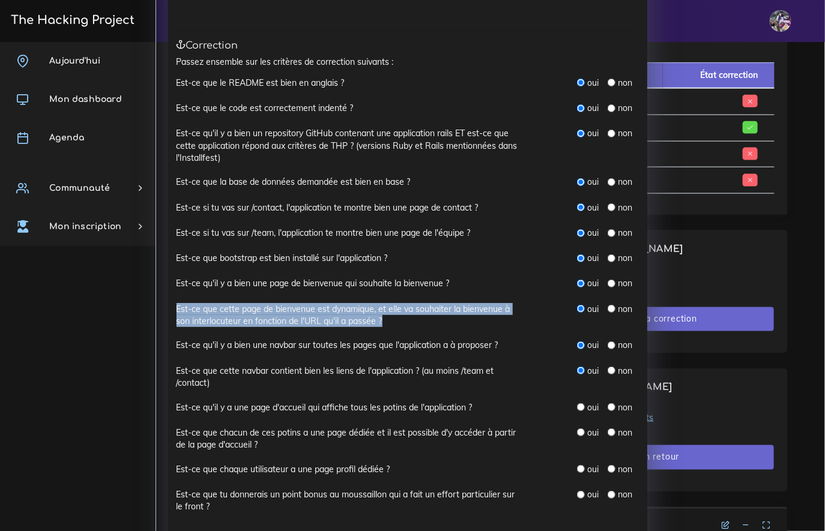
scroll to position [112, 0]
click at [578, 411] on input "radio" at bounding box center [581, 408] width 8 height 8
radio input "true"
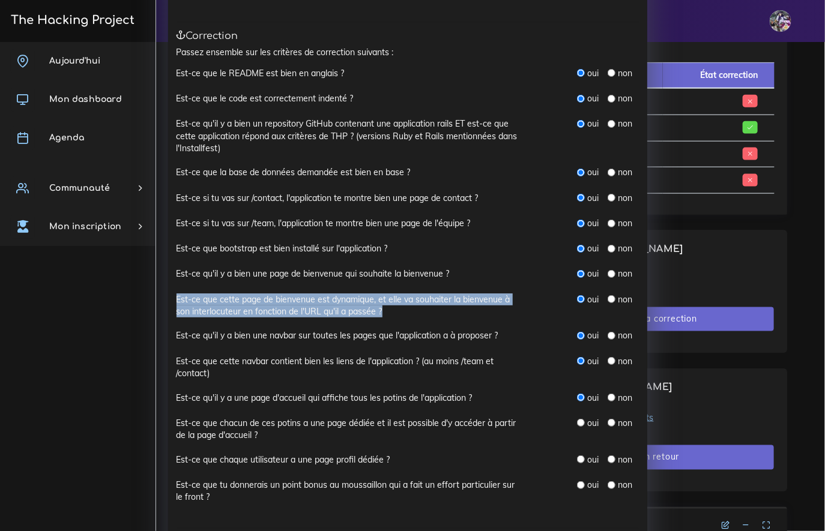
scroll to position [136, 0]
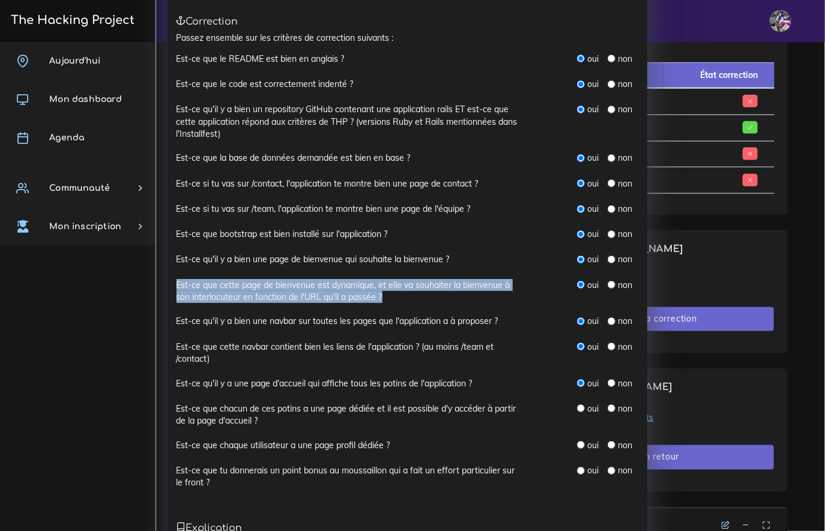
click at [577, 413] on input "radio" at bounding box center [581, 409] width 8 height 8
radio input "true"
click at [579, 443] on input "radio" at bounding box center [581, 445] width 8 height 8
radio input "true"
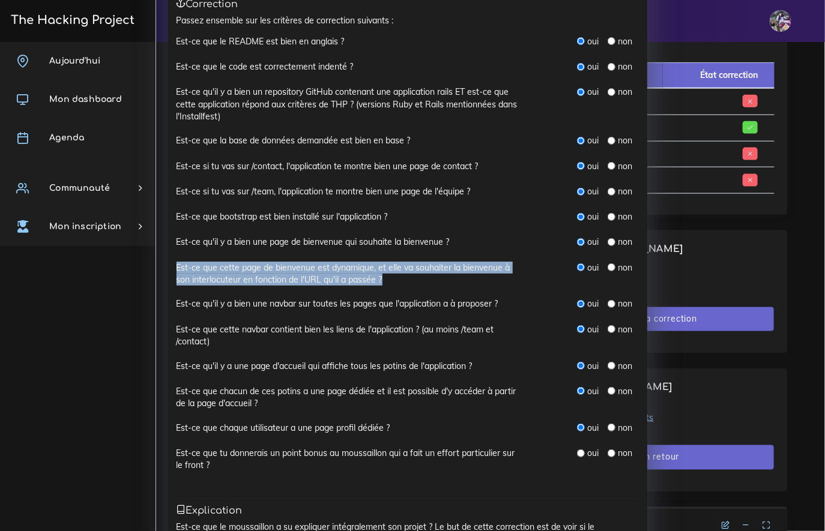
scroll to position [167, 0]
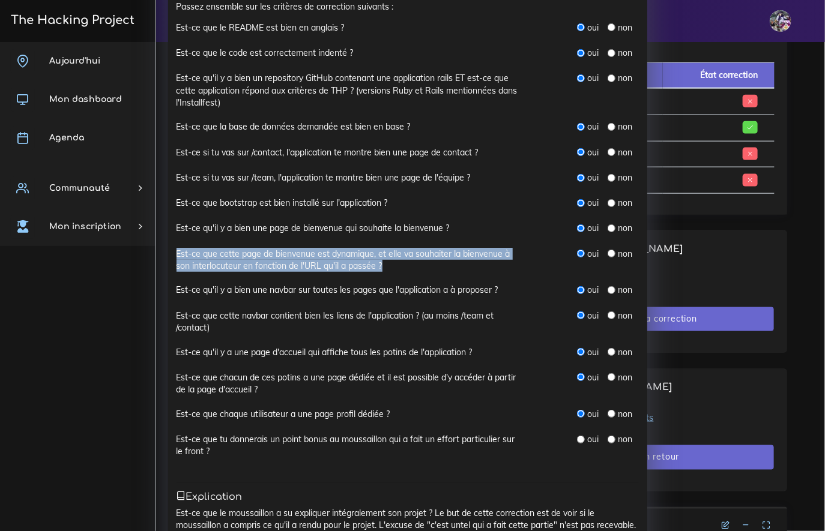
click at [608, 440] on input "radio" at bounding box center [612, 440] width 8 height 8
radio input "true"
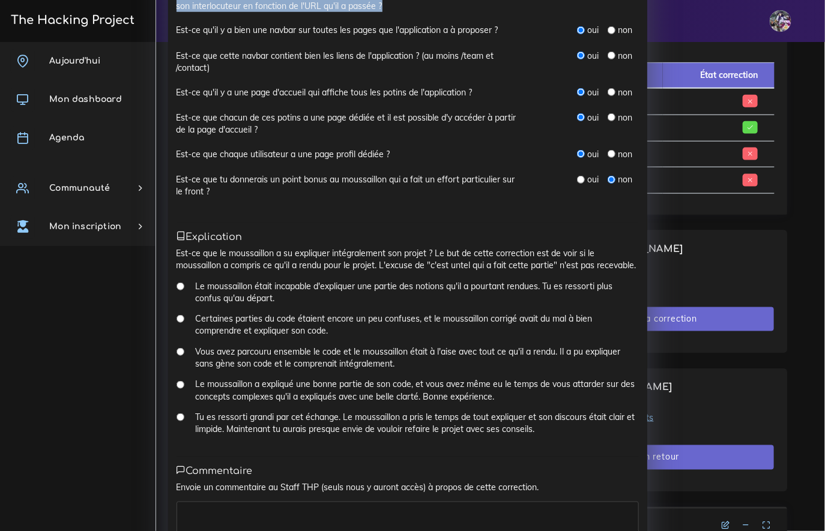
scroll to position [440, 0]
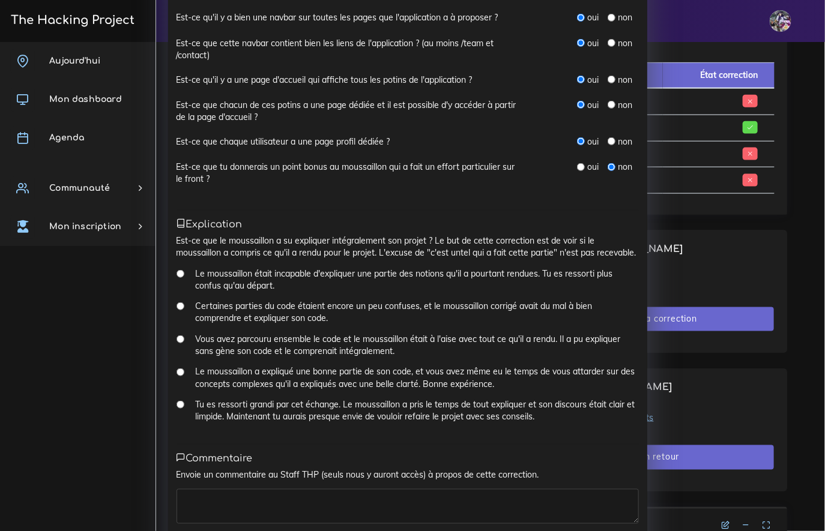
click at [177, 409] on input "Tu es ressorti grandi par cet échange. Le moussaillon a pris le temps de tout e…" at bounding box center [181, 405] width 8 height 8
radio input "true"
click at [177, 409] on input "Tu es ressorti grandi par cet échange. Le moussaillon a pris le temps de tout e…" at bounding box center [181, 405] width 8 height 8
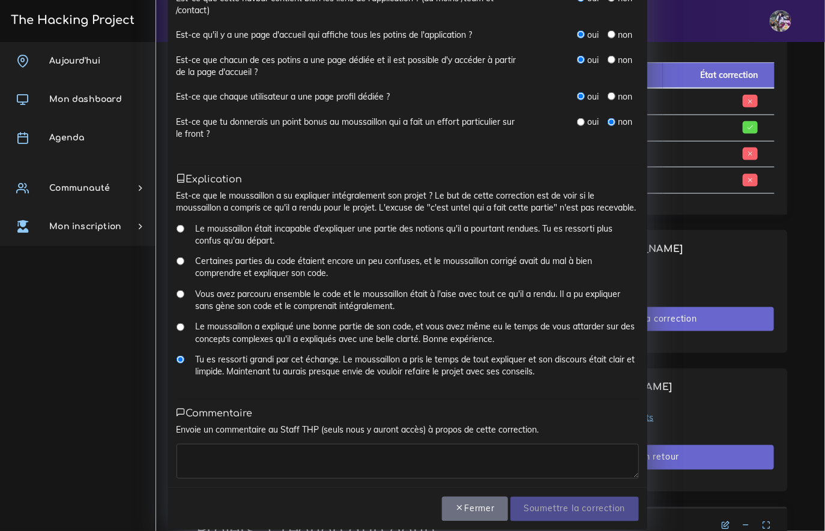
scroll to position [494, 0]
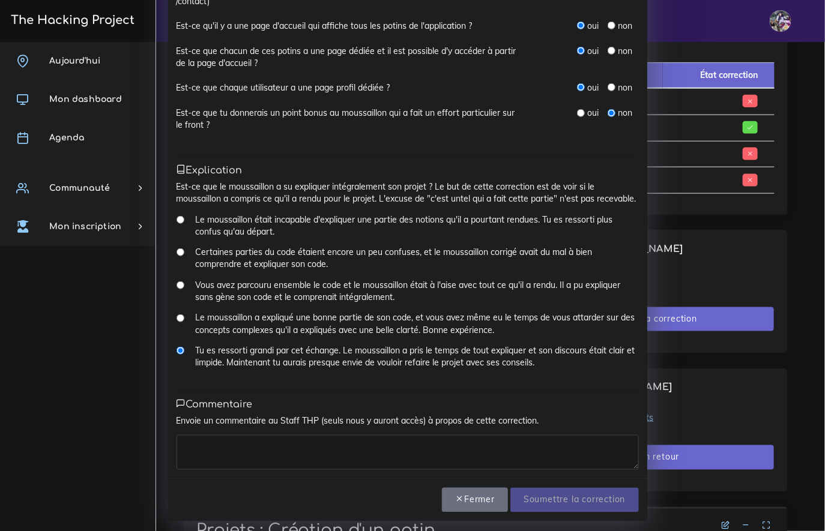
click at [319, 453] on div "Envoie un commentaire au Staff THP (seuls nous y auront accès) à propos de cett…" at bounding box center [408, 442] width 462 height 55
drag, startPoint x: 317, startPoint y: 459, endPoint x: 310, endPoint y: 461, distance: 7.6
click at [313, 459] on textarea at bounding box center [408, 452] width 462 height 35
type textarea "b"
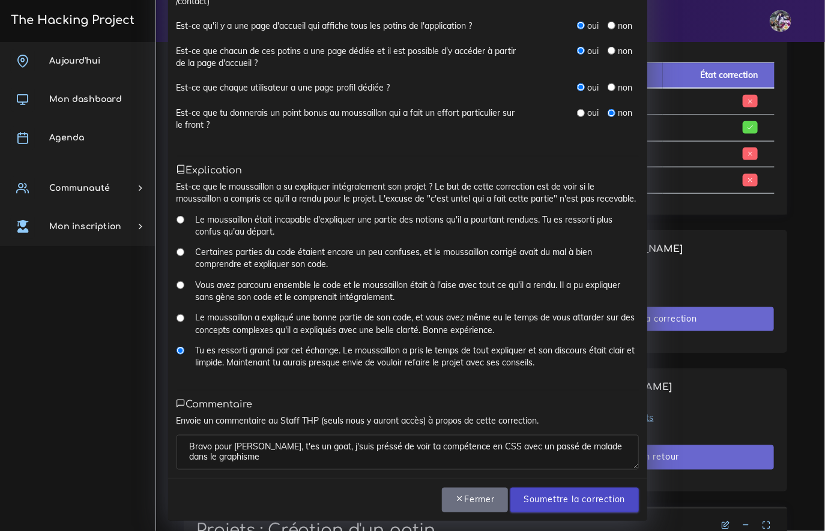
type textarea "Bravo pour ton luca, t'es un goat, j'suis préssé de voir ta compétence en CSS a…"
click at [521, 513] on input "Soumettre la correction" at bounding box center [574, 500] width 128 height 25
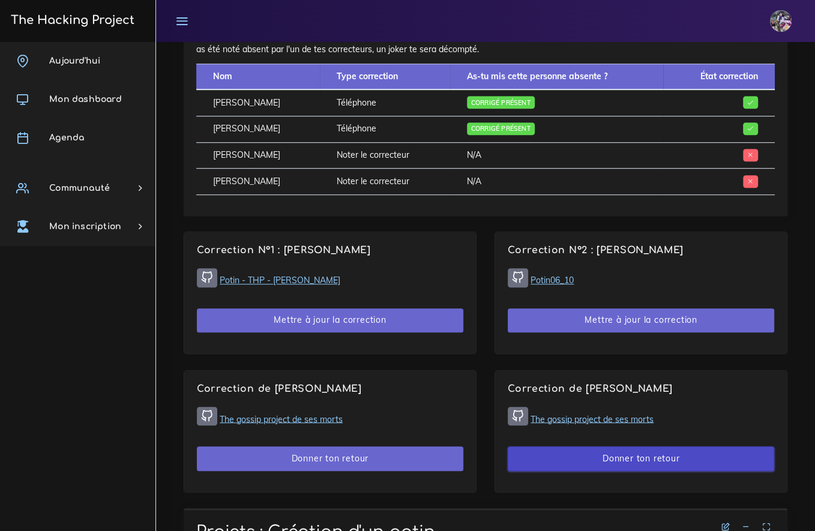
click at [584, 471] on button "Donner ton retour" at bounding box center [641, 459] width 267 height 25
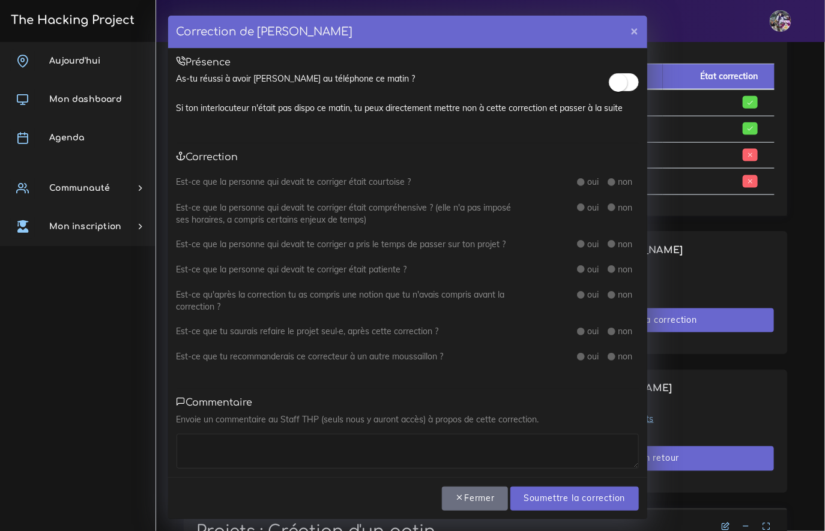
click at [619, 76] on span at bounding box center [624, 82] width 30 height 18
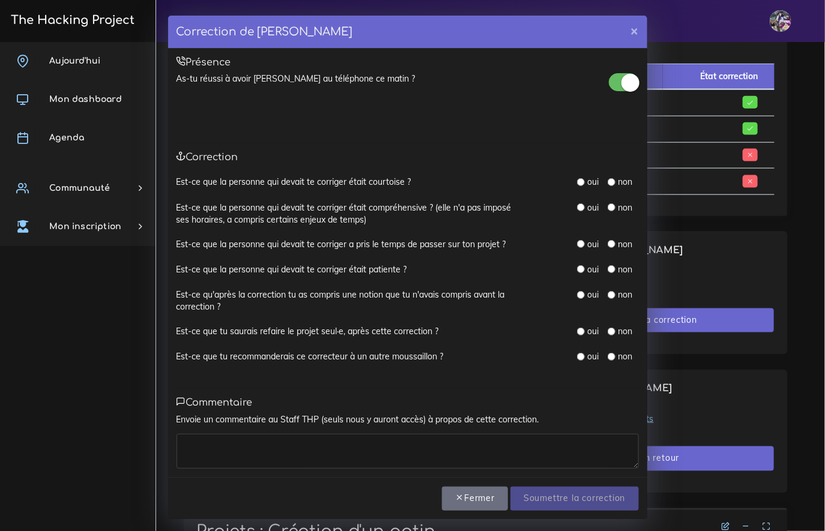
click at [577, 182] on input "radio" at bounding box center [581, 182] width 8 height 8
radio input "true"
click at [577, 206] on input "radio" at bounding box center [581, 208] width 8 height 8
radio input "true"
click at [577, 246] on input "radio" at bounding box center [581, 244] width 8 height 8
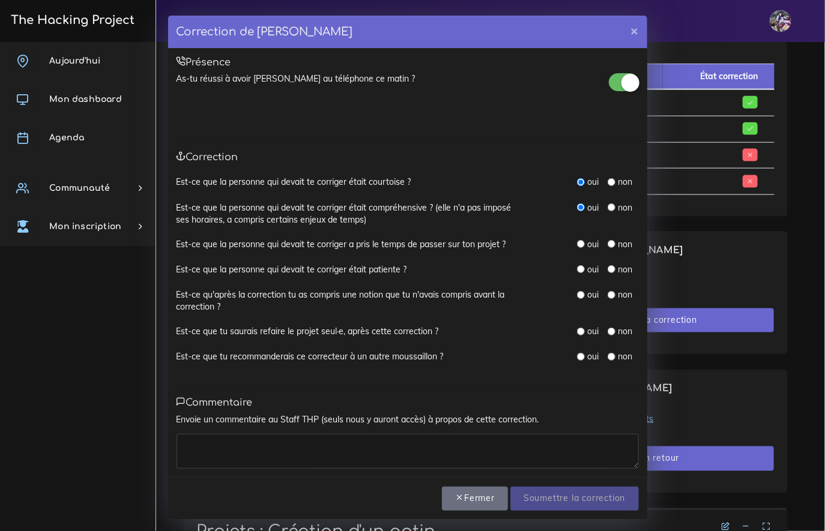
radio input "true"
drag, startPoint x: 576, startPoint y: 266, endPoint x: 583, endPoint y: 275, distance: 11.5
click at [577, 267] on input "radio" at bounding box center [581, 269] width 8 height 8
radio input "true"
click at [587, 289] on label "oui" at bounding box center [592, 295] width 11 height 12
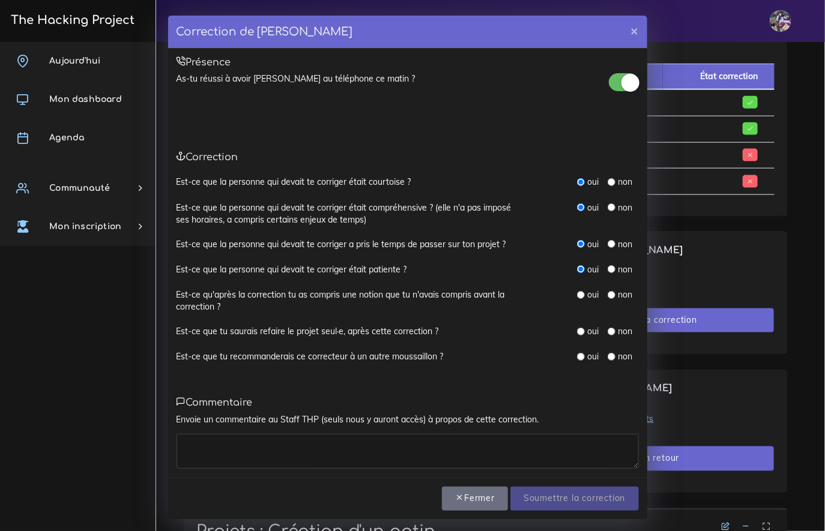
click at [567, 327] on div "oui non" at bounding box center [588, 331] width 120 height 13
click at [572, 329] on div "oui non" at bounding box center [588, 331] width 120 height 13
click at [579, 278] on div "Est-ce que la personne qui devait te corriger était patiente ? oui non" at bounding box center [408, 276] width 462 height 25
click at [577, 294] on input "radio" at bounding box center [581, 295] width 8 height 8
radio input "true"
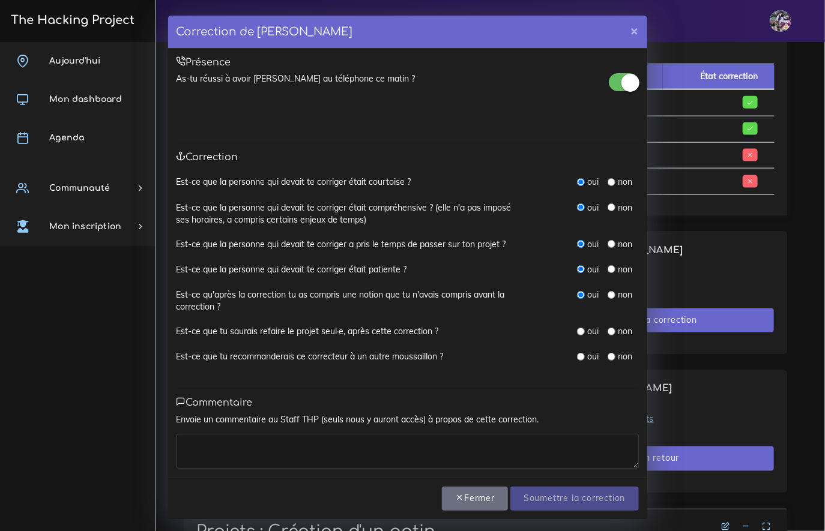
click at [577, 329] on input "radio" at bounding box center [581, 332] width 8 height 8
radio input "true"
click at [578, 330] on input "radio" at bounding box center [581, 332] width 8 height 8
click at [579, 369] on div "Est-ce que tu recommanderais ce correcteur à un autre moussaillon ? oui non" at bounding box center [408, 363] width 462 height 25
click at [579, 365] on div "Est-ce que tu recommanderais ce correcteur à un autre moussaillon ? oui non" at bounding box center [408, 363] width 462 height 25
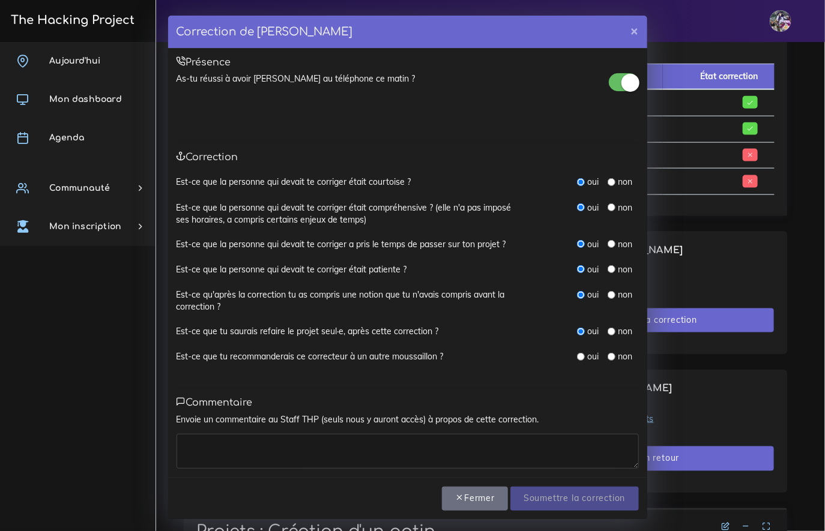
click at [579, 362] on div "oui non" at bounding box center [608, 357] width 62 height 13
click at [579, 358] on input "radio" at bounding box center [581, 357] width 8 height 8
radio input "true"
click at [548, 474] on div "Présence As-tu réussi à avoir Joseph au téléphone ce matin ? Si ton interlocute…" at bounding box center [407, 263] width 479 height 429
click at [531, 444] on textarea at bounding box center [408, 451] width 462 height 35
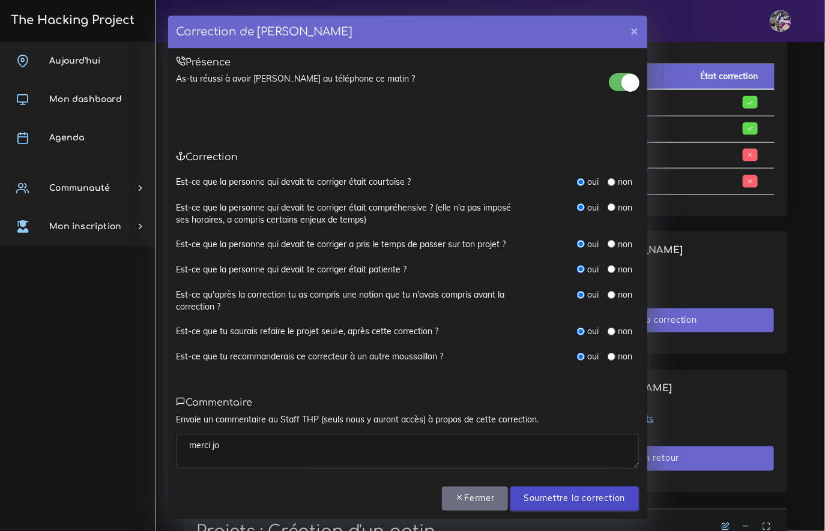
type textarea "merci jo"
click at [597, 501] on input "Soumettre la correction" at bounding box center [574, 499] width 128 height 25
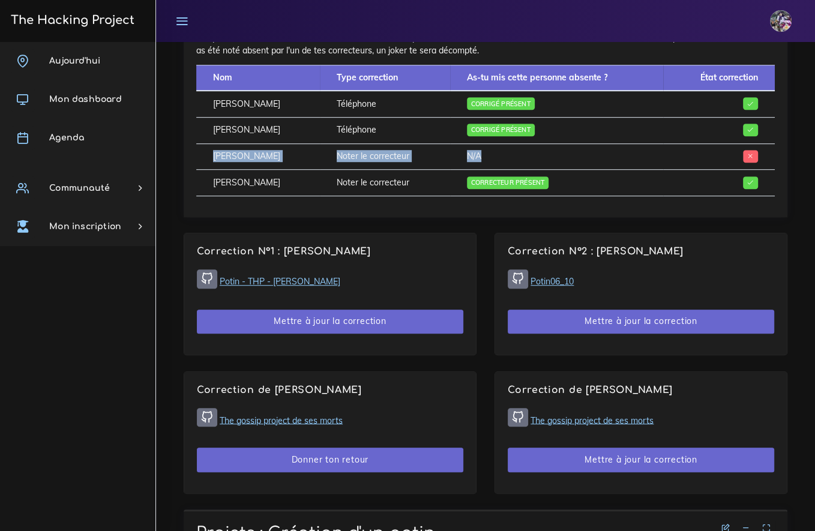
drag, startPoint x: 701, startPoint y: 183, endPoint x: 217, endPoint y: 169, distance: 484.8
click at [217, 169] on tr "[PERSON_NAME] Noter le correcteur N/A" at bounding box center [485, 157] width 579 height 26
click at [217, 169] on td "[PERSON_NAME]" at bounding box center [258, 157] width 124 height 26
drag, startPoint x: 219, startPoint y: 174, endPoint x: 507, endPoint y: 177, distance: 287.6
click at [507, 170] on tr "[PERSON_NAME] Noter le correcteur N/A" at bounding box center [485, 157] width 579 height 26
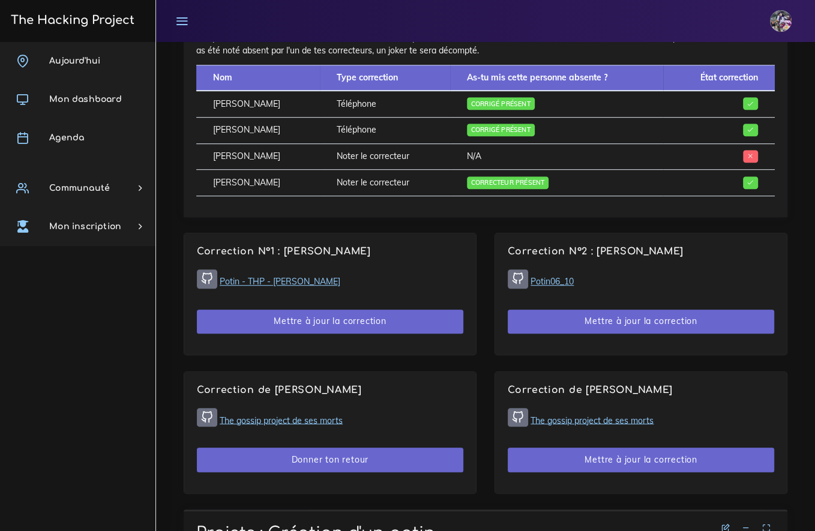
click at [507, 170] on td "N/A" at bounding box center [556, 157] width 213 height 26
click at [512, 170] on td "N/A" at bounding box center [556, 157] width 213 height 26
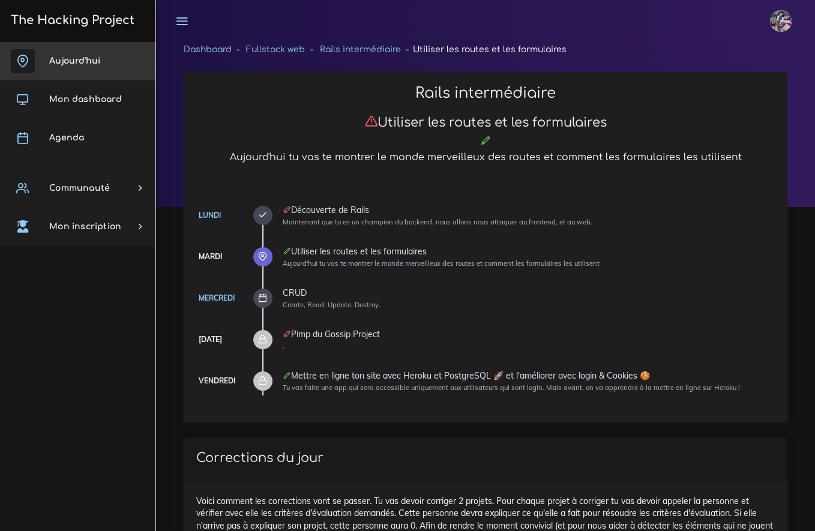
click at [99, 58] on span "Aujourd'hui" at bounding box center [74, 60] width 51 height 9
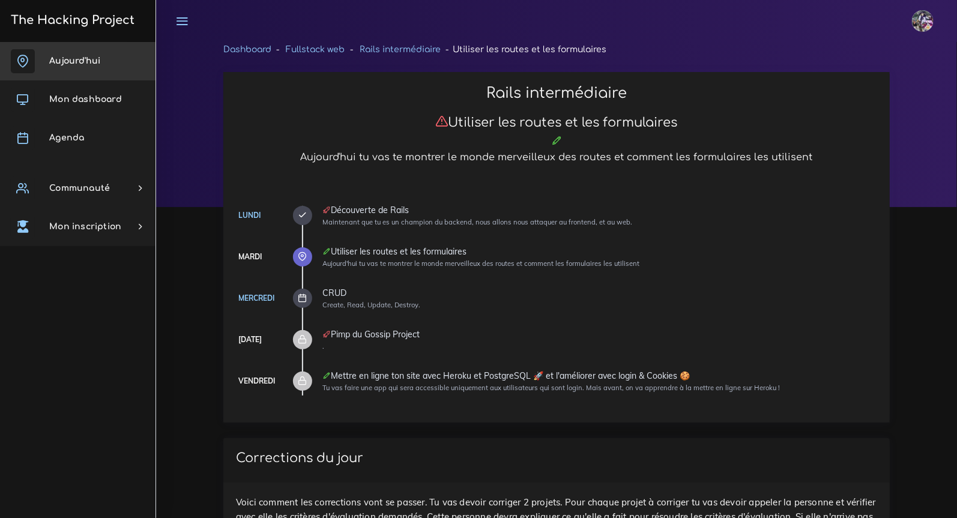
click at [89, 27] on link "The Hacking Project" at bounding box center [70, 20] width 127 height 40
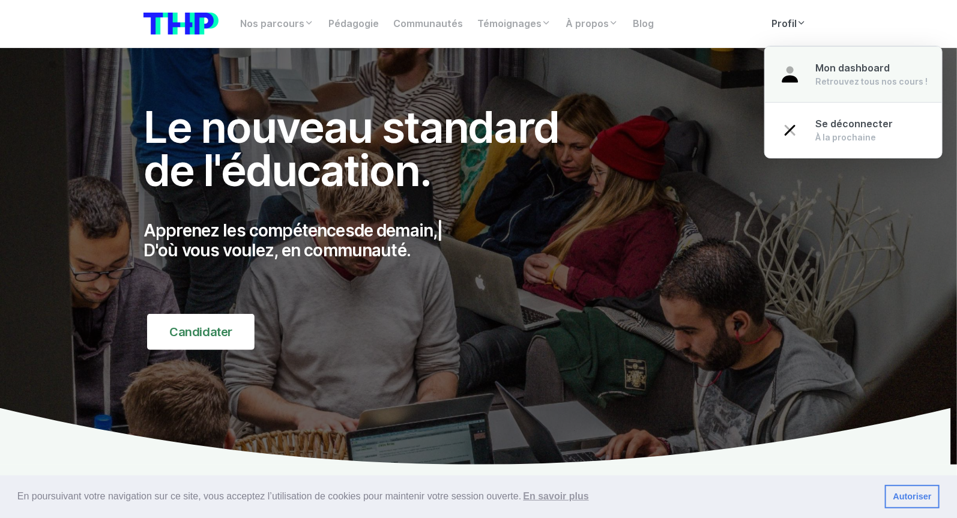
click at [806, 68] on link "Mon dashboard Retrouvez tous nos cours !" at bounding box center [853, 74] width 177 height 56
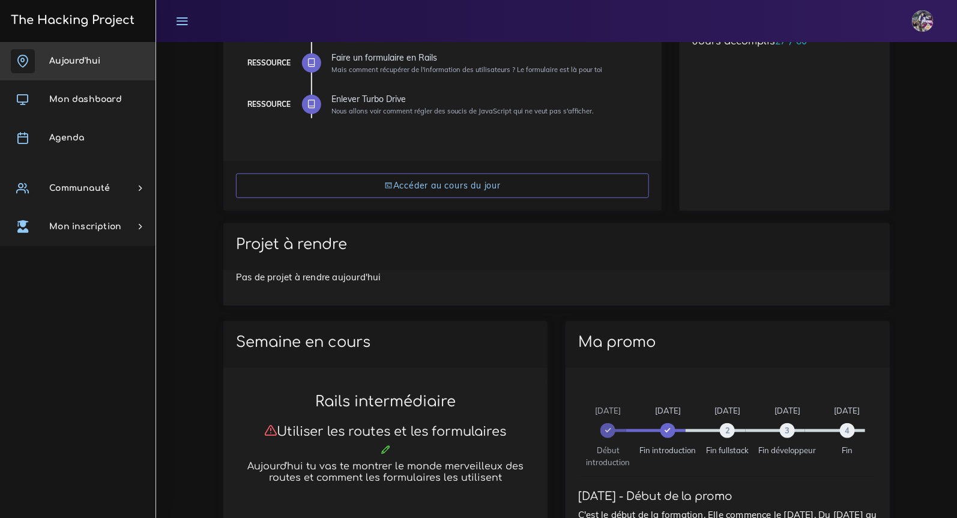
scroll to position [235, 0]
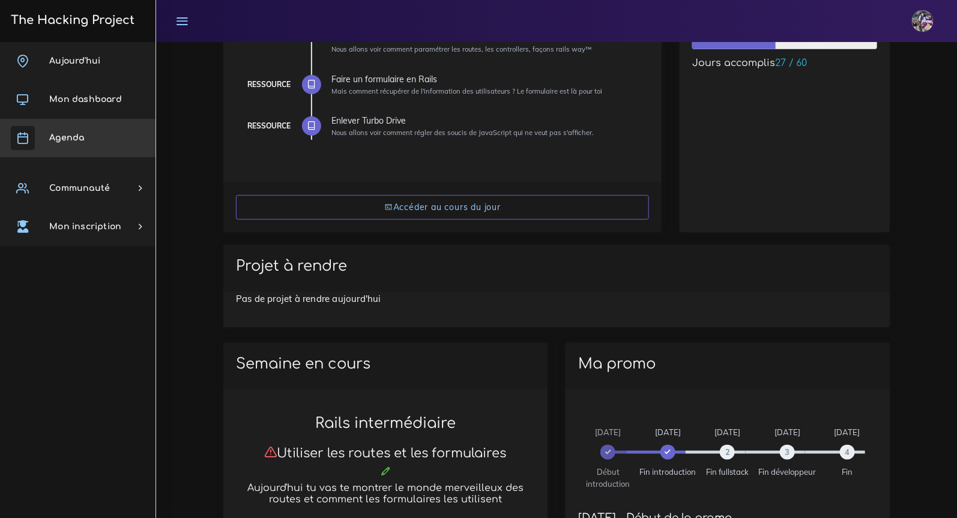
click at [82, 139] on span "Agenda" at bounding box center [66, 137] width 35 height 9
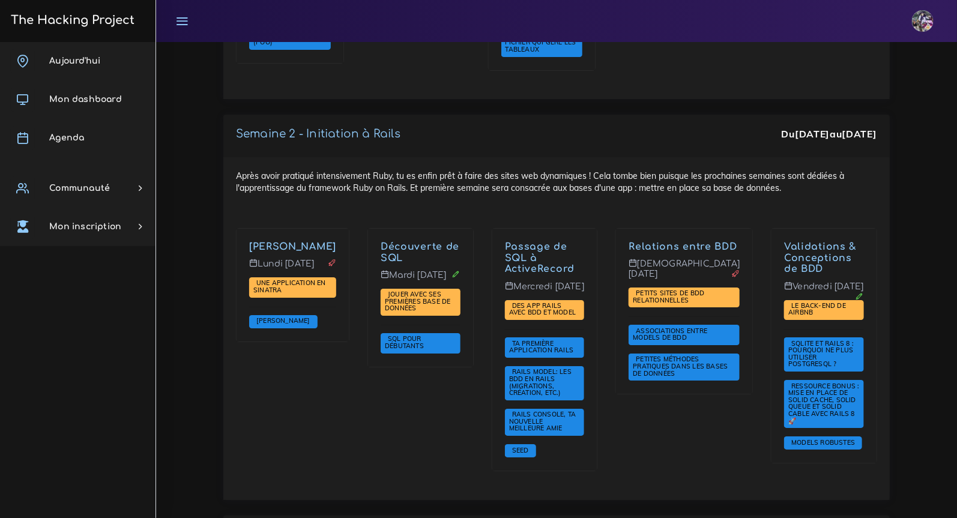
scroll to position [1855, 0]
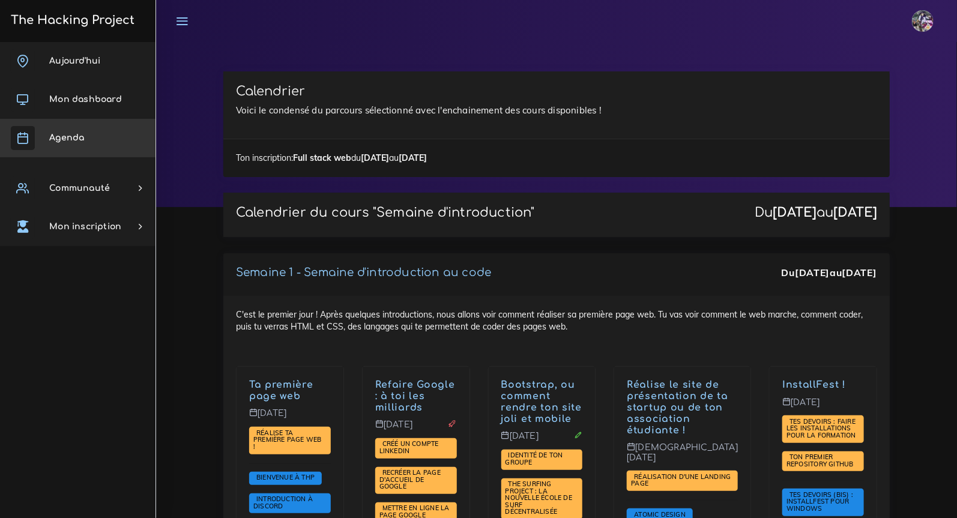
click at [69, 142] on span "Agenda" at bounding box center [66, 137] width 35 height 9
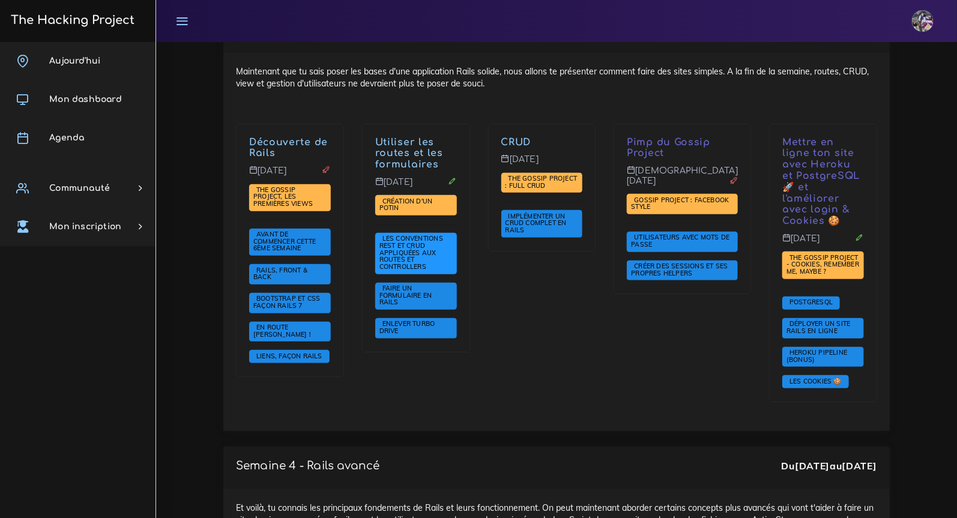
scroll to position [2432, 0]
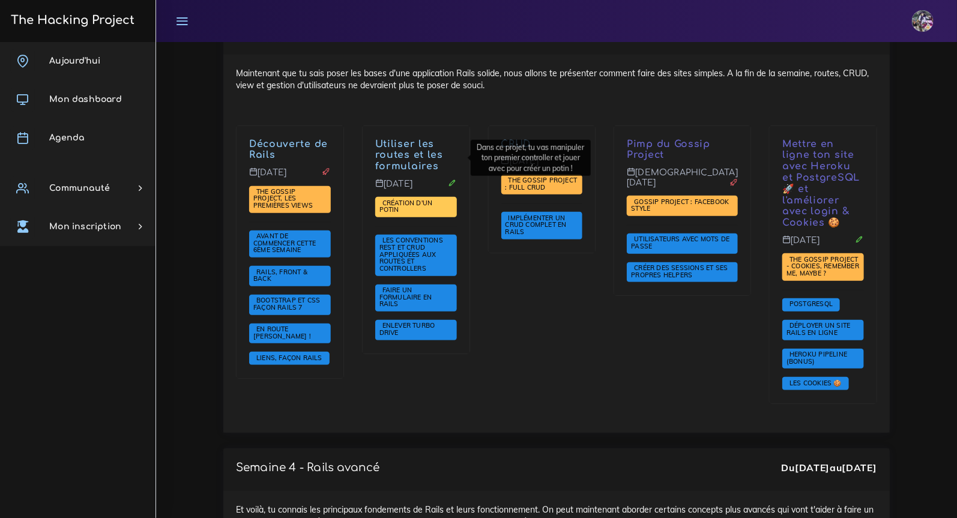
click at [399, 199] on span "Création d'un potin" at bounding box center [405, 207] width 53 height 16
click at [420, 199] on span "Création d'un potin" at bounding box center [405, 207] width 53 height 16
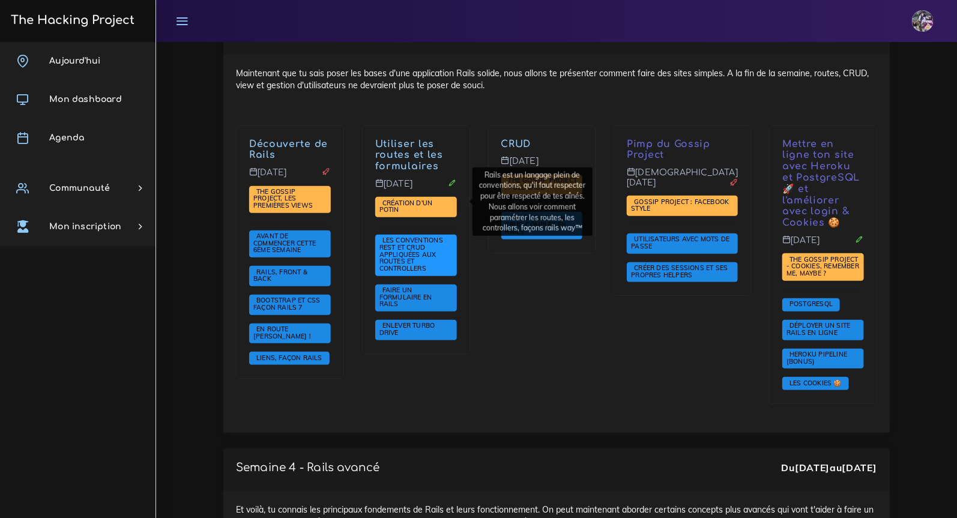
click at [436, 235] on span "Les conventions REST et CRUD appliquées aux Routes et Controllers" at bounding box center [416, 255] width 82 height 41
drag, startPoint x: 427, startPoint y: 190, endPoint x: 452, endPoint y: 232, distance: 48.5
click at [427, 236] on span "Les conventions REST et CRUD appliquées aux Routes et Controllers" at bounding box center [411, 254] width 64 height 36
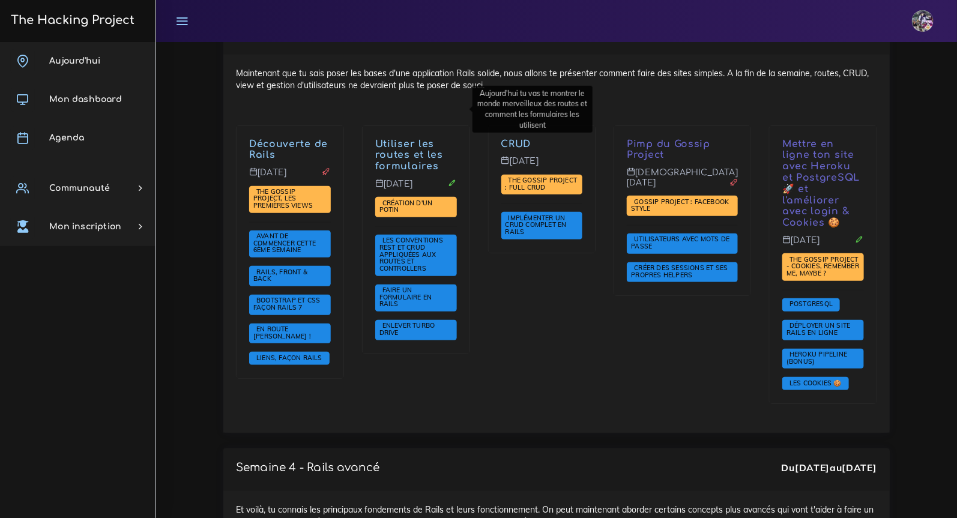
click at [425, 139] on link "Utiliser les routes et les formulaires" at bounding box center [409, 156] width 68 height 34
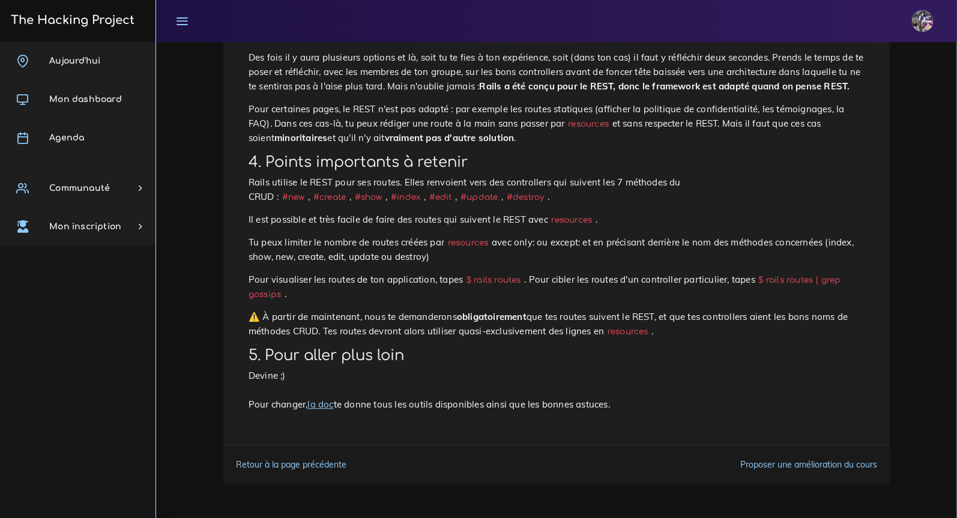
scroll to position [3794, 0]
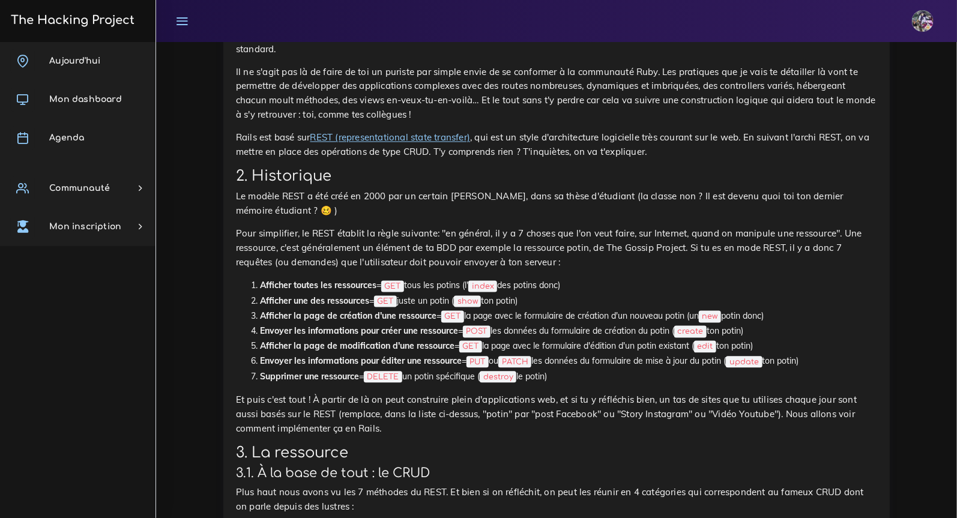
scroll to position [3228, 0]
